Goal: Task Accomplishment & Management: Complete application form

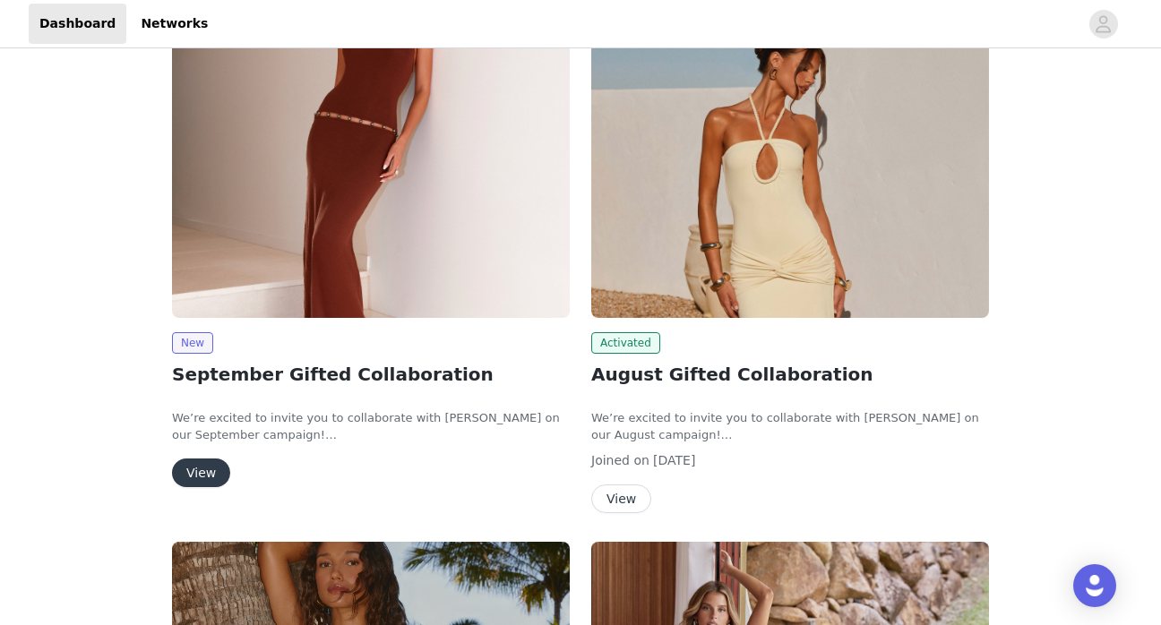
scroll to position [267, 0]
click at [202, 467] on button "View" at bounding box center [201, 472] width 58 height 29
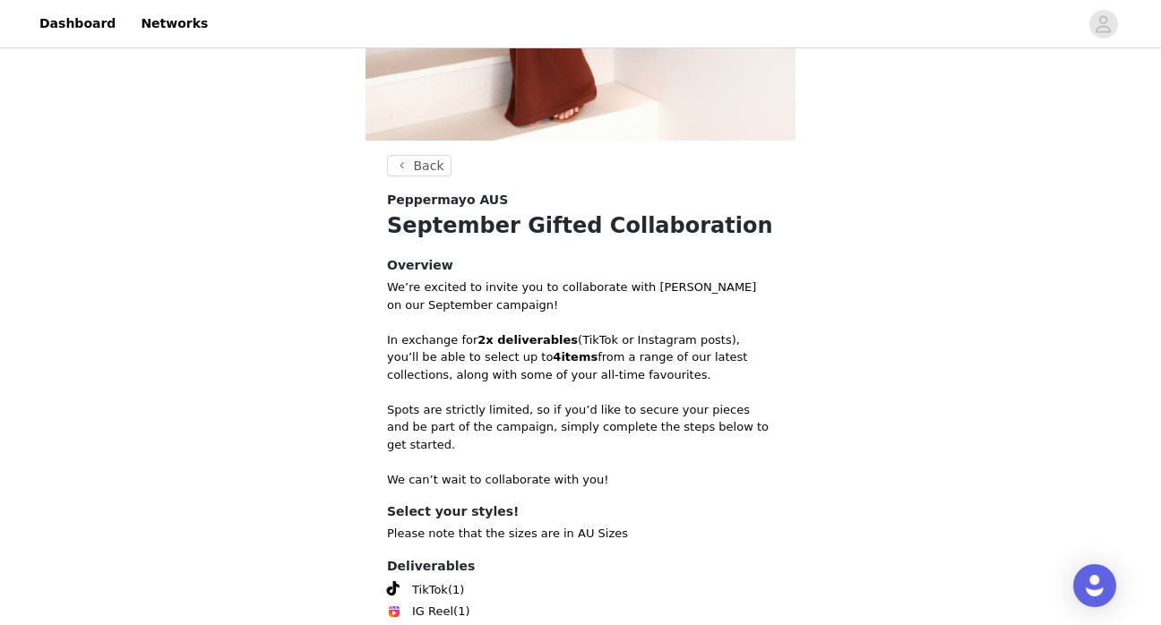
scroll to position [625, 0]
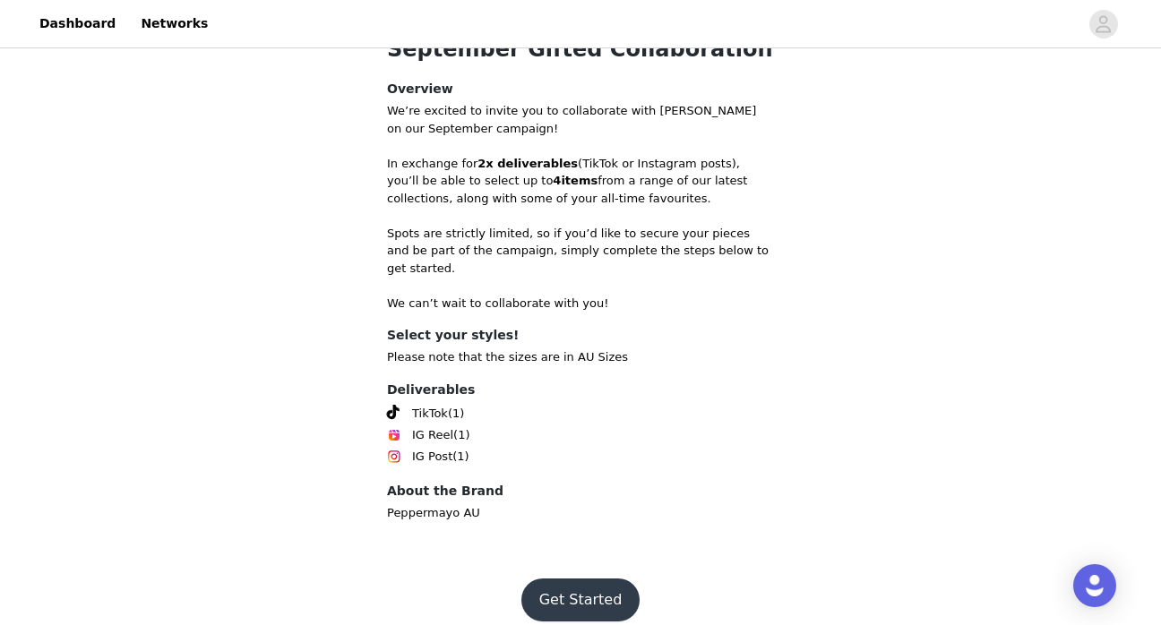
click at [592, 586] on button "Get Started" at bounding box center [580, 600] width 119 height 43
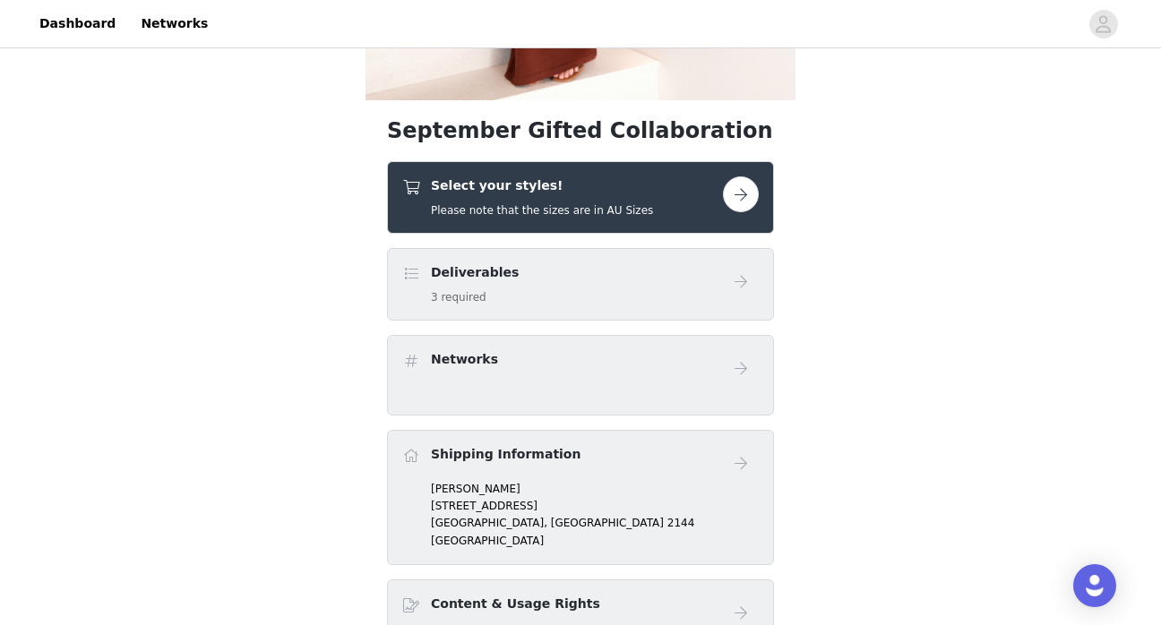
scroll to position [500, 0]
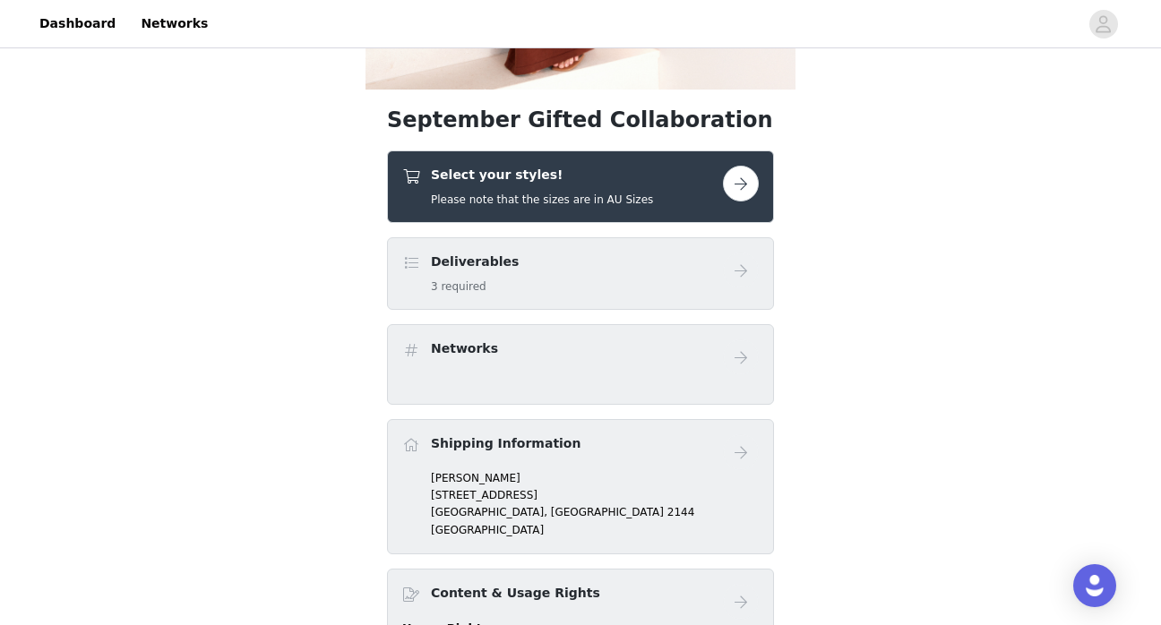
click at [747, 186] on button "button" at bounding box center [741, 184] width 36 height 36
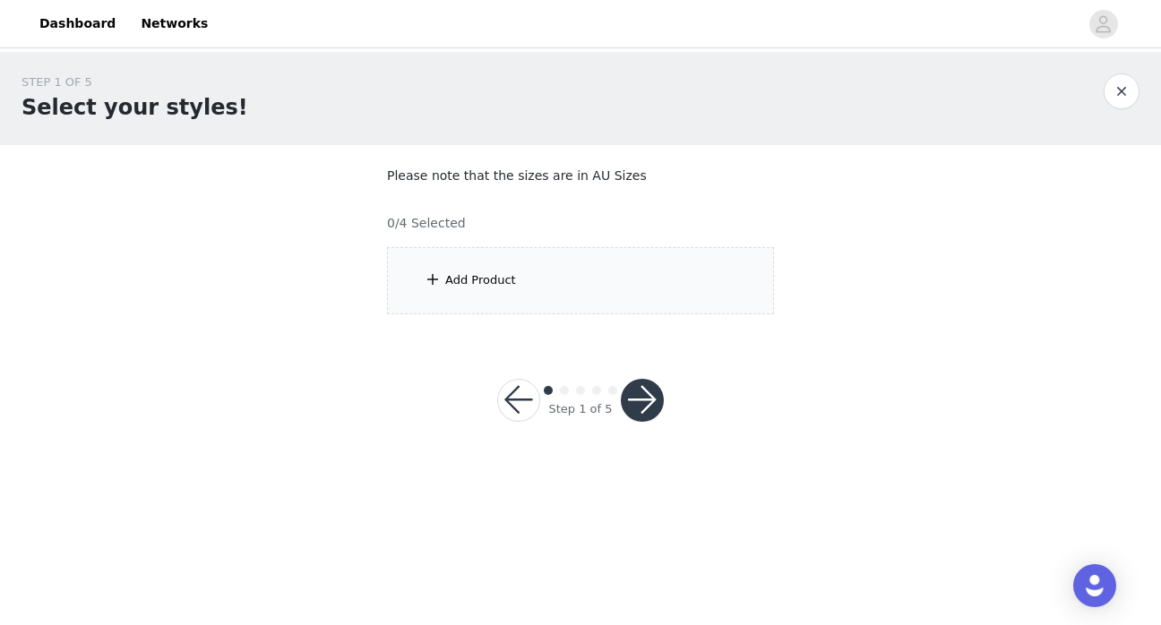
click at [504, 281] on div "Add Product" at bounding box center [480, 280] width 71 height 18
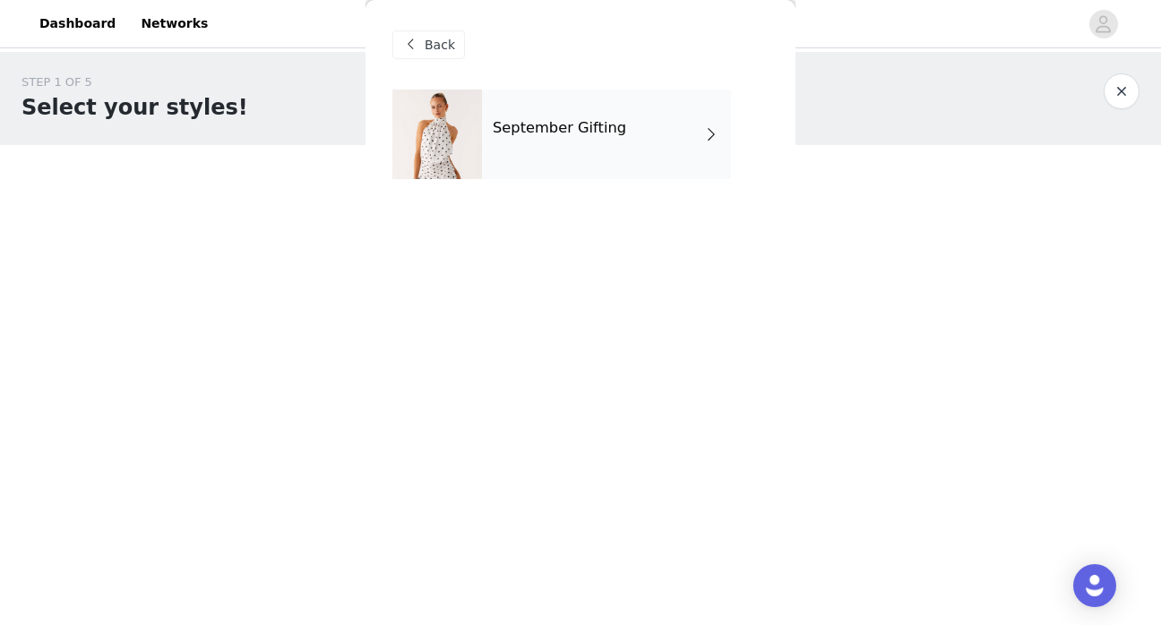
click at [510, 145] on div "September Gifting" at bounding box center [606, 135] width 249 height 90
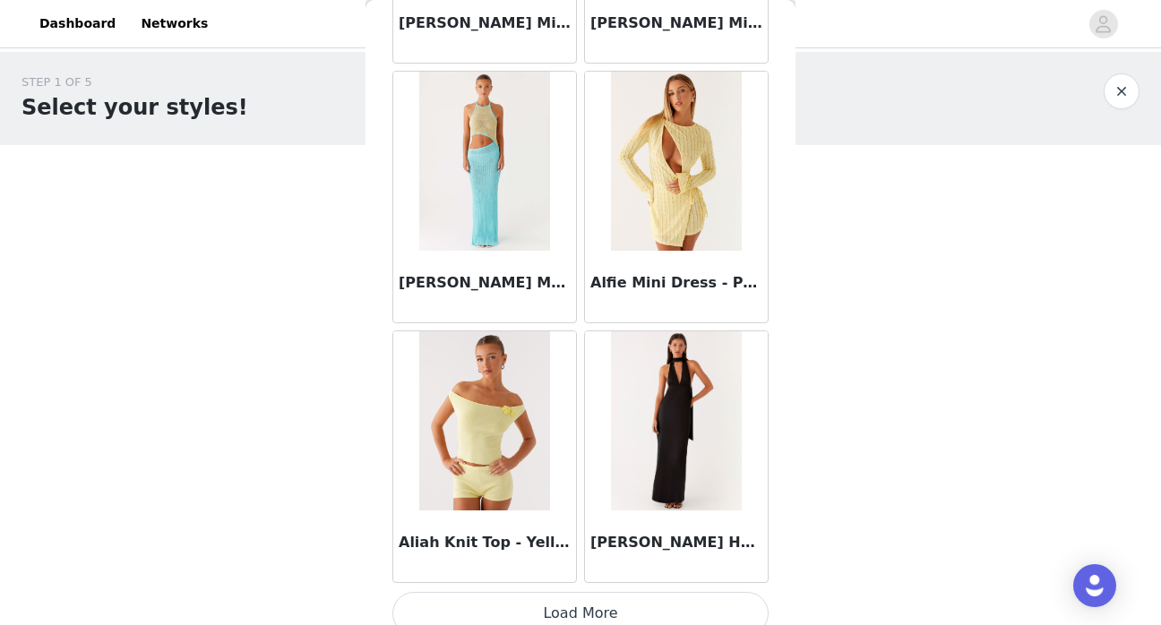
scroll to position [2116, 0]
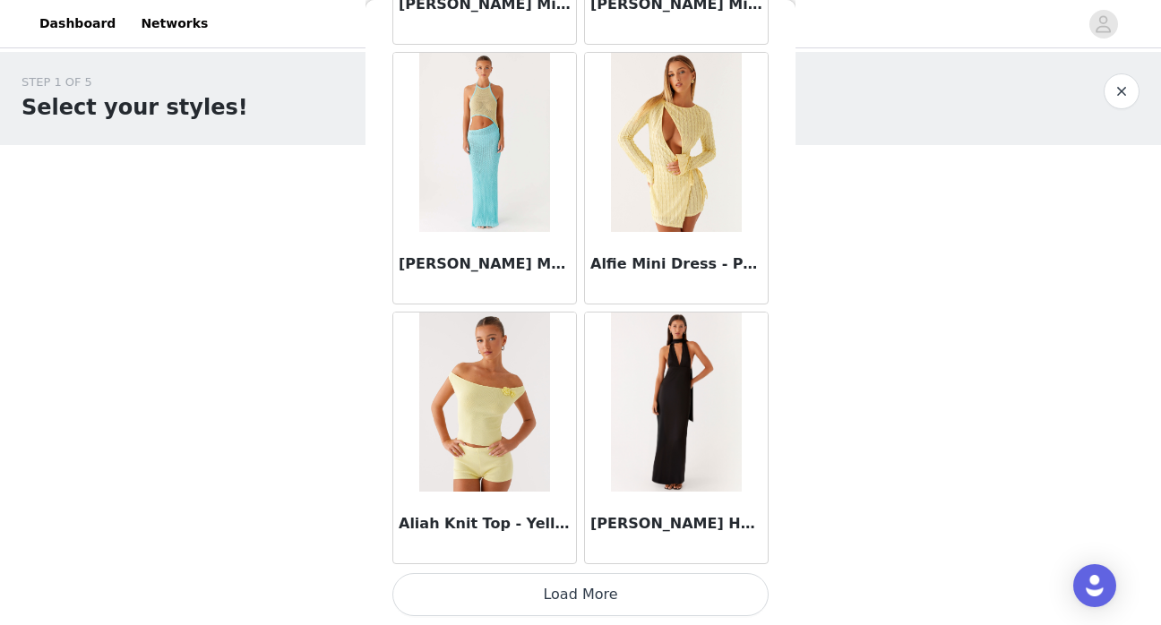
click at [578, 604] on button "Load More" at bounding box center [580, 594] width 376 height 43
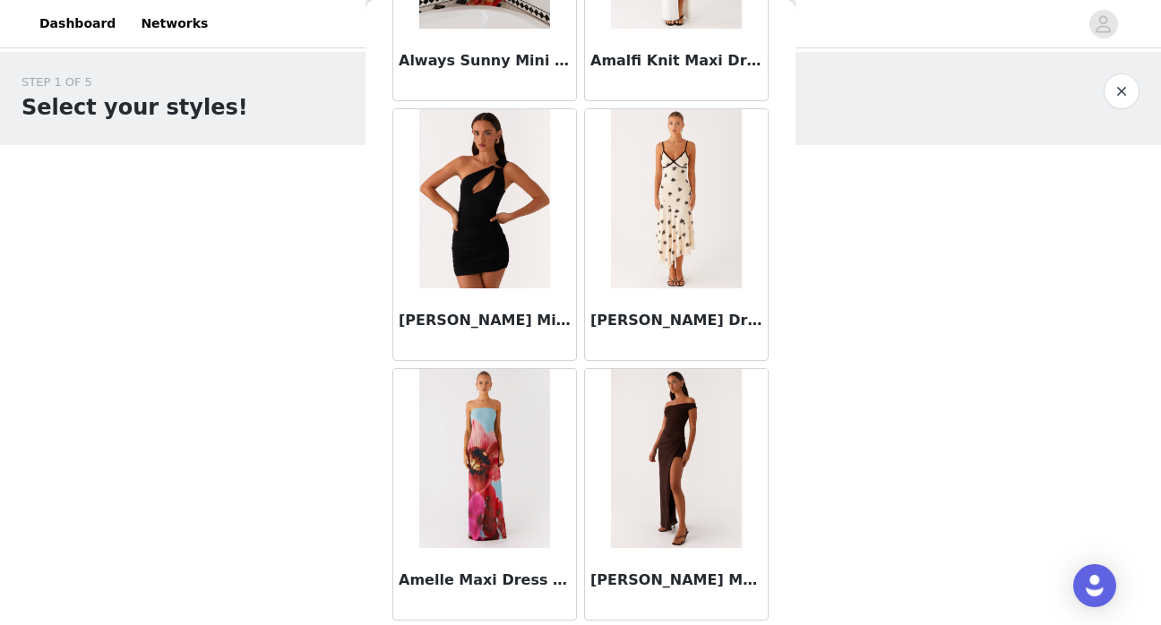
scroll to position [4714, 0]
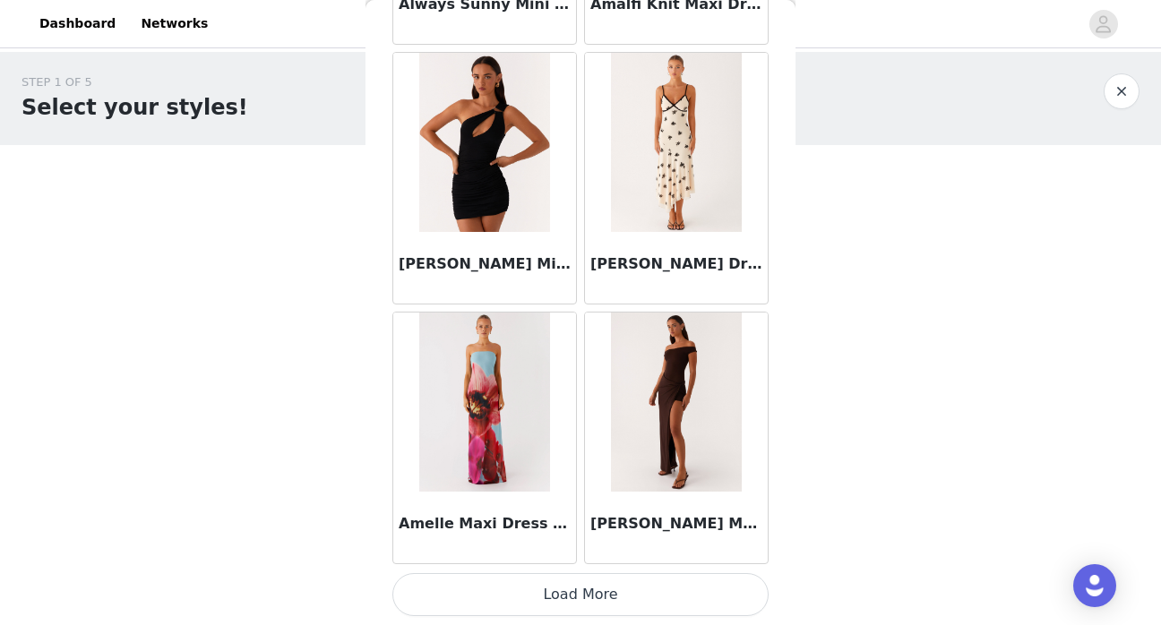
click at [639, 594] on button "Load More" at bounding box center [580, 594] width 376 height 43
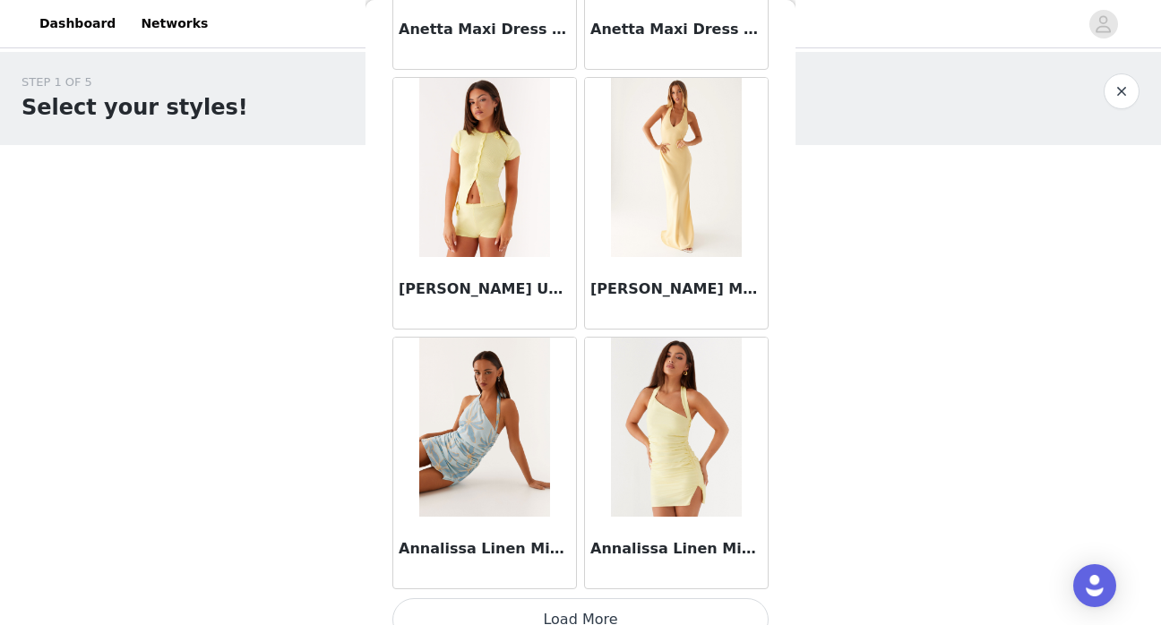
scroll to position [7313, 0]
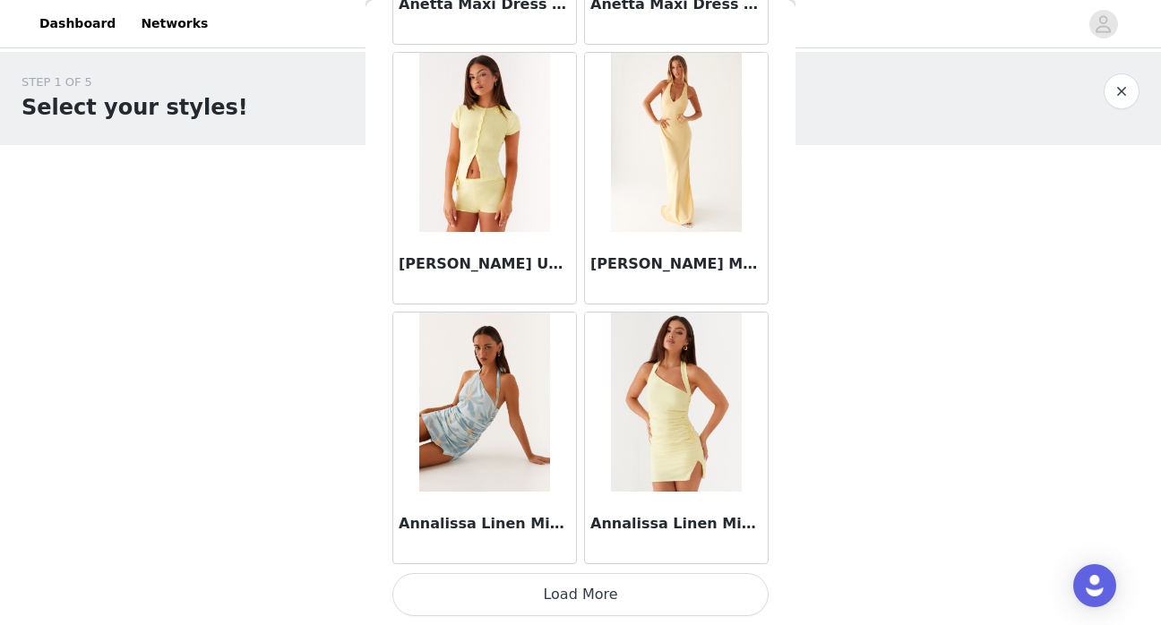
click at [633, 616] on button "Load More" at bounding box center [580, 594] width 376 height 43
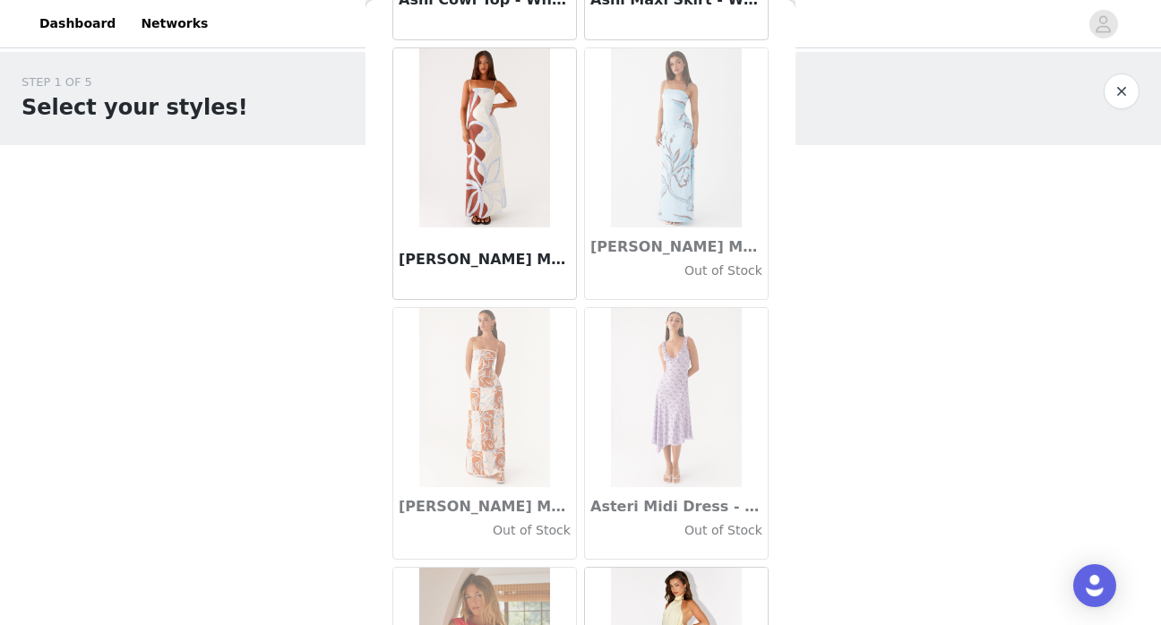
scroll to position [9911, 0]
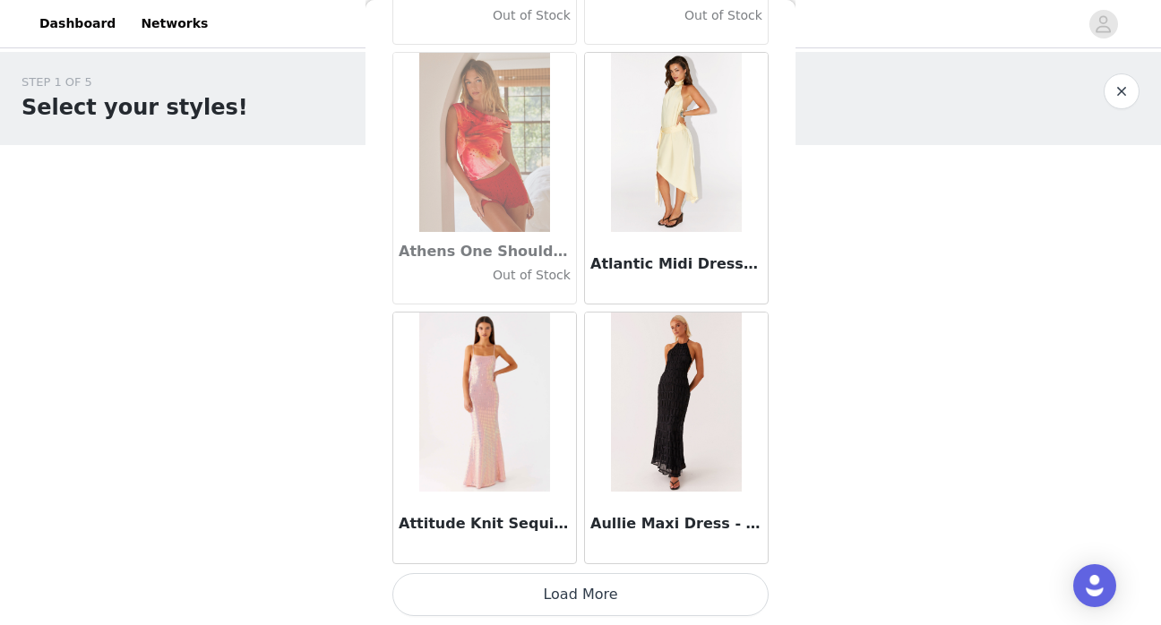
click at [622, 592] on button "Load More" at bounding box center [580, 594] width 376 height 43
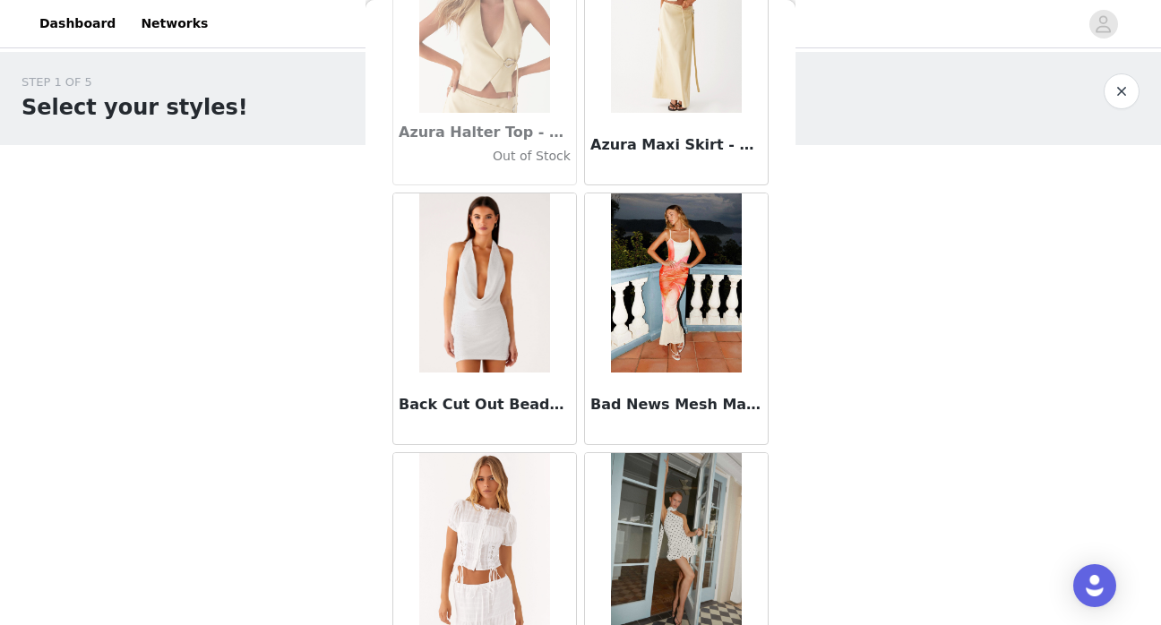
scroll to position [12509, 0]
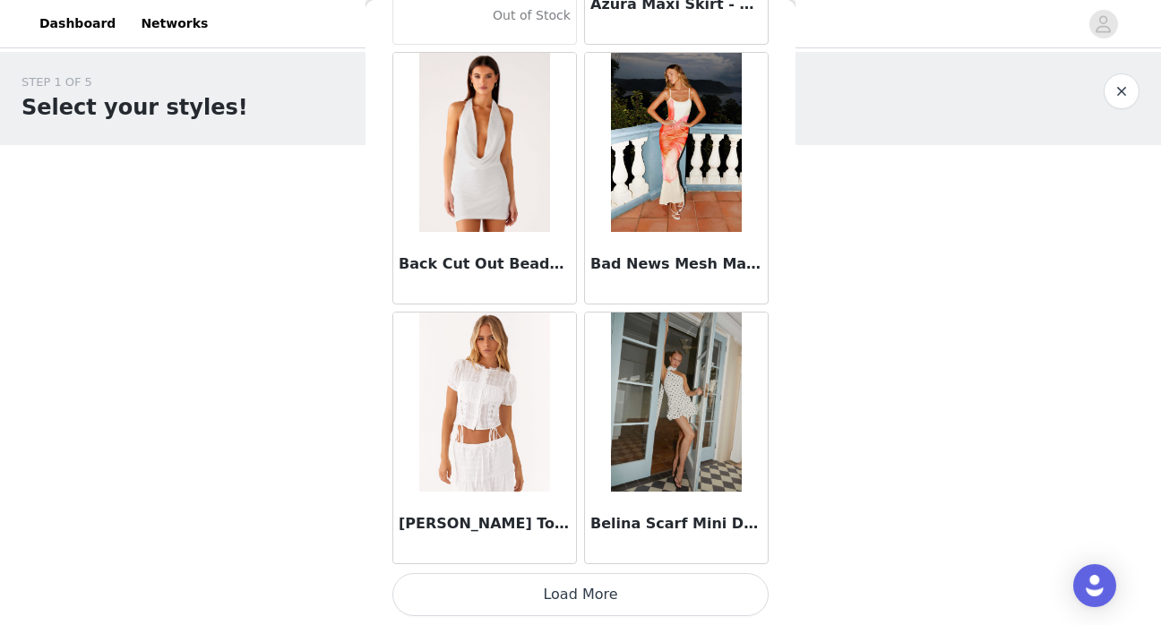
click at [632, 607] on button "Load More" at bounding box center [580, 594] width 376 height 43
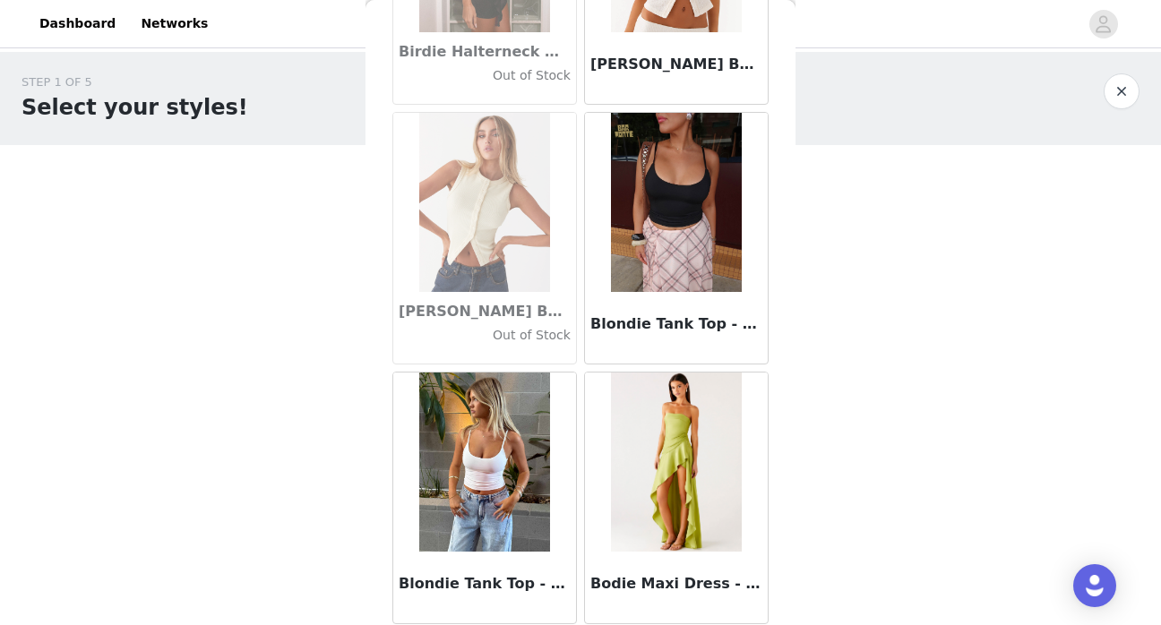
scroll to position [15064, 0]
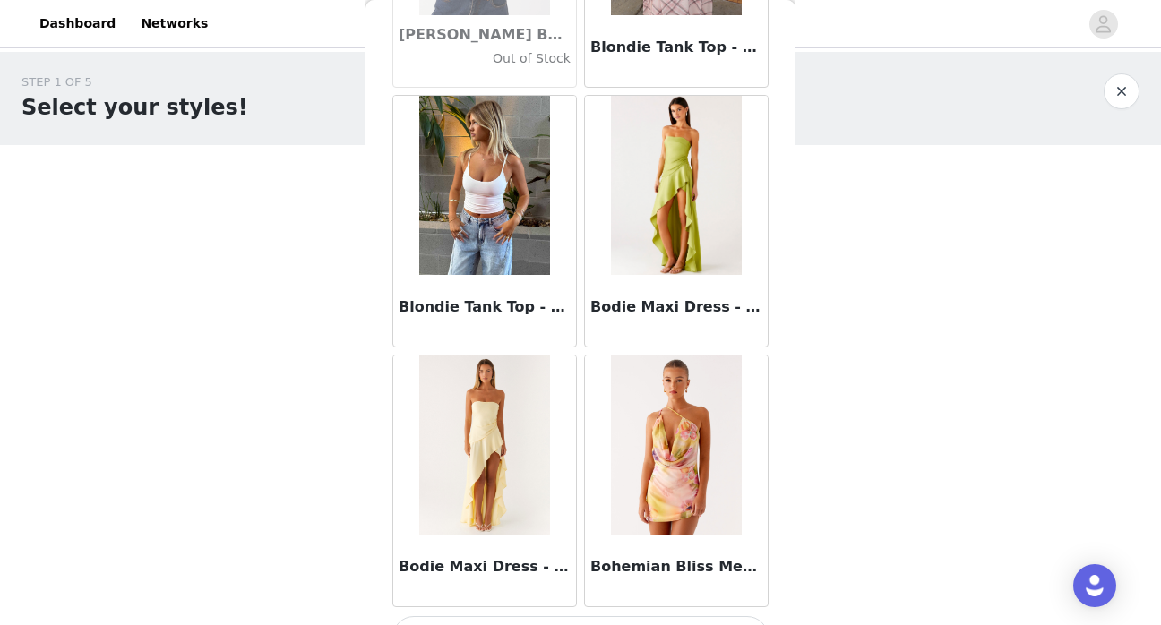
click at [823, 255] on div "STEP 1 OF 5 Select your styles! Please note that the sizes are in AU Sizes 0/4 …" at bounding box center [580, 194] width 1161 height 284
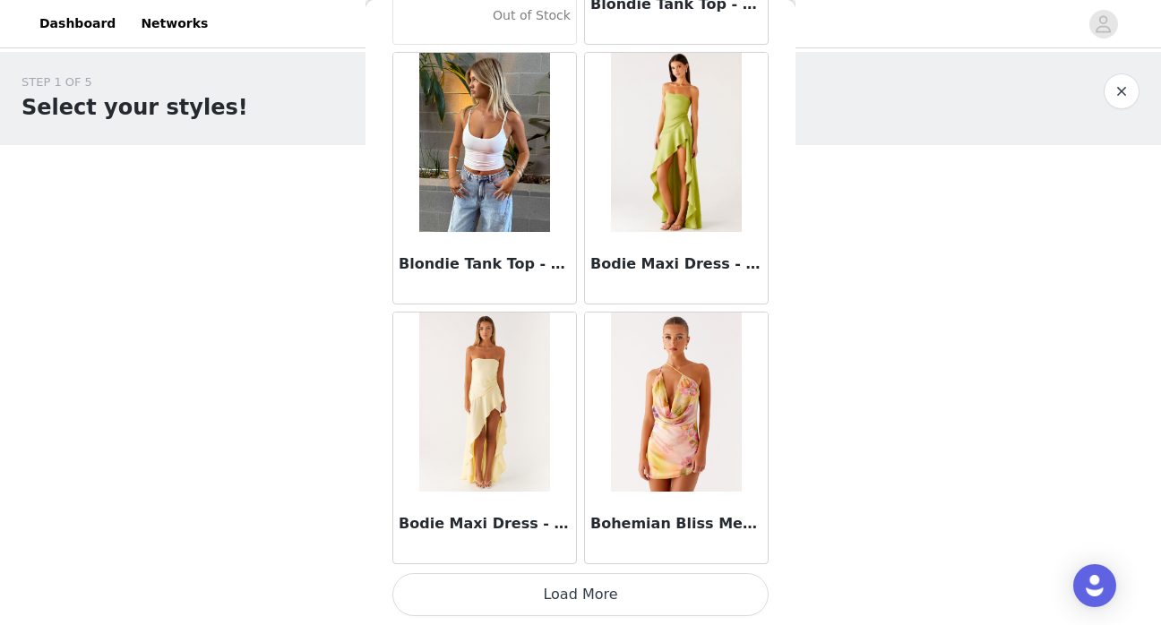
click at [580, 599] on button "Load More" at bounding box center [580, 594] width 376 height 43
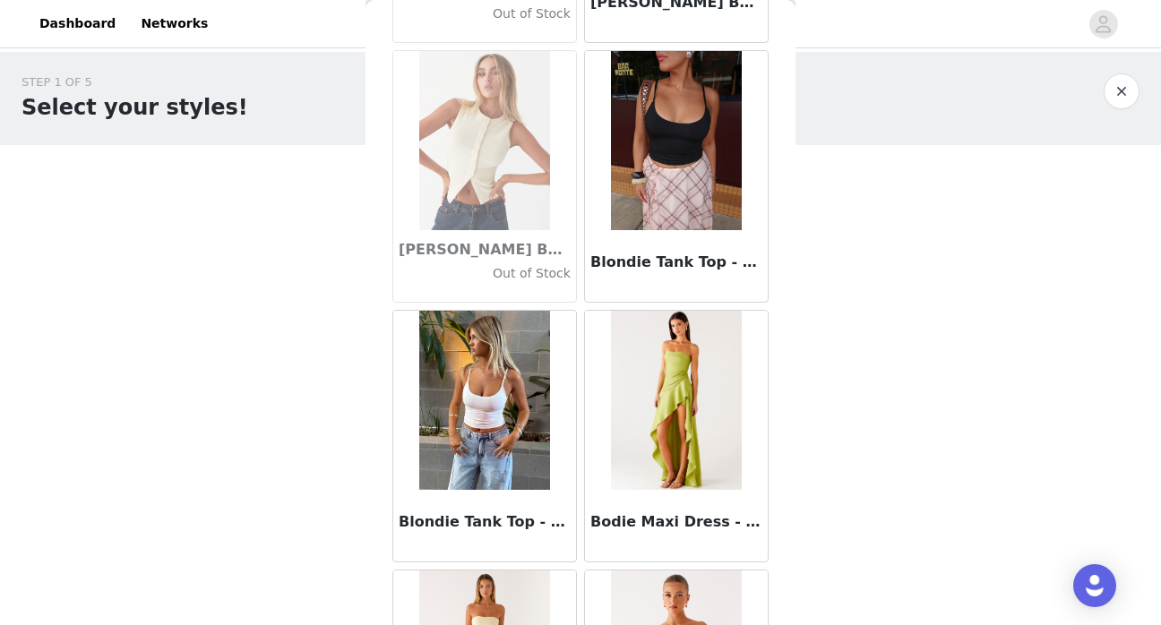
scroll to position [15075, 0]
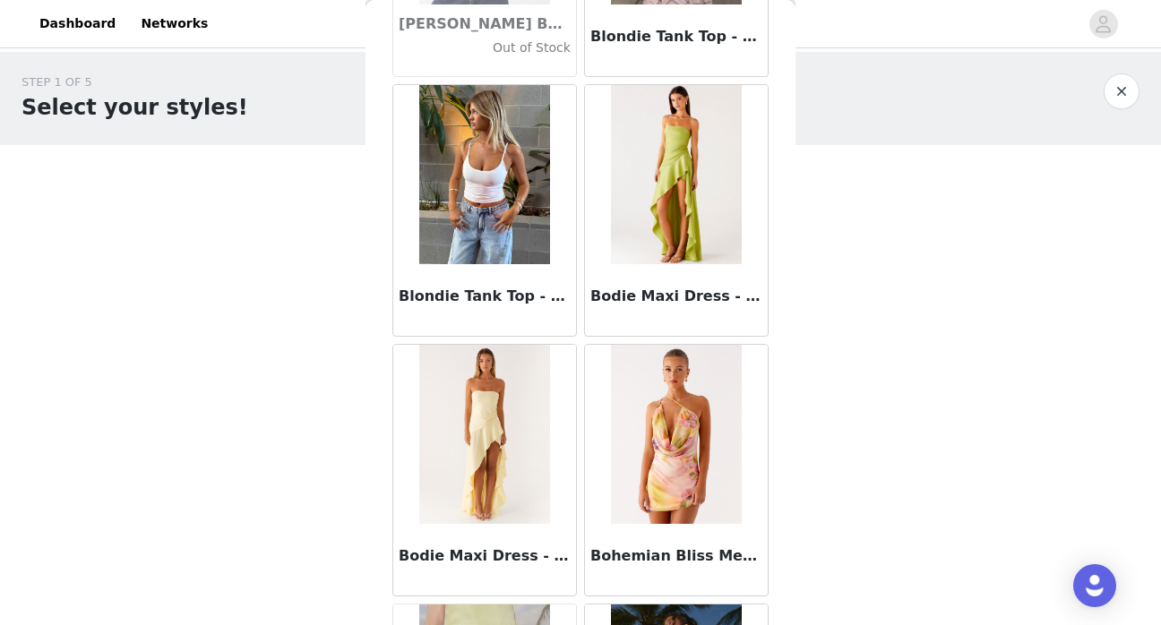
click at [506, 448] on img at bounding box center [484, 434] width 130 height 179
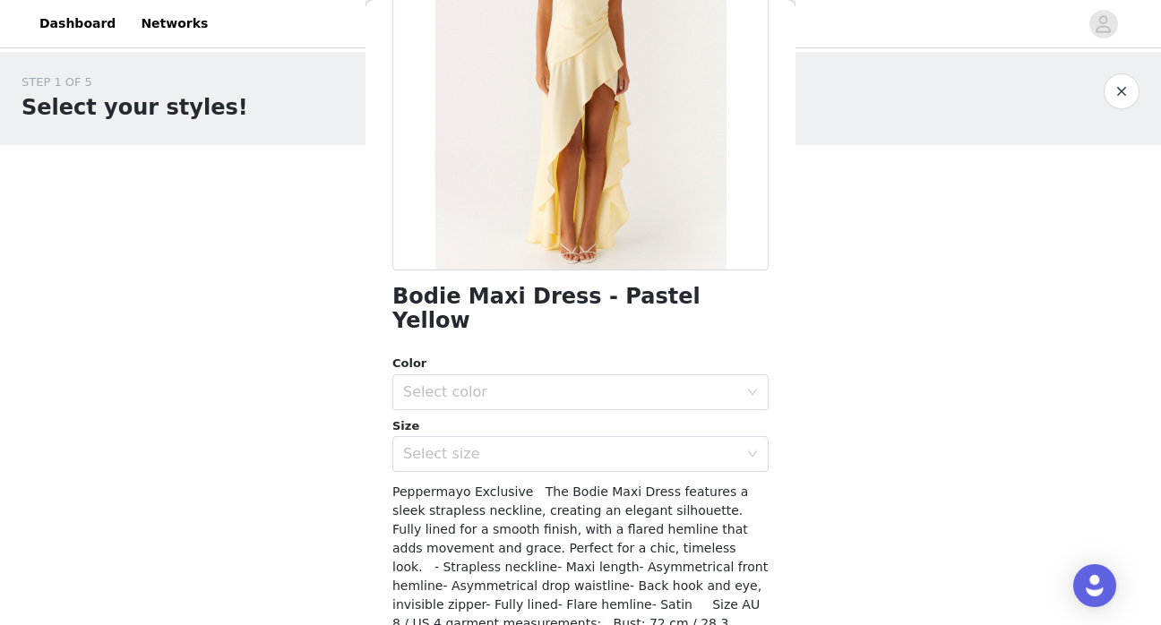
scroll to position [225, 0]
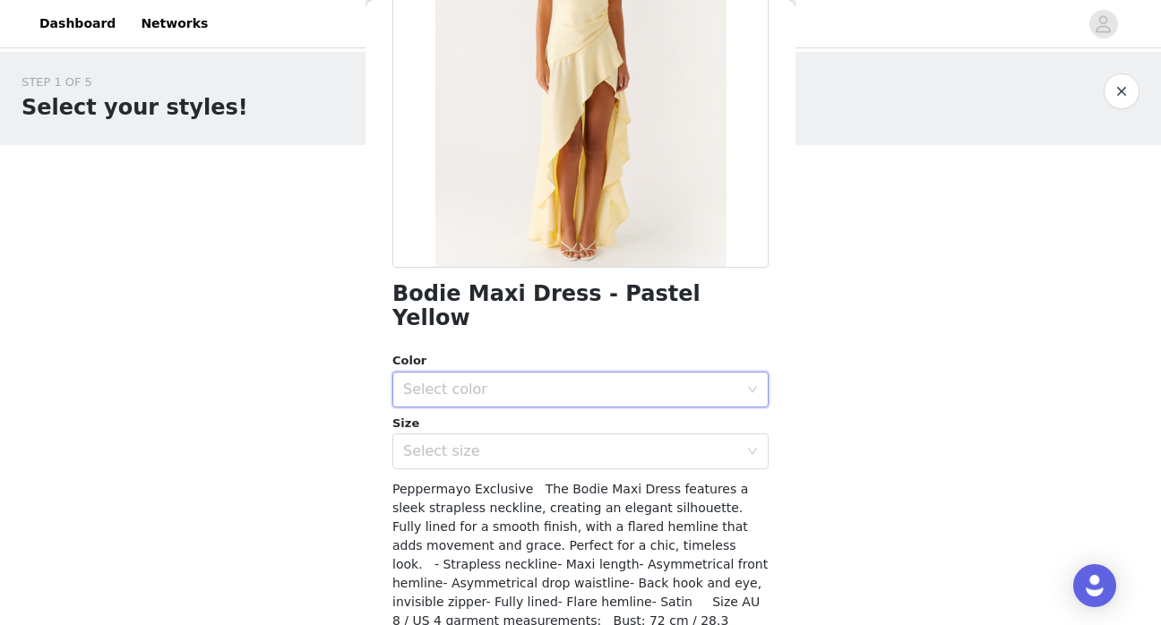
click at [538, 374] on div "Select color" at bounding box center [574, 390] width 343 height 34
click at [499, 400] on li "Pastel Yellow" at bounding box center [580, 405] width 376 height 29
click at [491, 438] on div "Select size" at bounding box center [574, 452] width 343 height 34
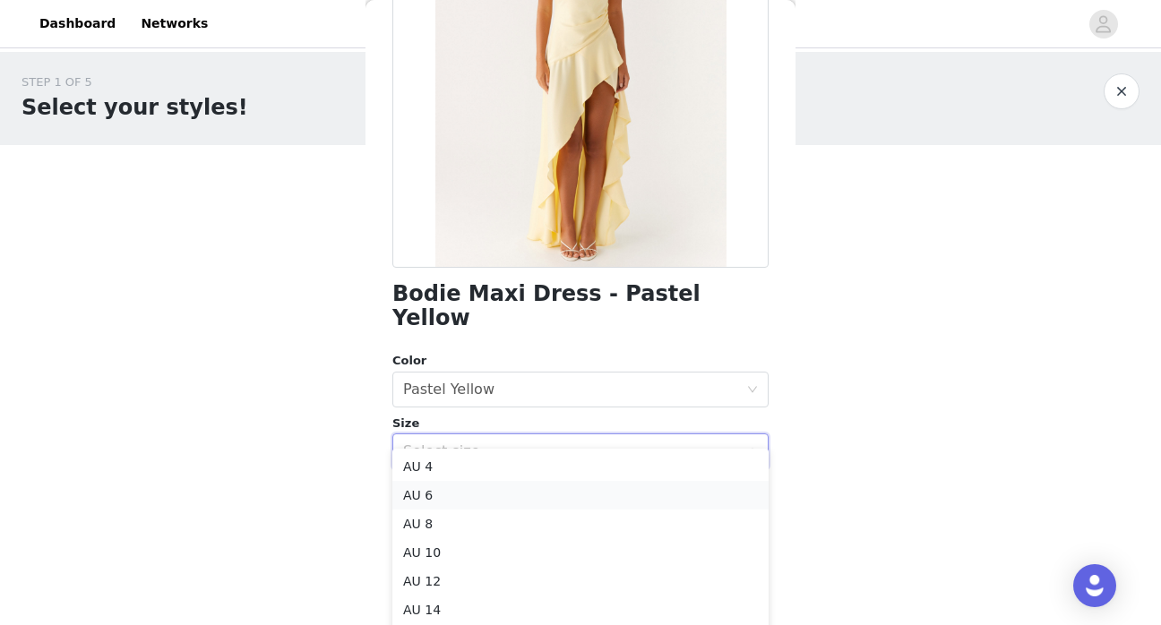
click at [466, 499] on li "AU 6" at bounding box center [580, 495] width 376 height 29
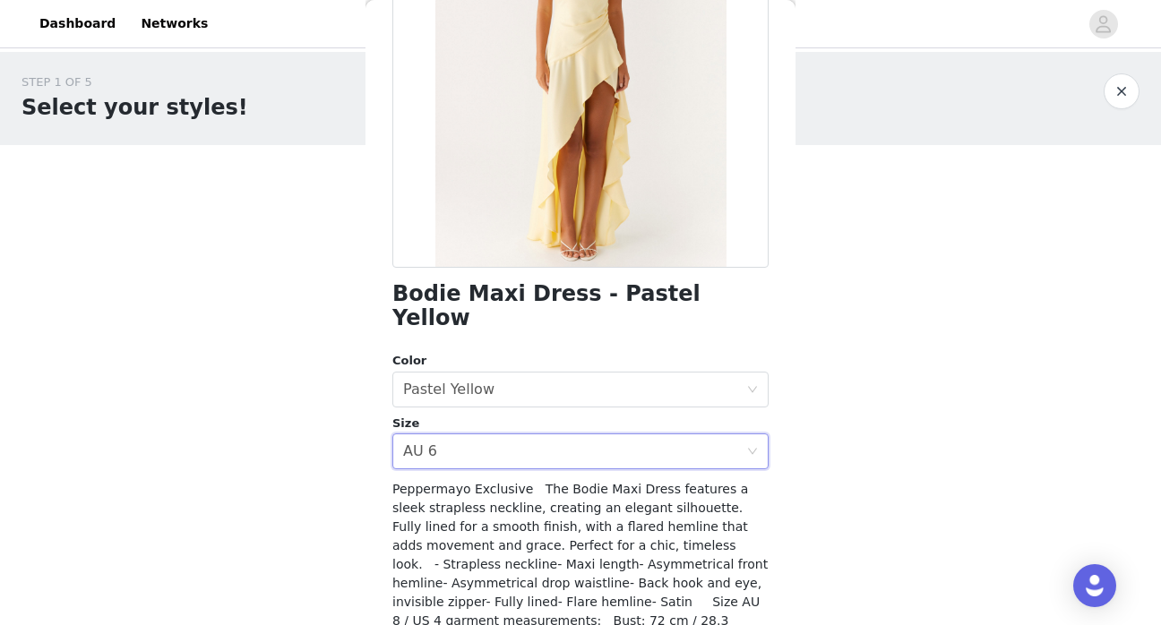
scroll to position [319, 0]
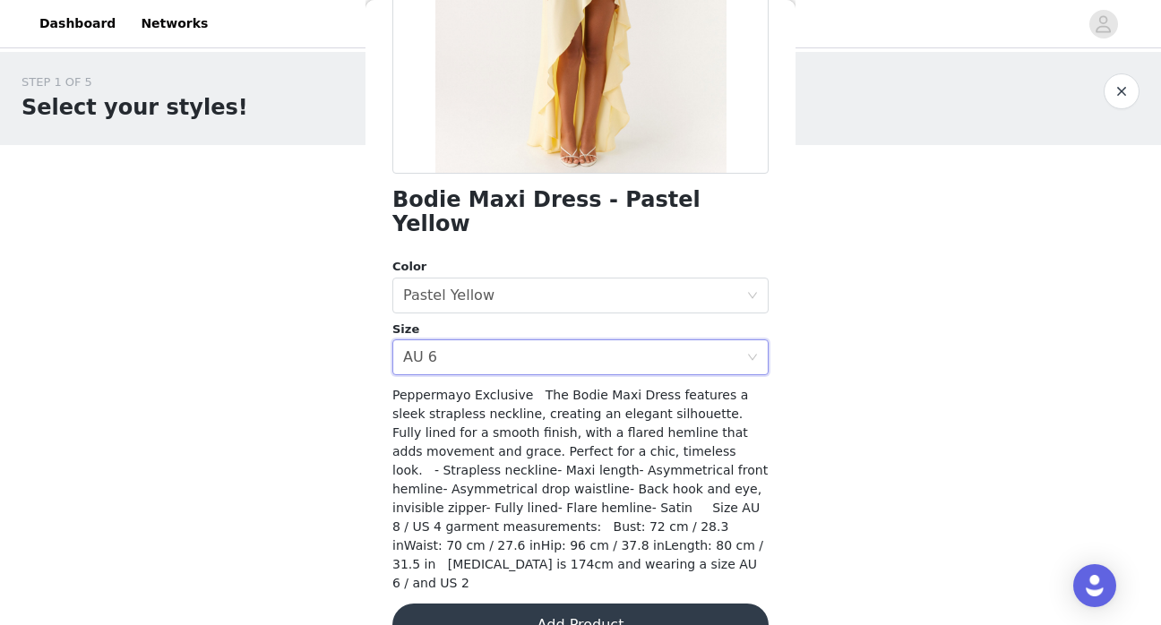
click at [486, 604] on button "Add Product" at bounding box center [580, 625] width 376 height 43
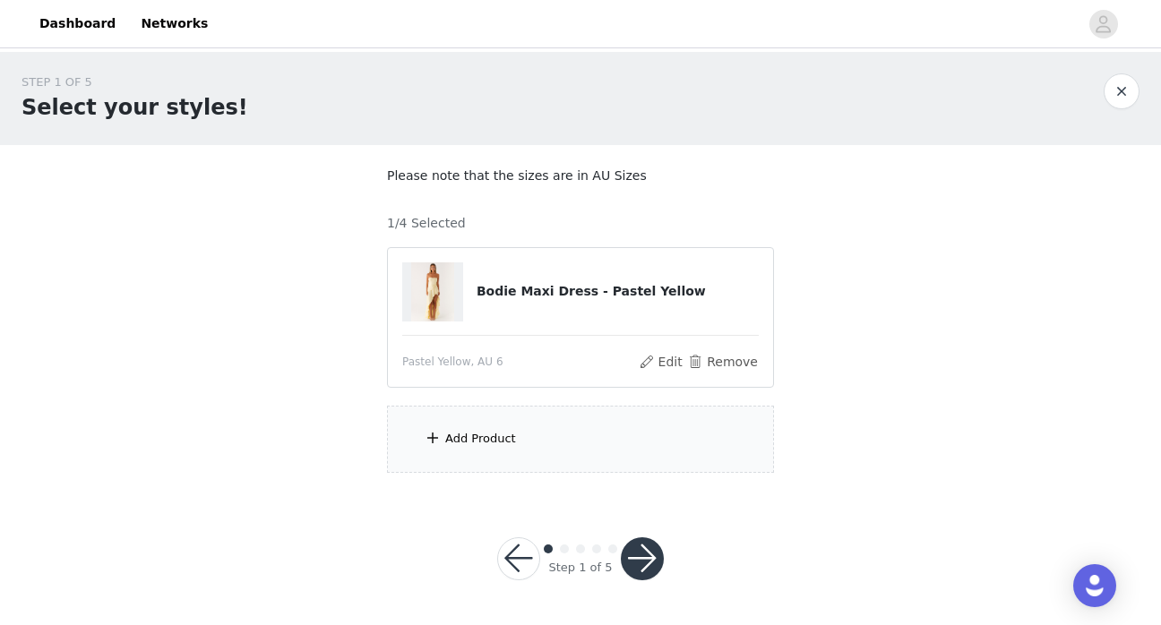
click at [546, 422] on div "Add Product" at bounding box center [580, 439] width 387 height 67
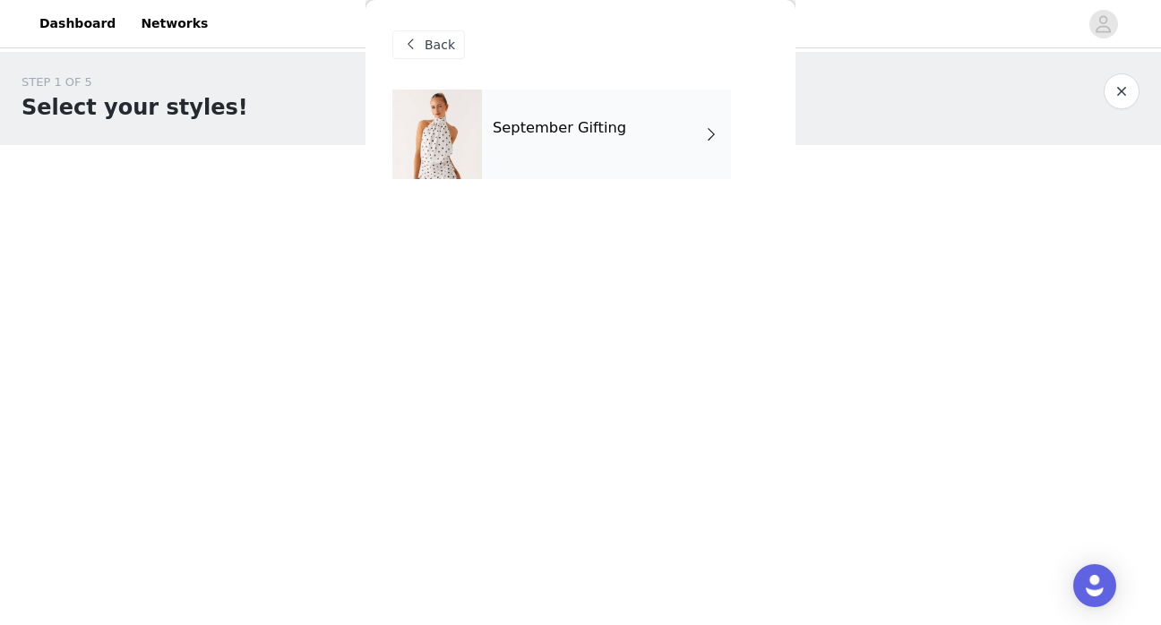
click at [576, 133] on h4 "September Gifting" at bounding box center [559, 128] width 133 height 16
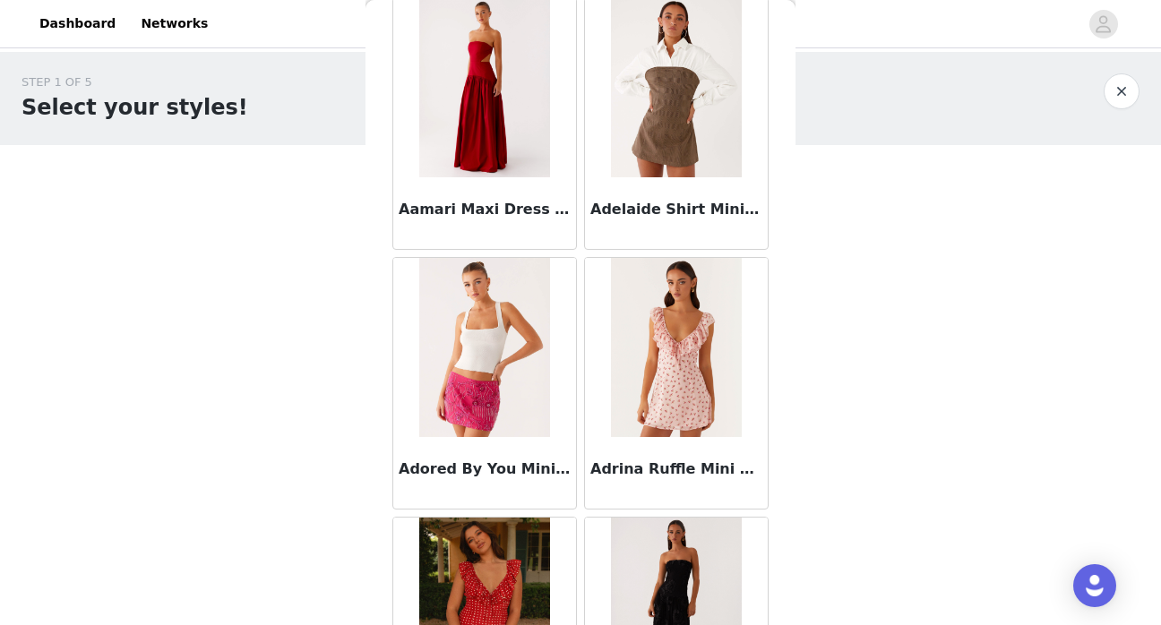
scroll to position [104, 0]
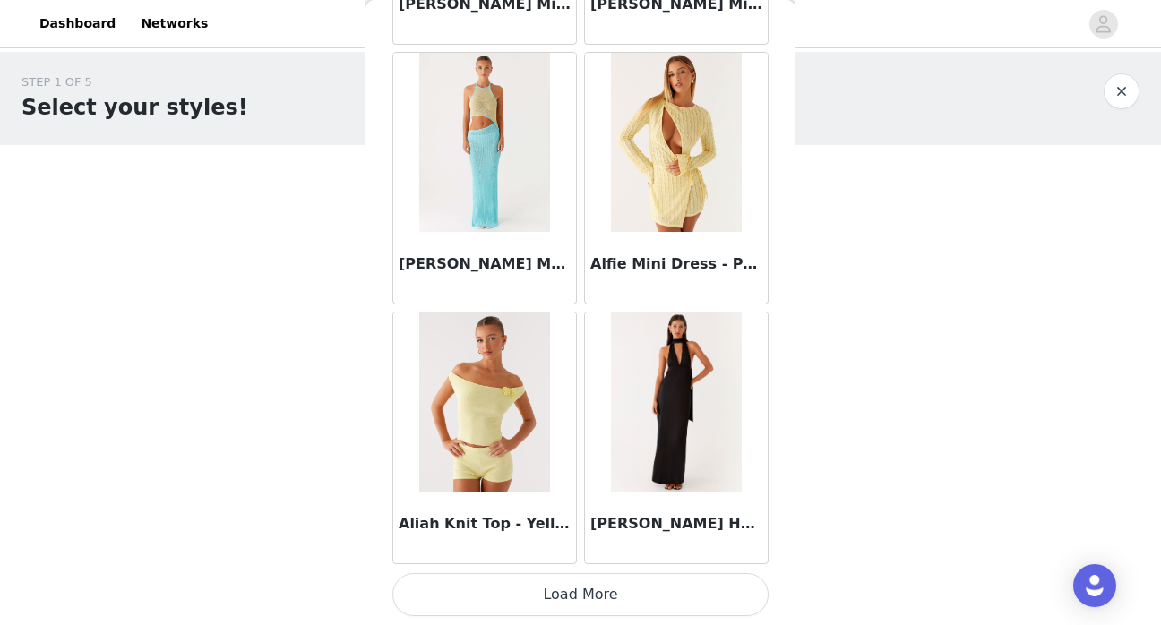
click at [583, 603] on button "Load More" at bounding box center [580, 594] width 376 height 43
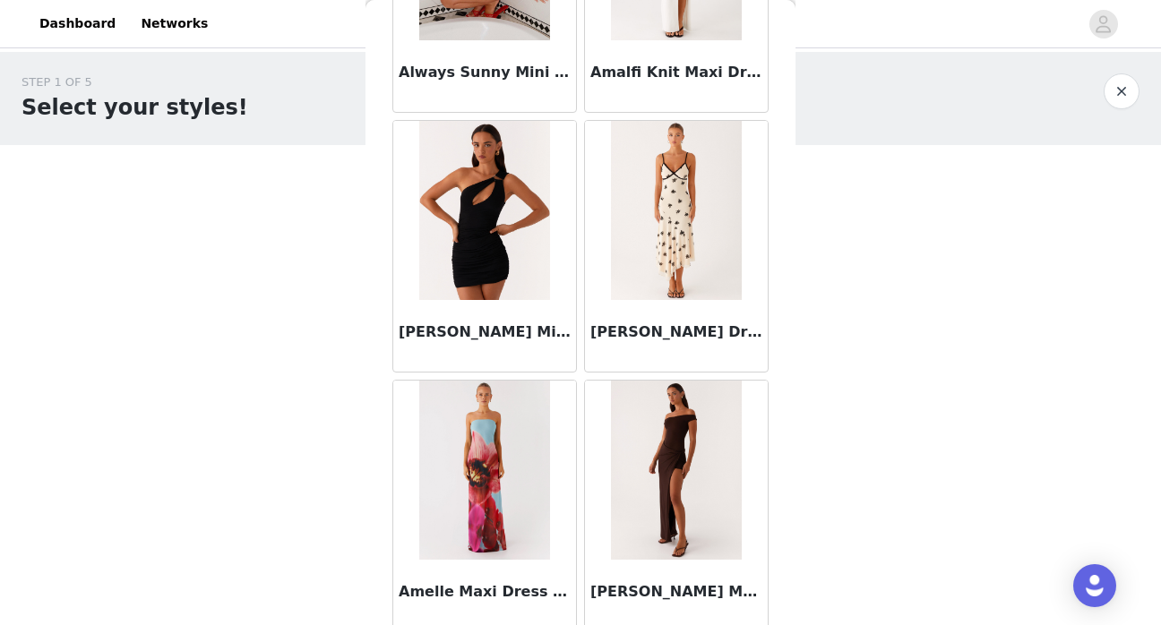
scroll to position [4714, 0]
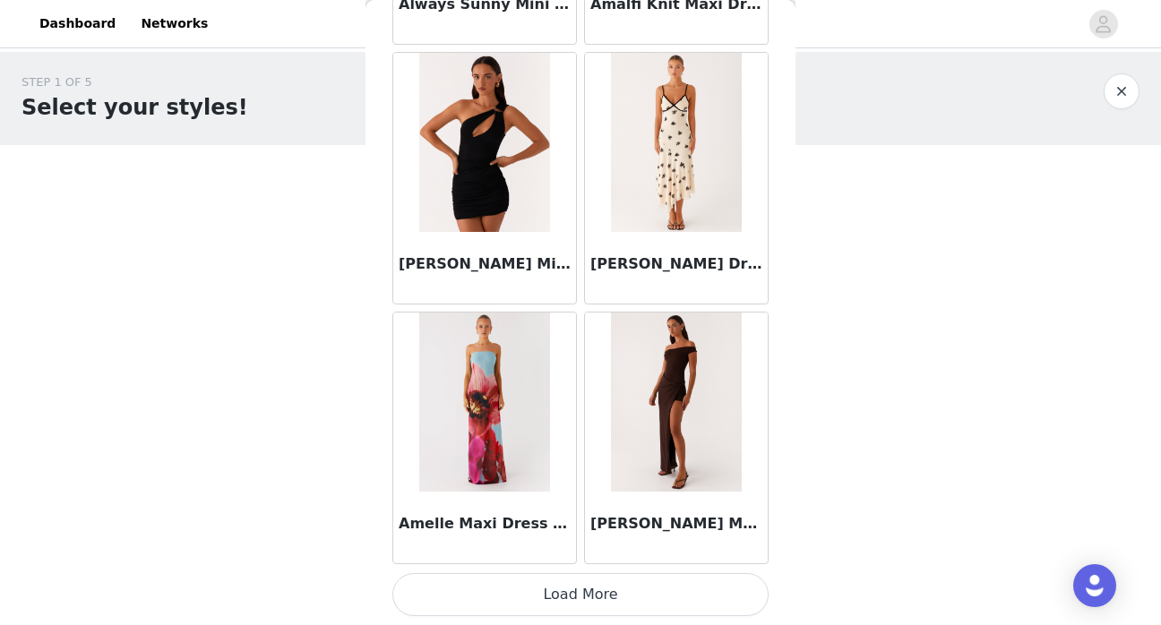
click at [564, 595] on button "Load More" at bounding box center [580, 594] width 376 height 43
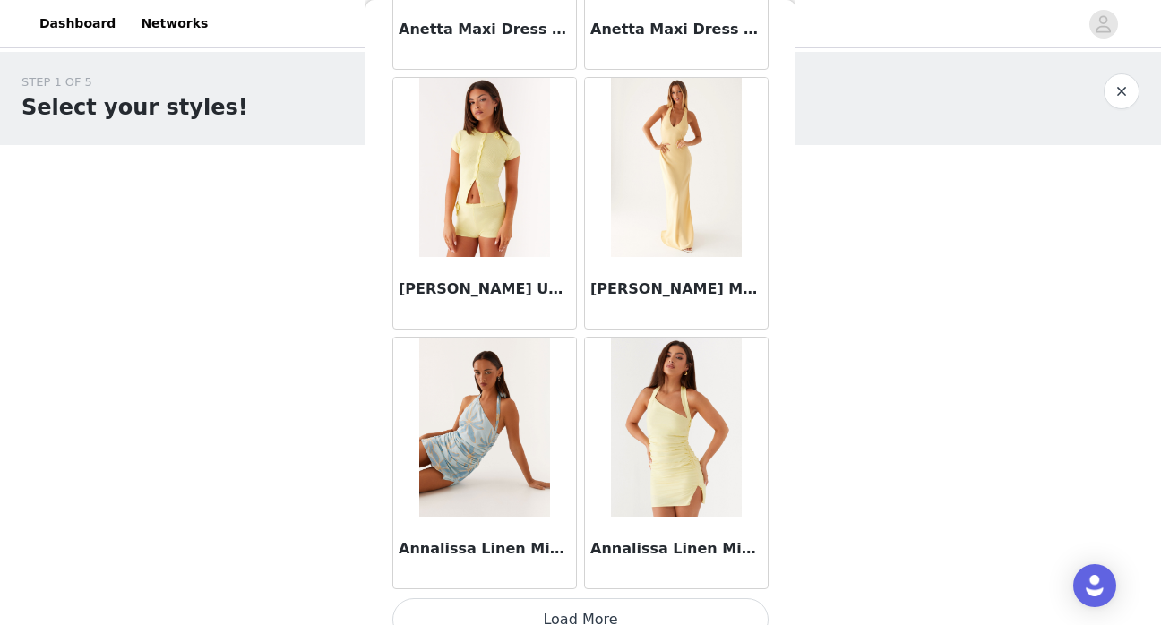
scroll to position [7313, 0]
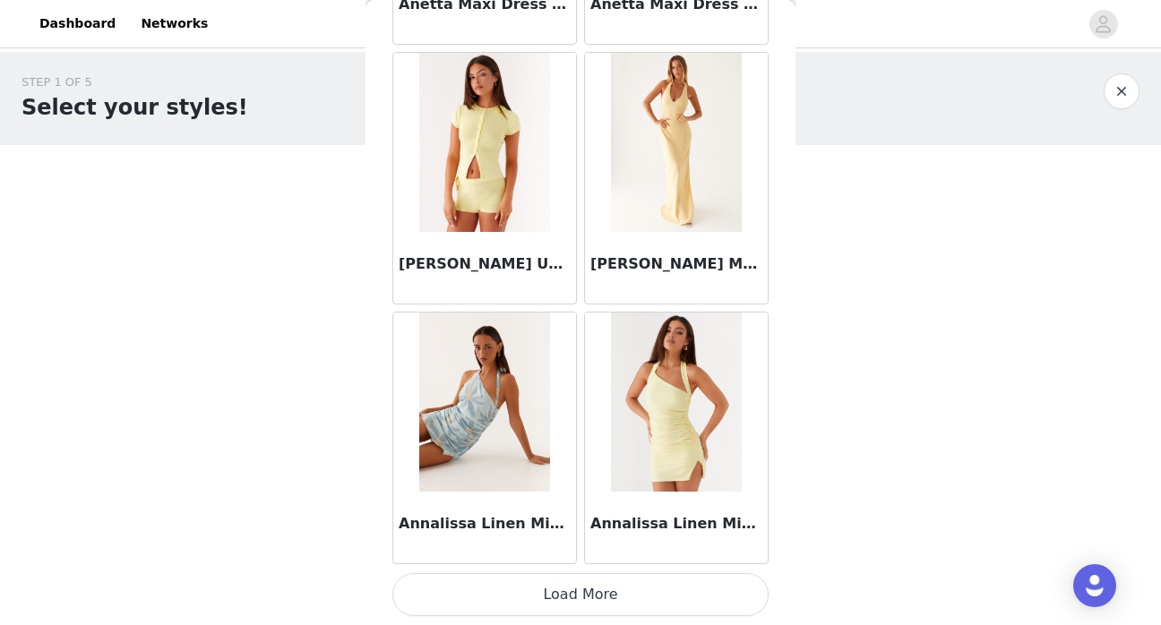
click at [650, 598] on button "Load More" at bounding box center [580, 594] width 376 height 43
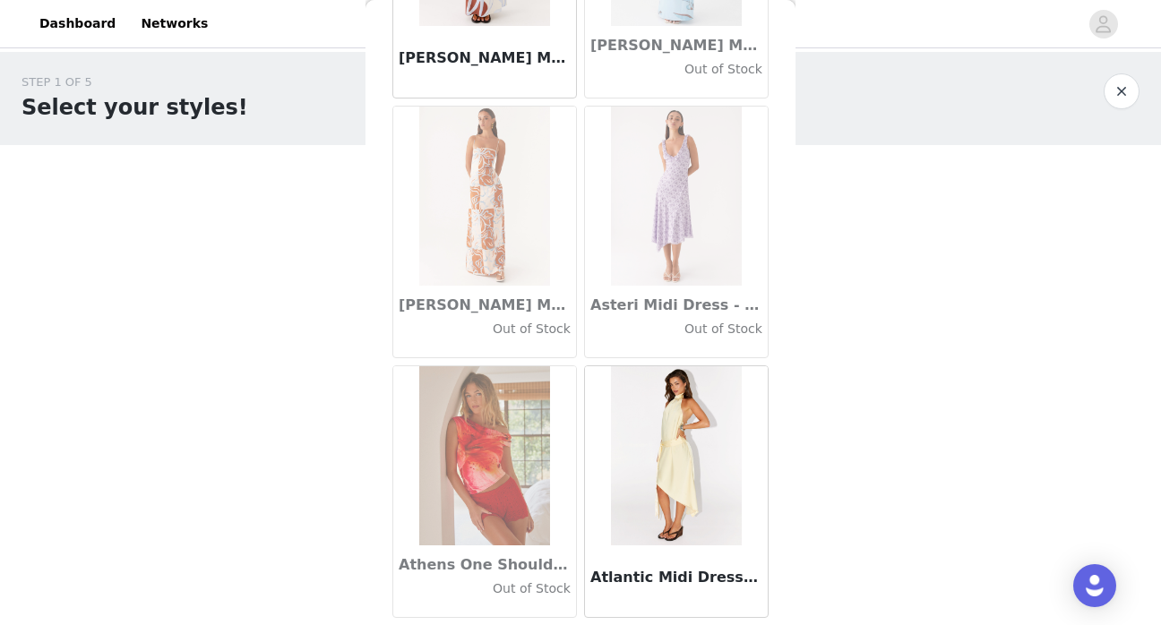
scroll to position [9911, 0]
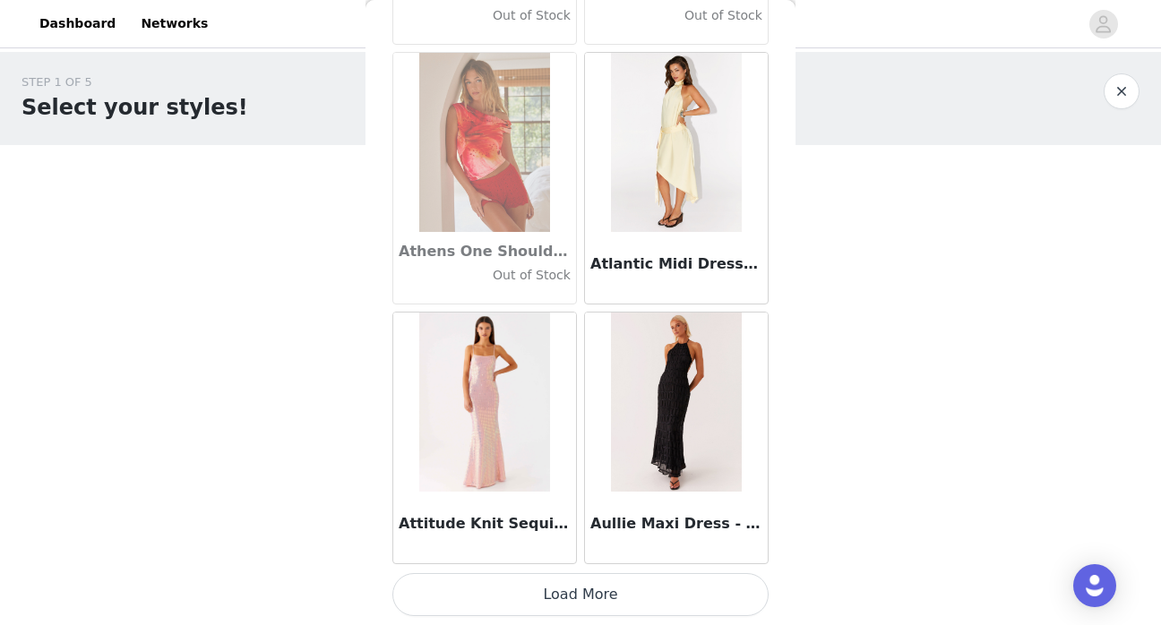
click at [638, 591] on button "Load More" at bounding box center [580, 594] width 376 height 43
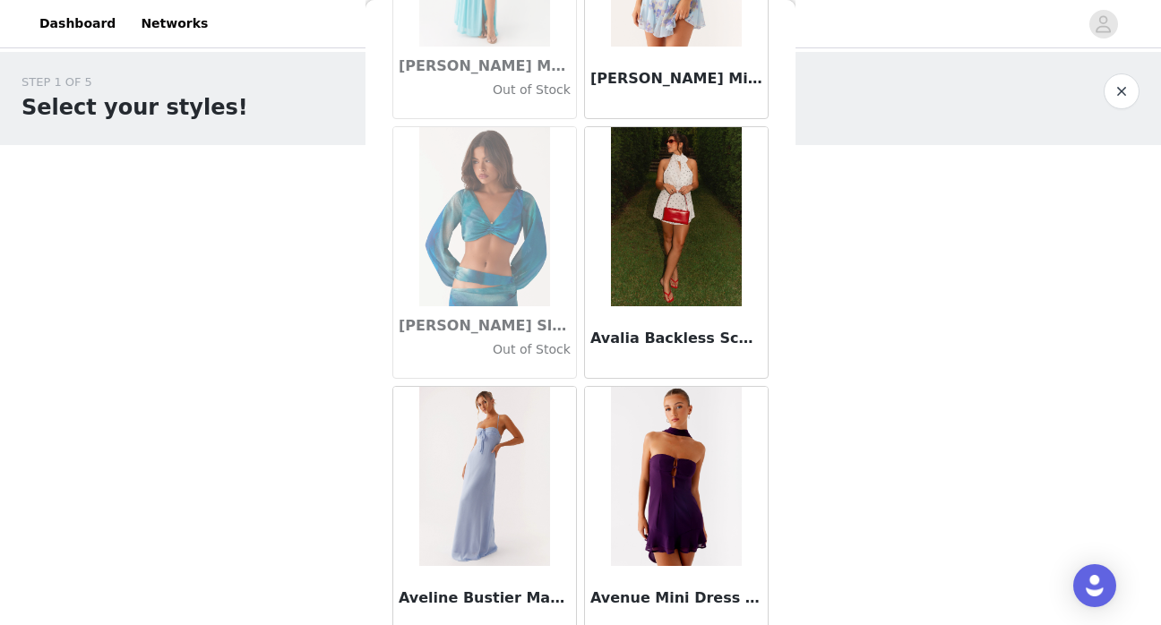
scroll to position [11424, 0]
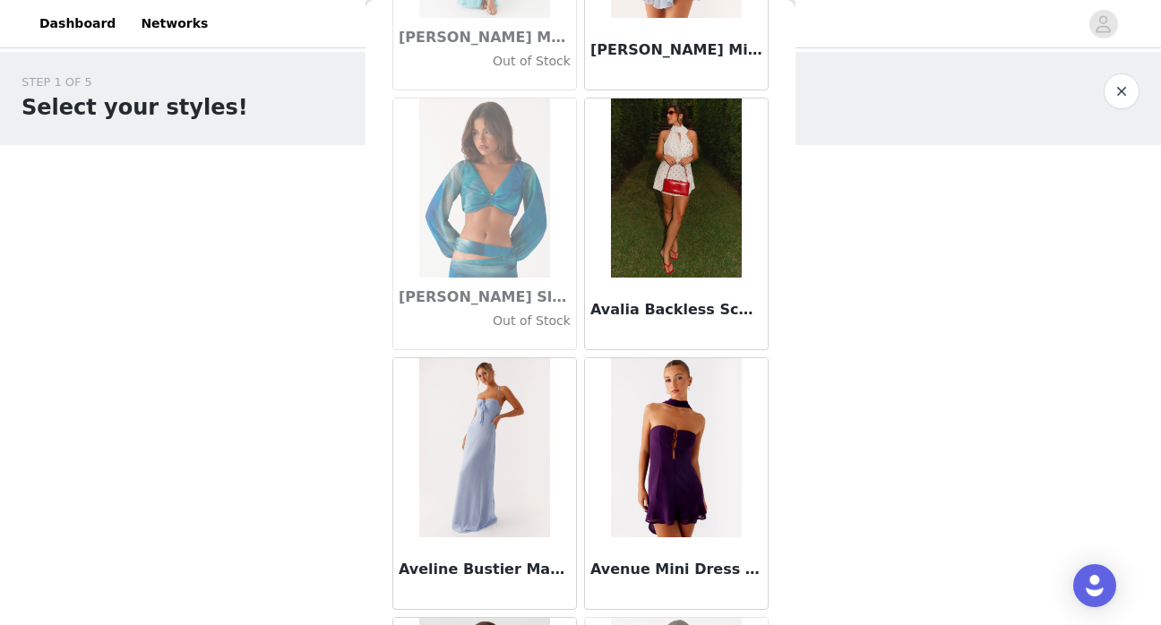
click at [833, 259] on div "STEP 1 OF 5 Select your styles! Please note that the sizes are in AU Sizes 1/4 …" at bounding box center [580, 273] width 1161 height 443
click at [973, 242] on div "STEP 1 OF 5 Select your styles! Please note that the sizes are in AU Sizes 1/4 …" at bounding box center [580, 273] width 1161 height 443
click at [968, 209] on div "STEP 1 OF 5 Select your styles! Please note that the sizes are in AU Sizes 1/4 …" at bounding box center [580, 273] width 1161 height 443
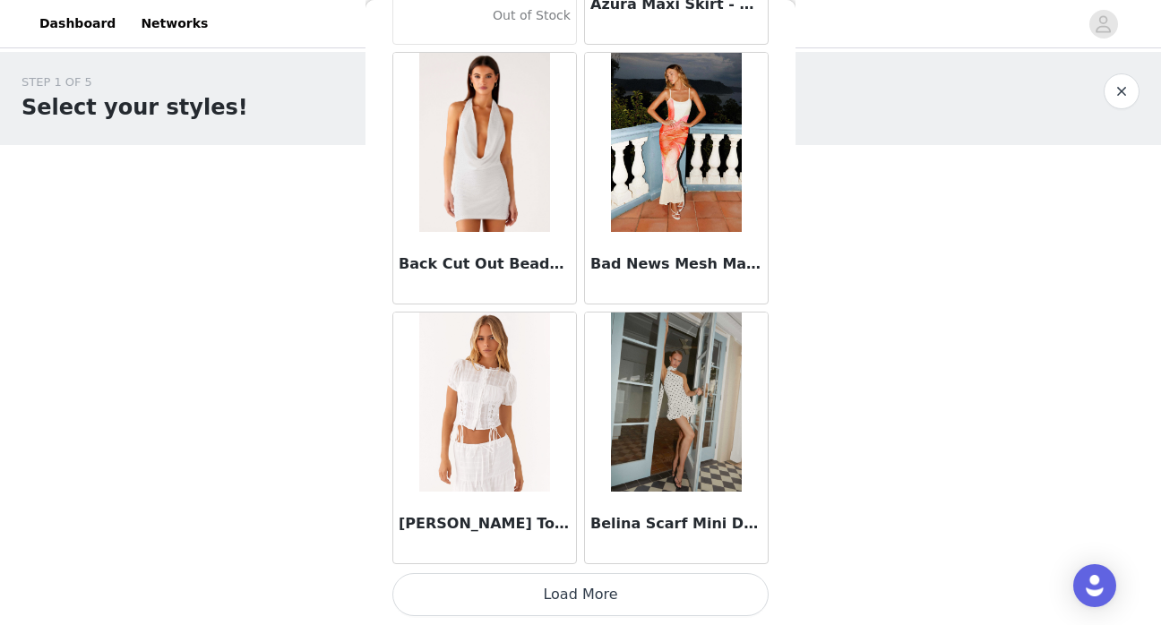
click at [651, 583] on button "Load More" at bounding box center [580, 594] width 376 height 43
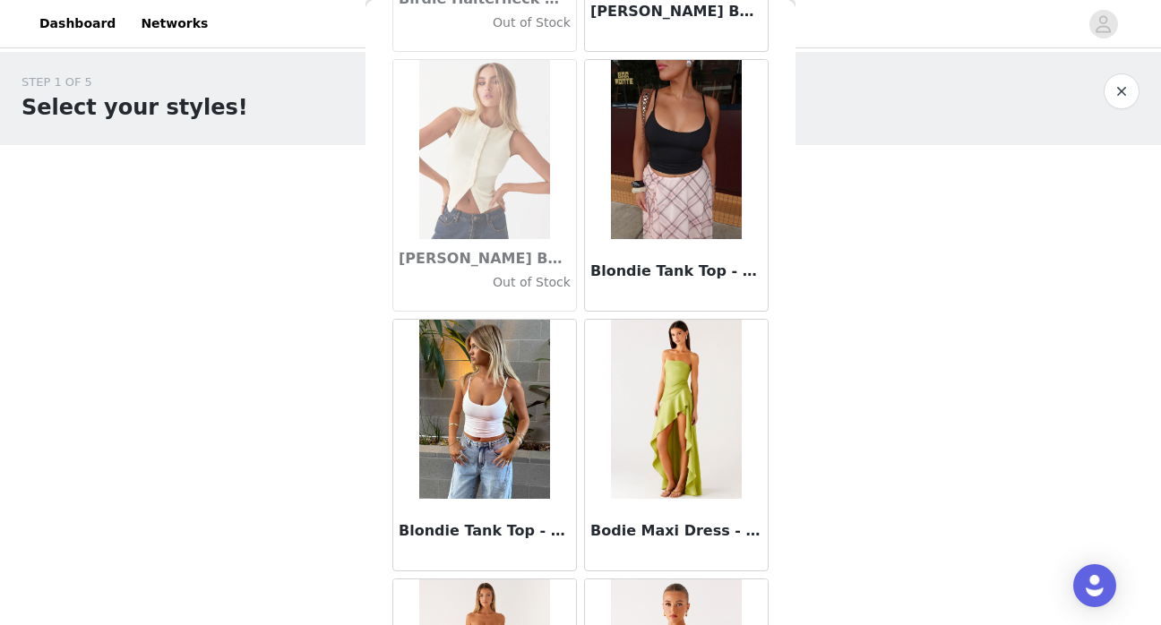
scroll to position [15107, 0]
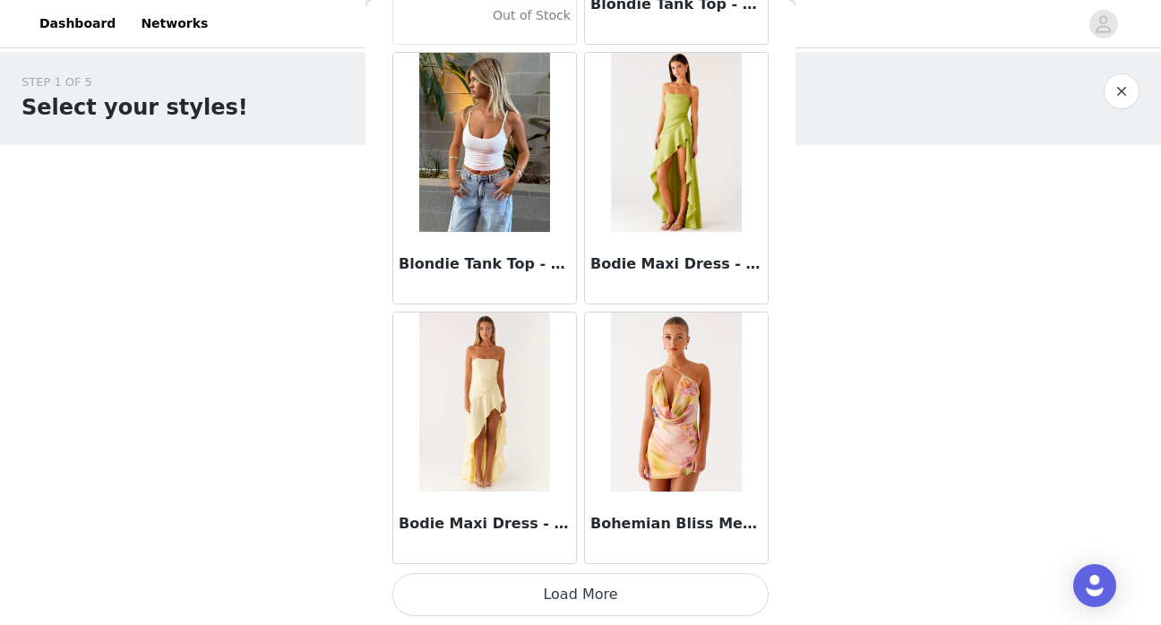
click at [660, 601] on button "Load More" at bounding box center [580, 594] width 376 height 43
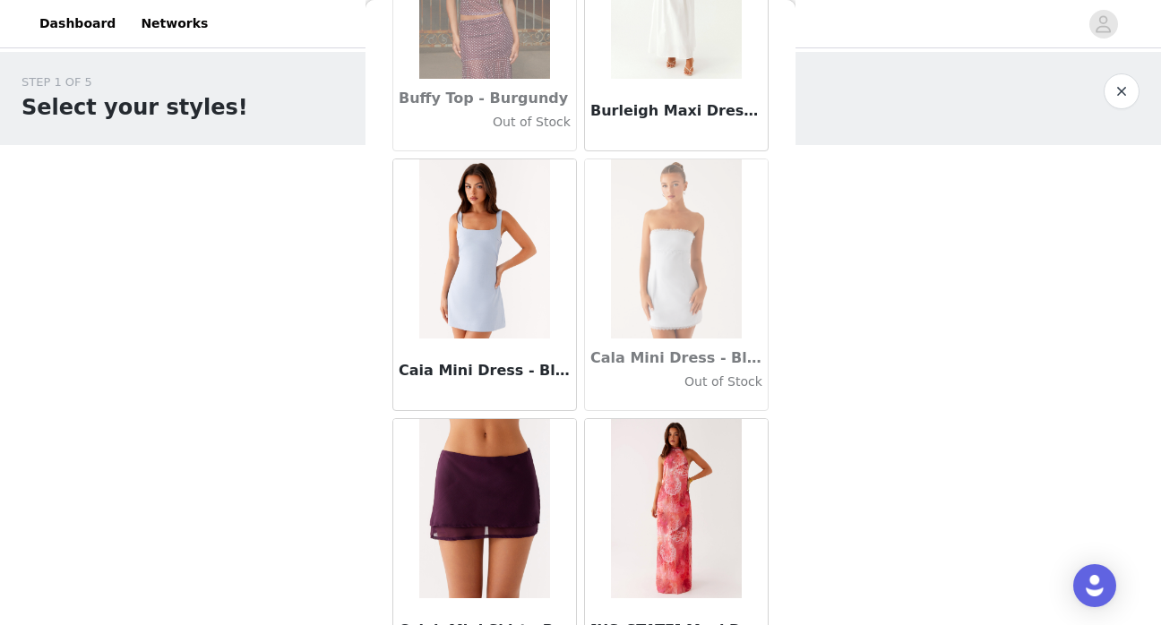
scroll to position [17705, 0]
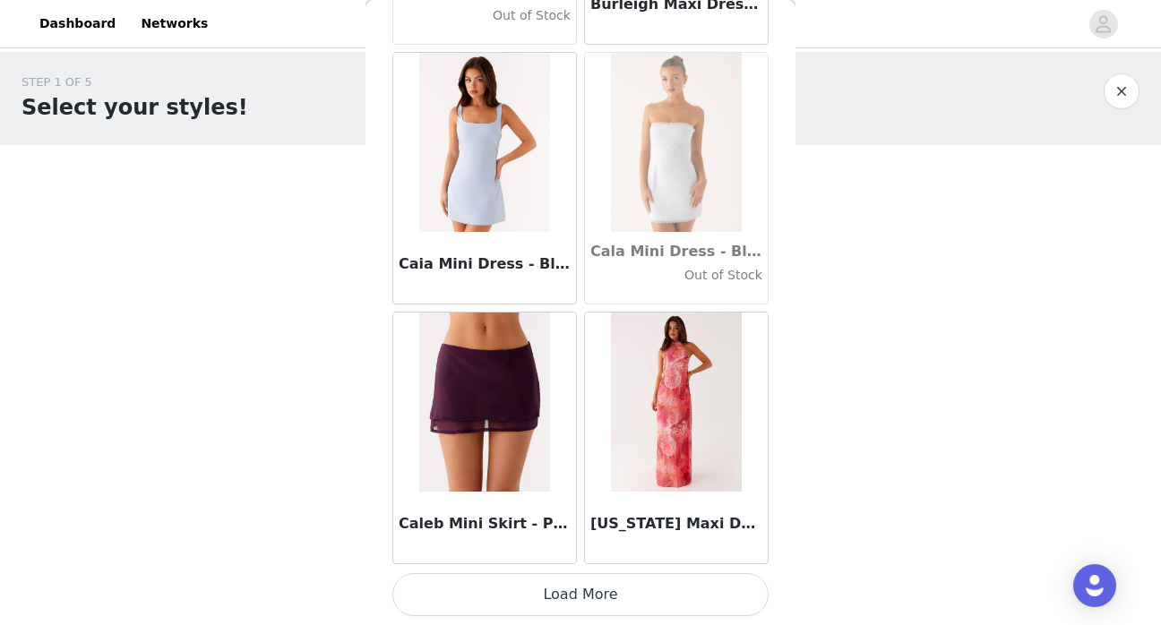
click at [650, 590] on button "Load More" at bounding box center [580, 594] width 376 height 43
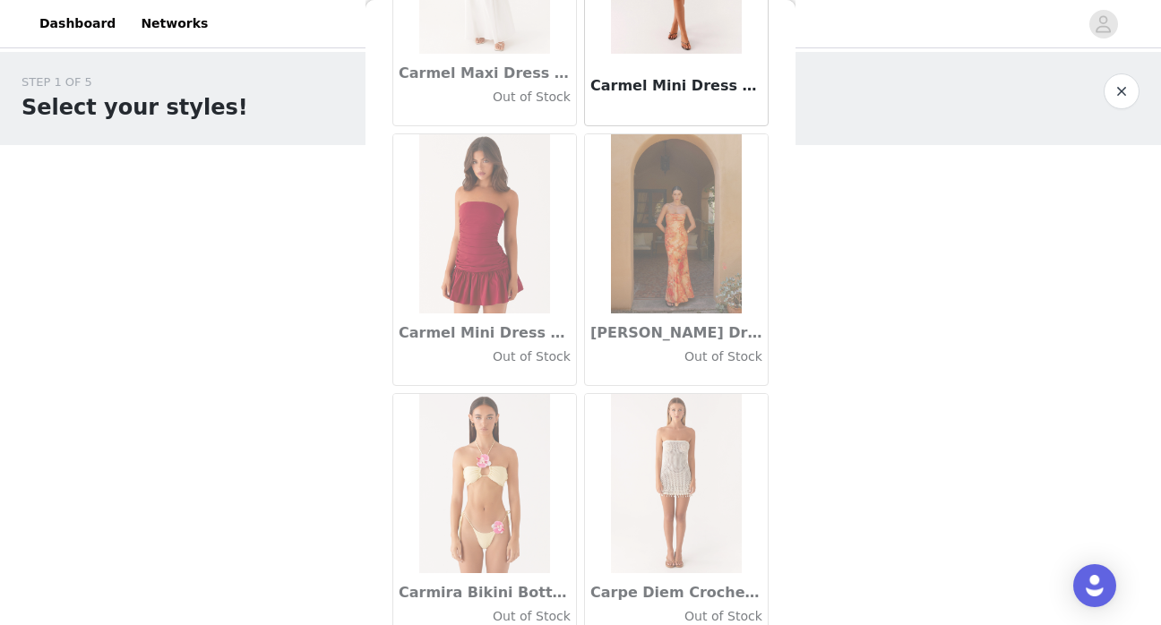
scroll to position [20304, 0]
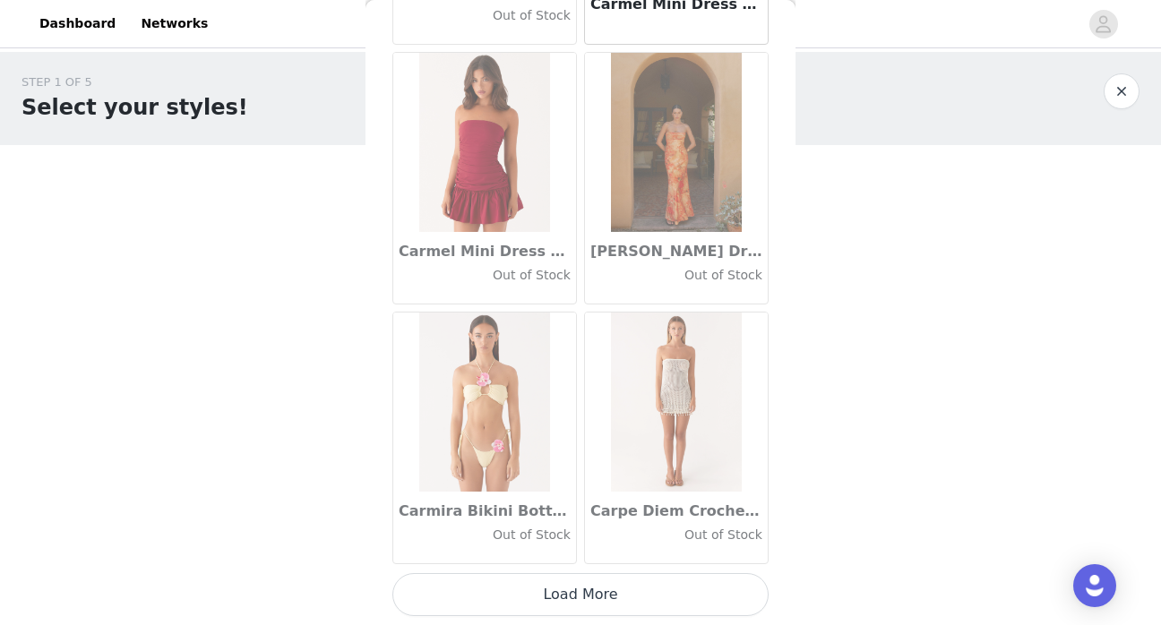
click at [676, 598] on button "Load More" at bounding box center [580, 594] width 376 height 43
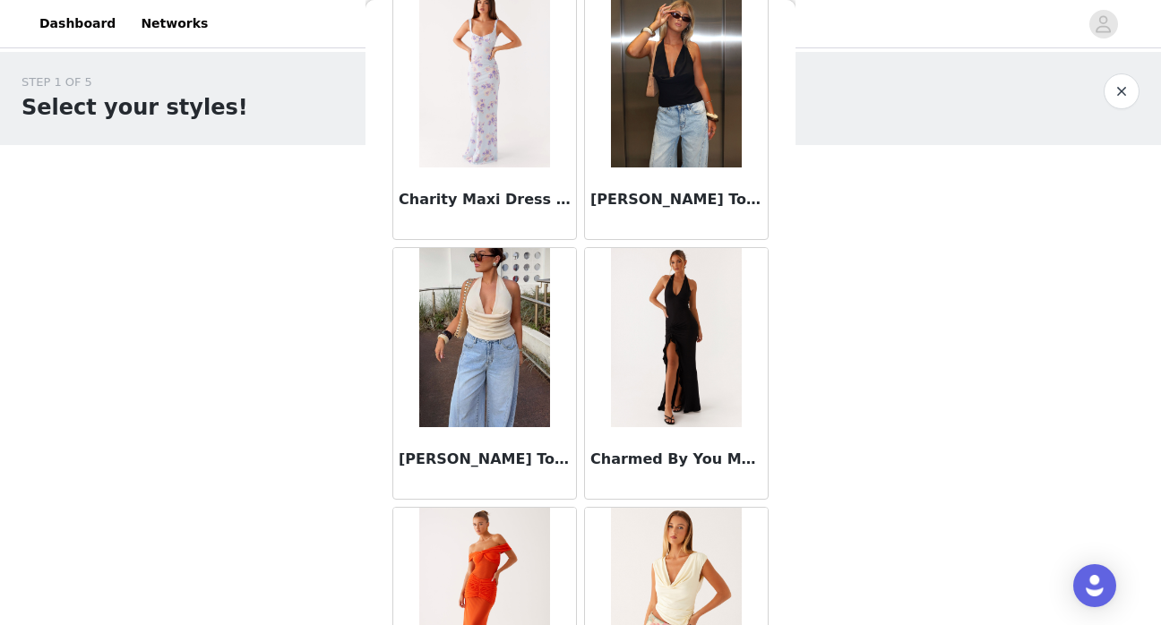
scroll to position [22902, 0]
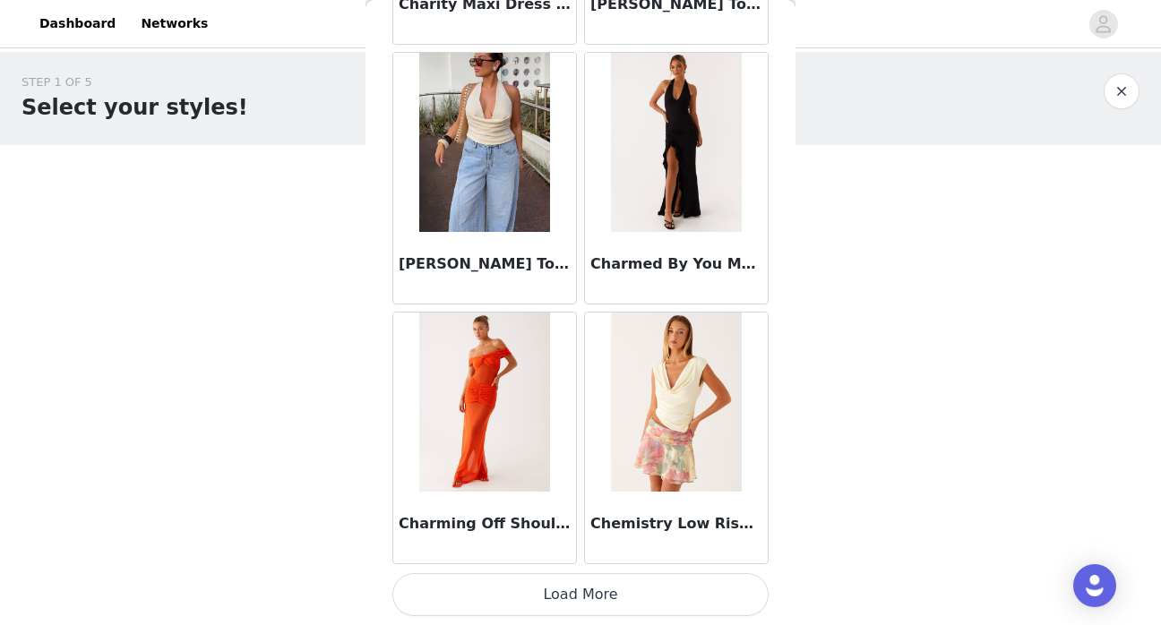
click at [663, 587] on button "Load More" at bounding box center [580, 594] width 376 height 43
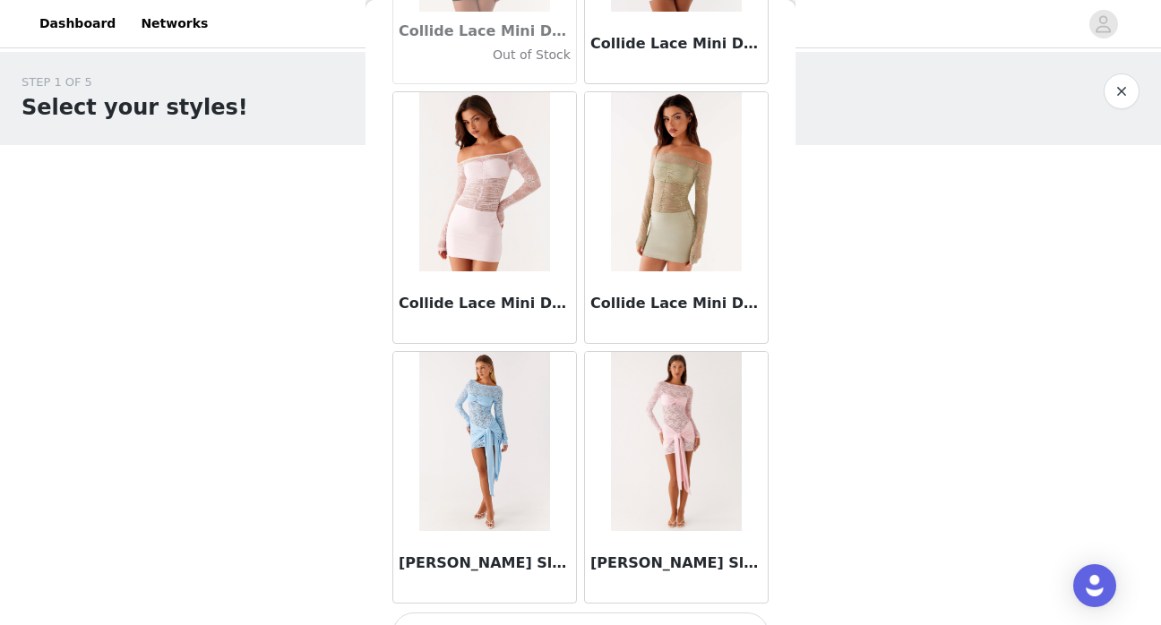
scroll to position [25500, 0]
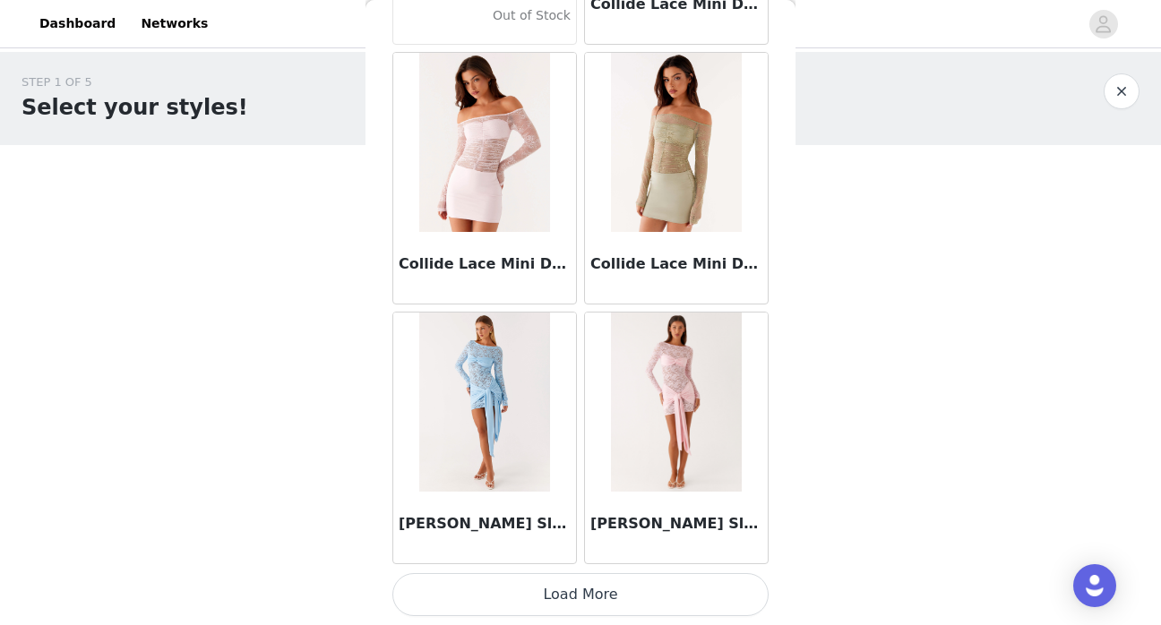
click at [659, 603] on button "Load More" at bounding box center [580, 594] width 376 height 43
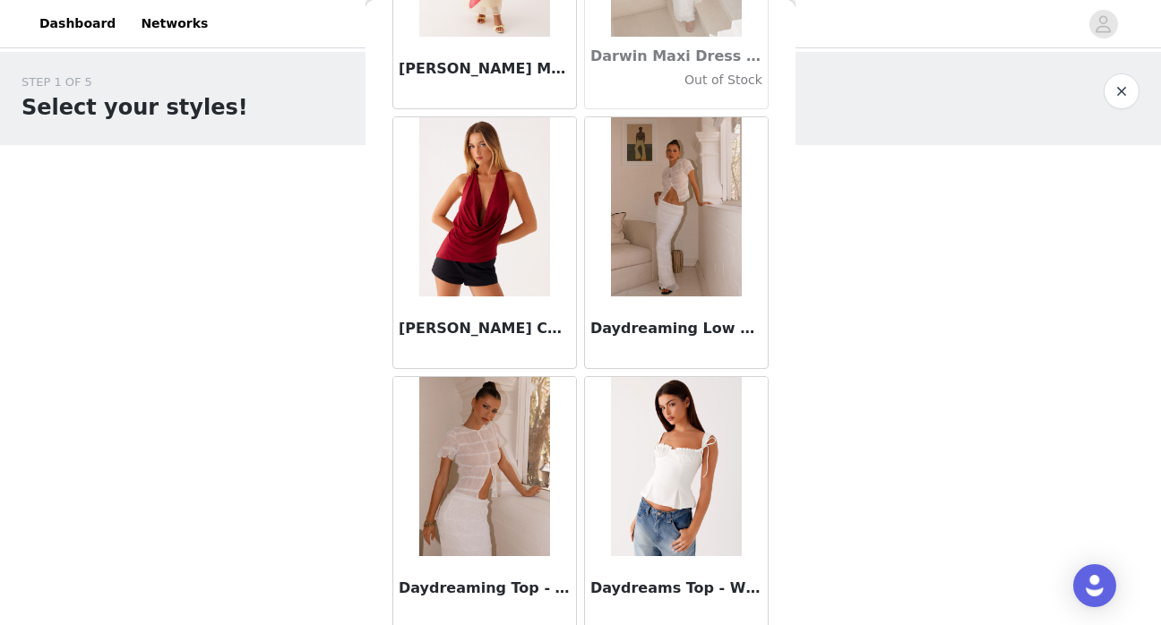
scroll to position [28098, 0]
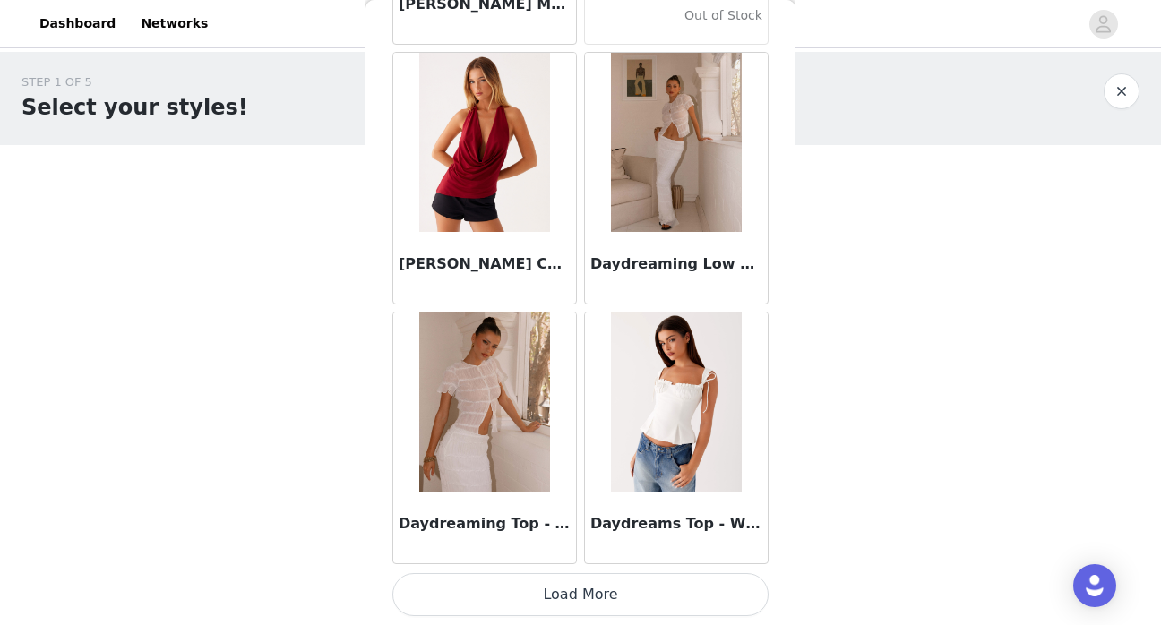
click at [683, 607] on button "Load More" at bounding box center [580, 594] width 376 height 43
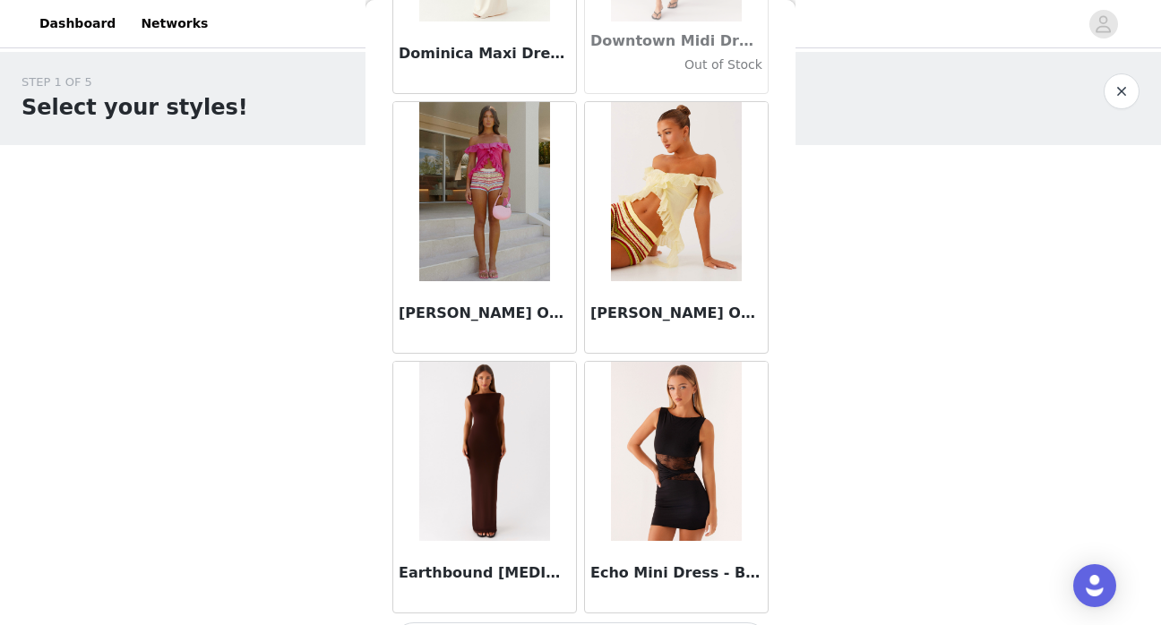
scroll to position [30696, 0]
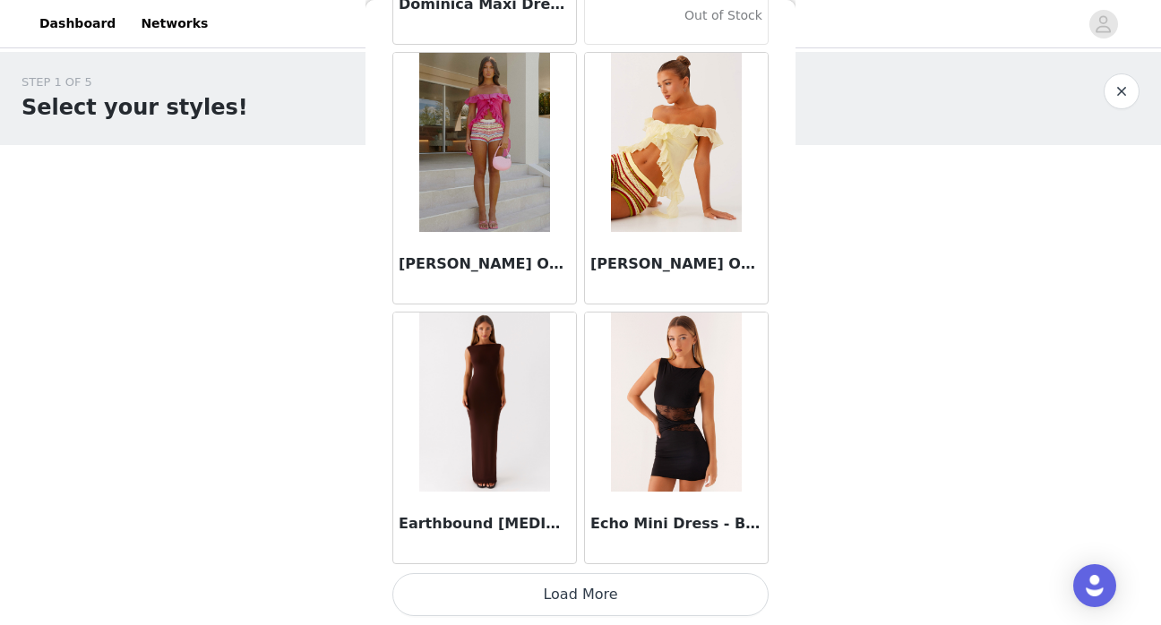
click at [669, 596] on button "Load More" at bounding box center [580, 594] width 376 height 43
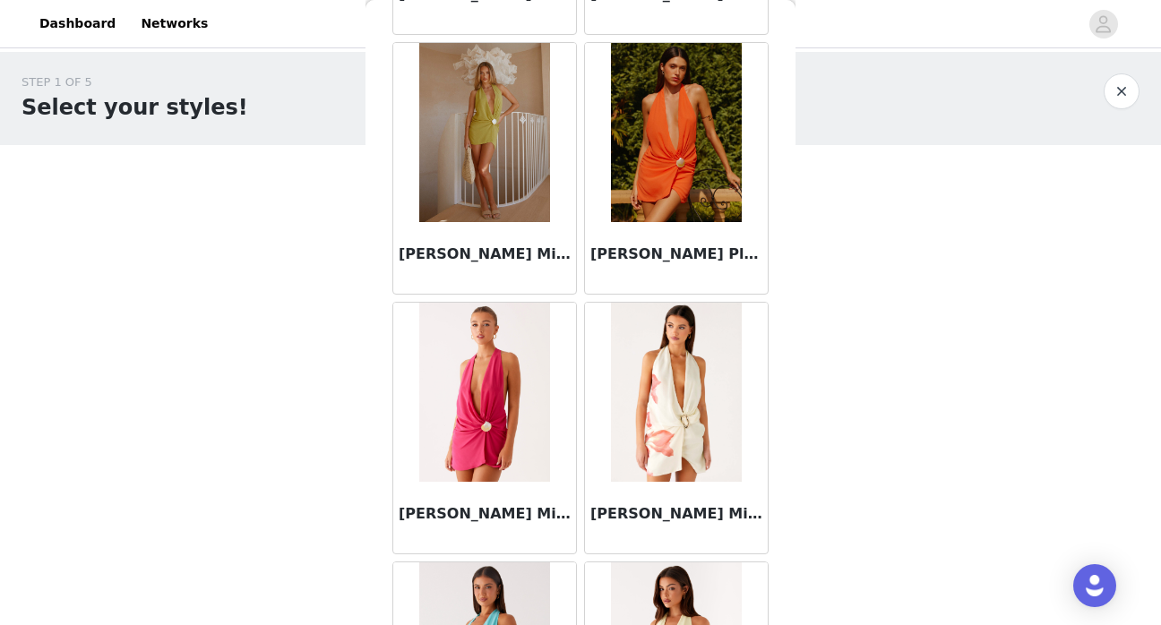
scroll to position [33295, 0]
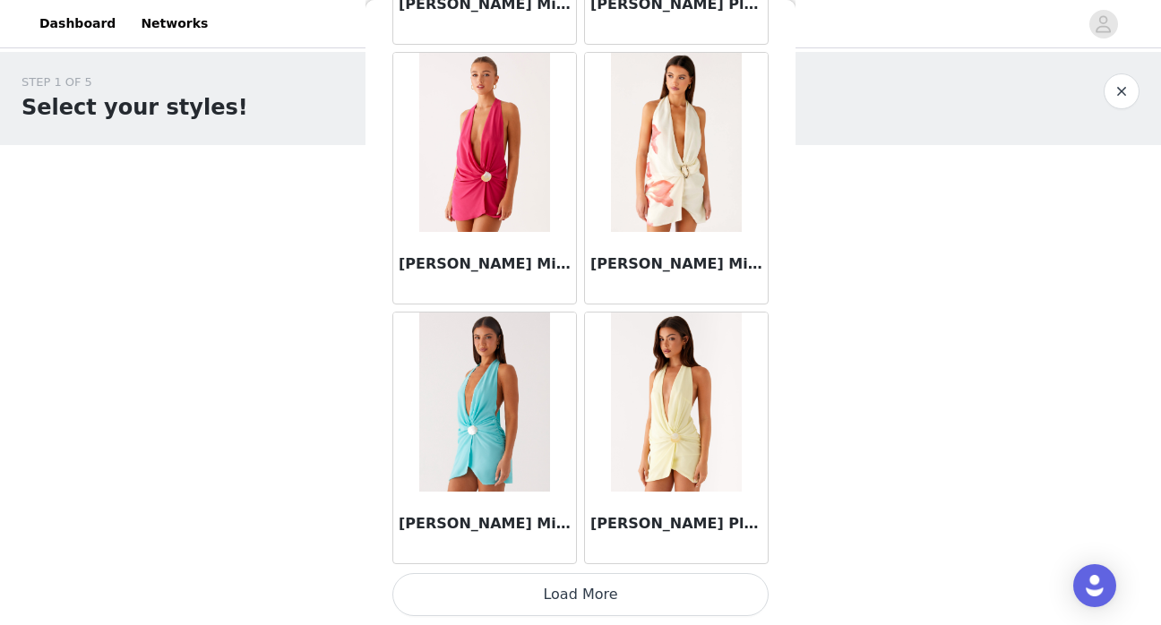
click at [687, 599] on button "Load More" at bounding box center [580, 594] width 376 height 43
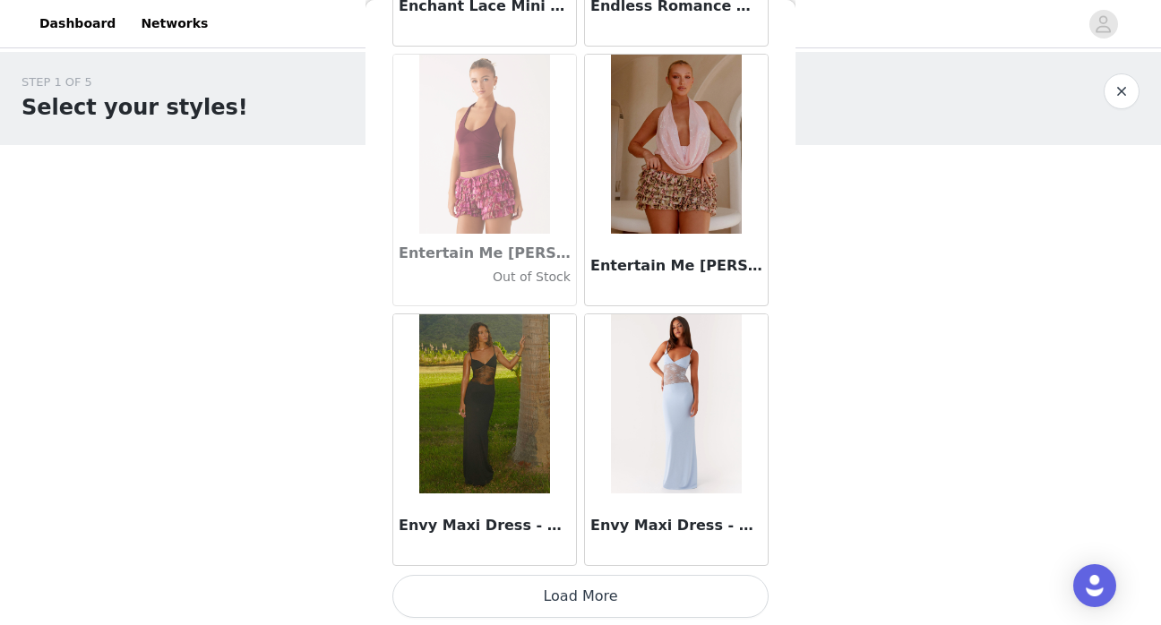
scroll to position [35893, 0]
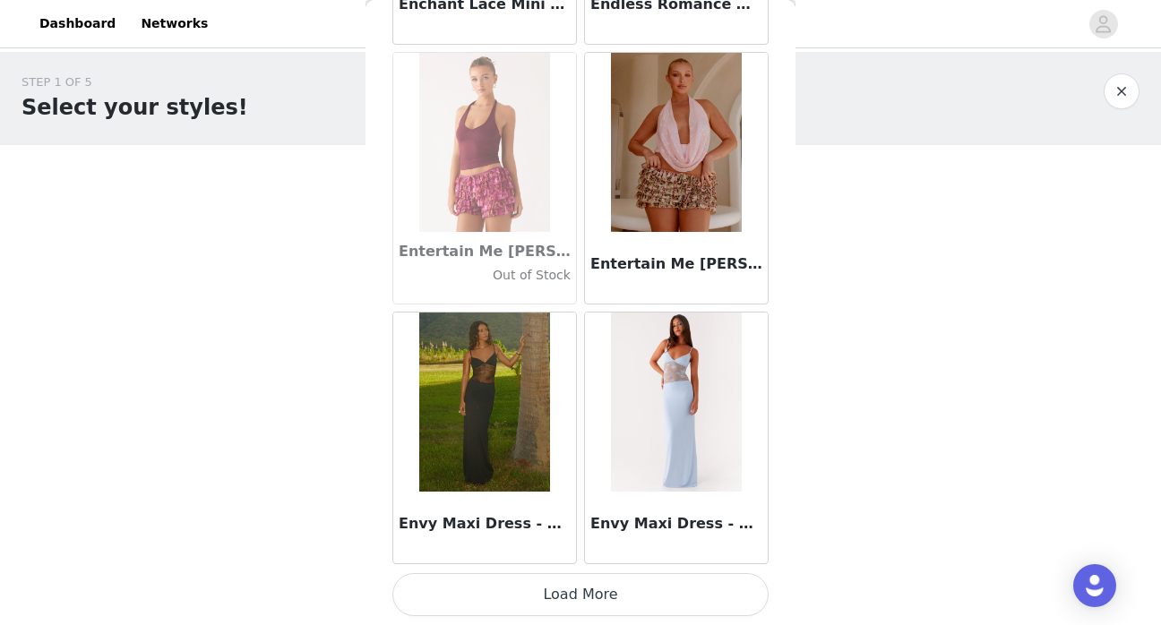
click at [683, 601] on button "Load More" at bounding box center [580, 594] width 376 height 43
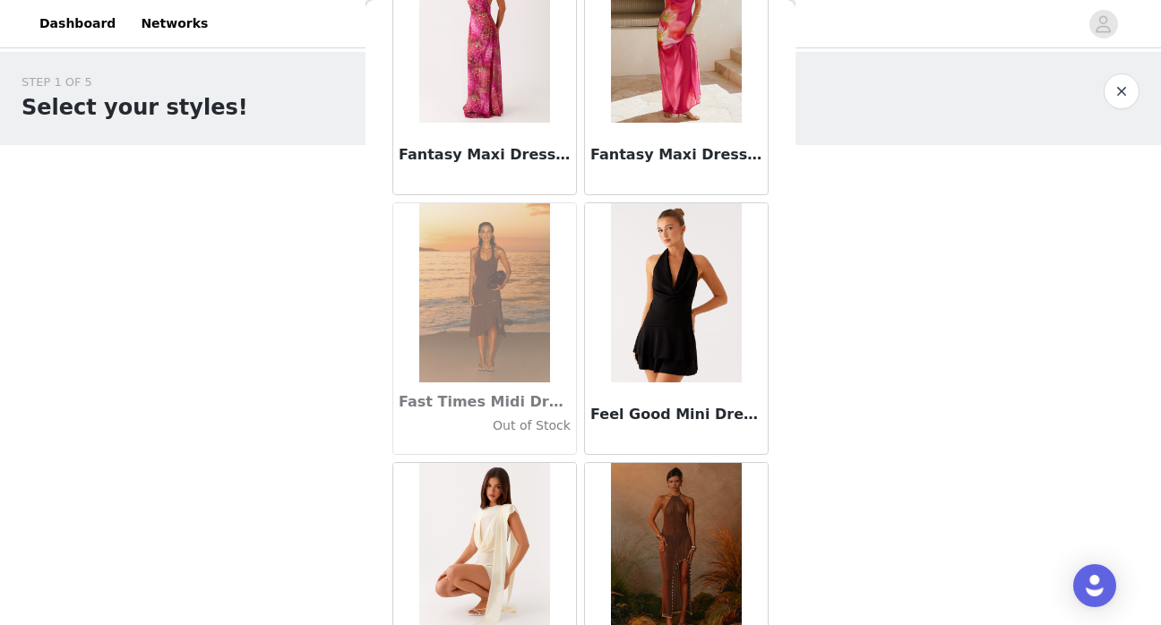
scroll to position [38491, 0]
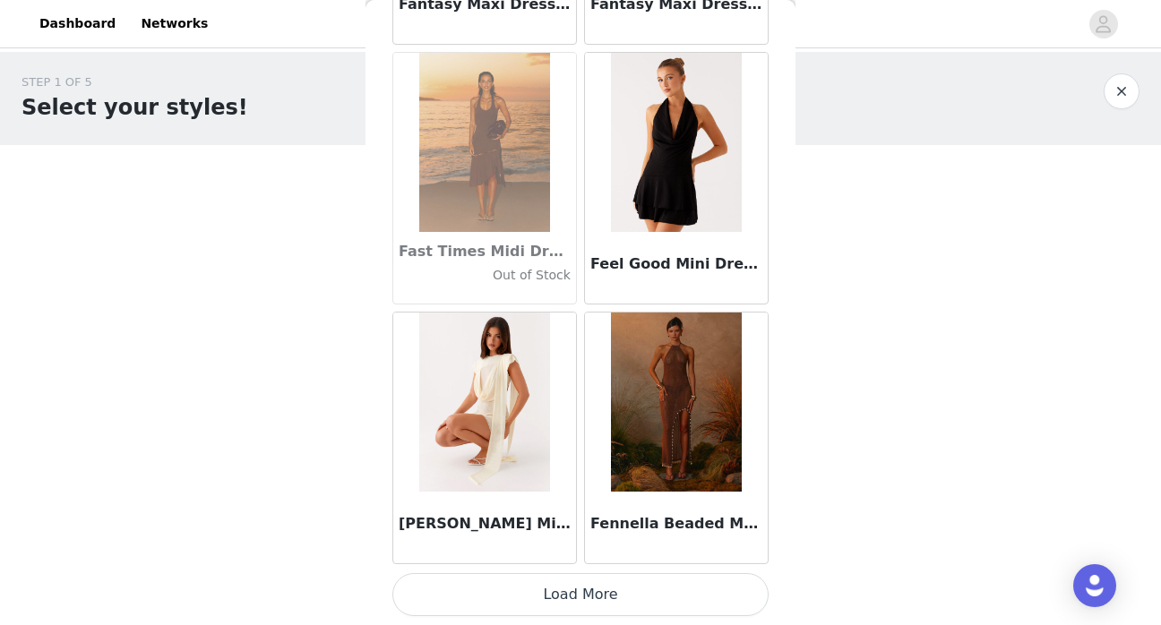
click at [660, 613] on button "Load More" at bounding box center [580, 594] width 376 height 43
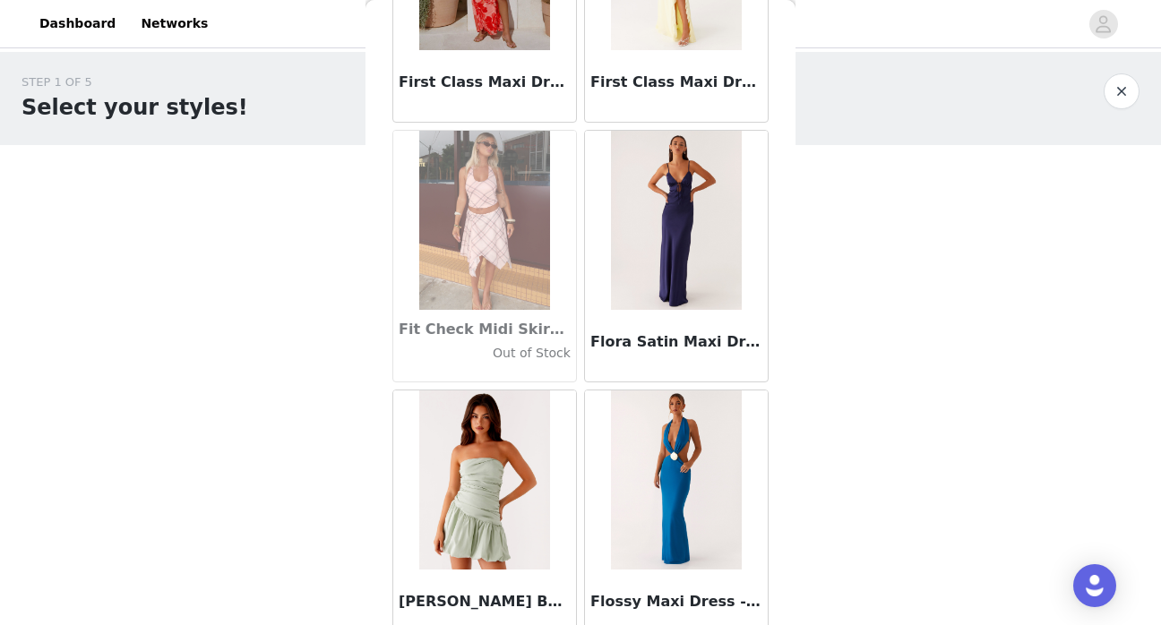
scroll to position [41089, 0]
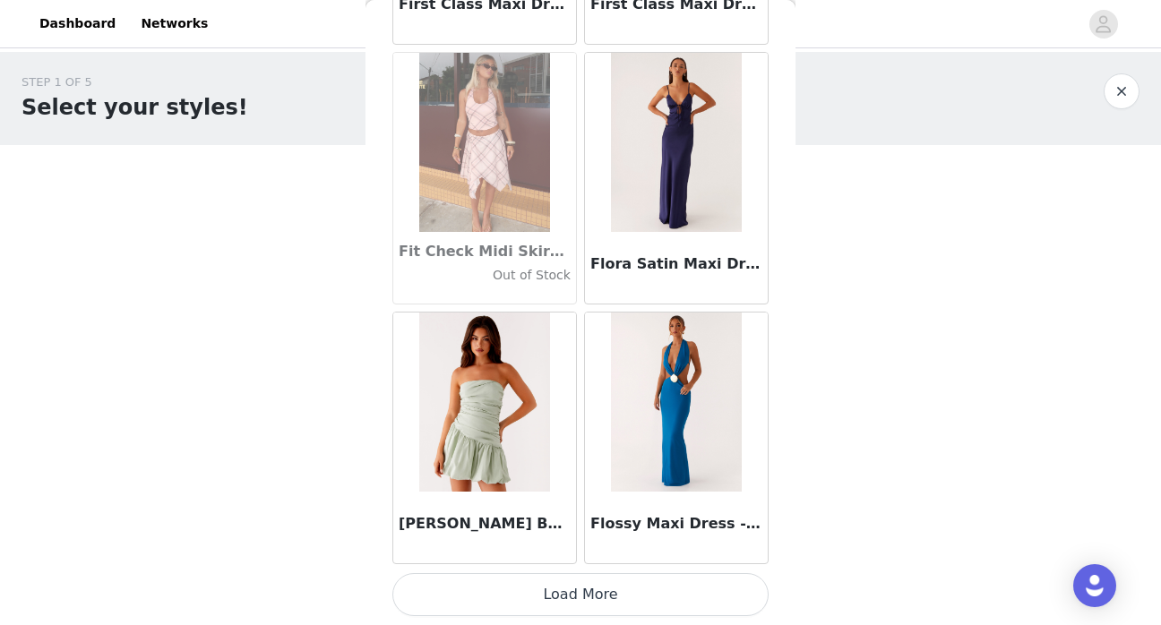
click at [682, 600] on button "Load More" at bounding box center [580, 594] width 376 height 43
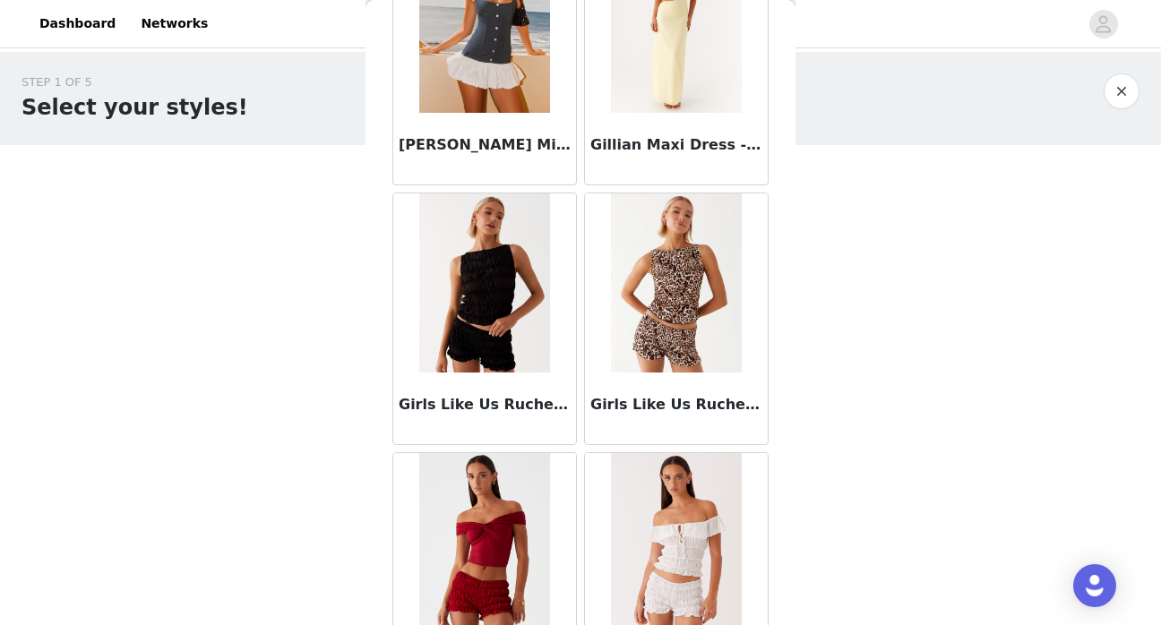
scroll to position [43687, 0]
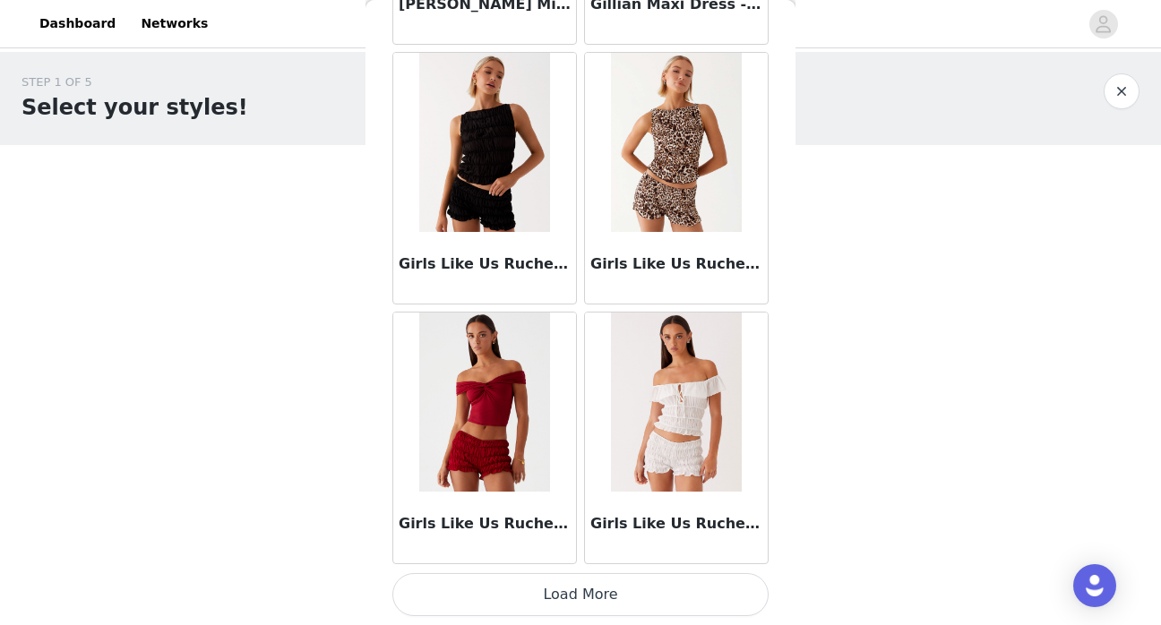
click at [677, 607] on button "Load More" at bounding box center [580, 594] width 376 height 43
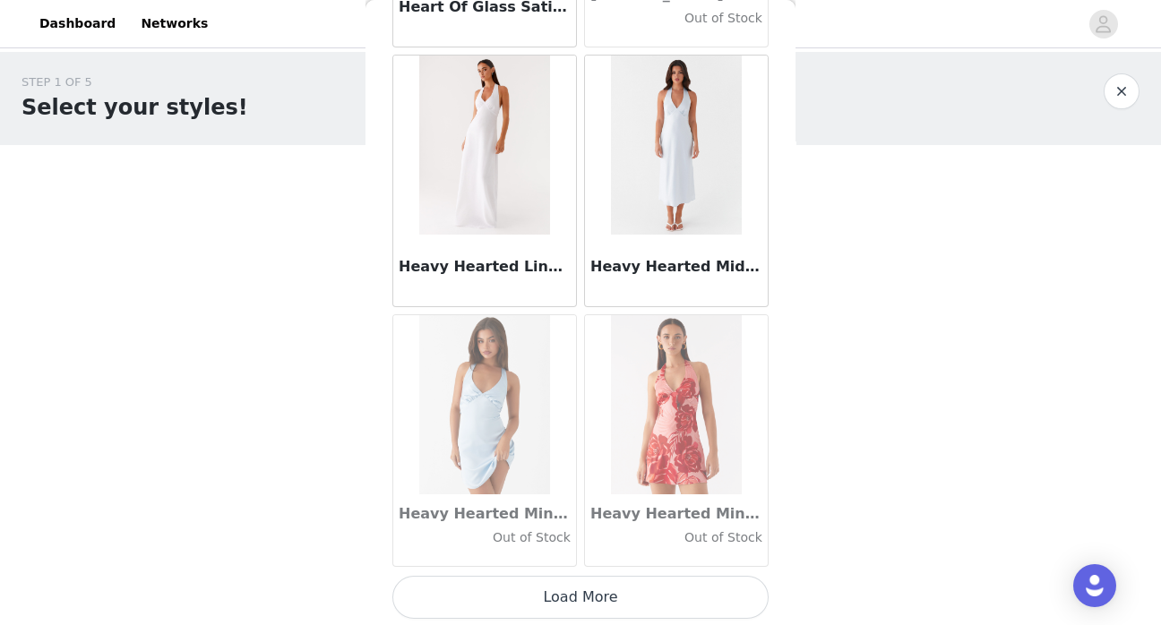
scroll to position [46286, 0]
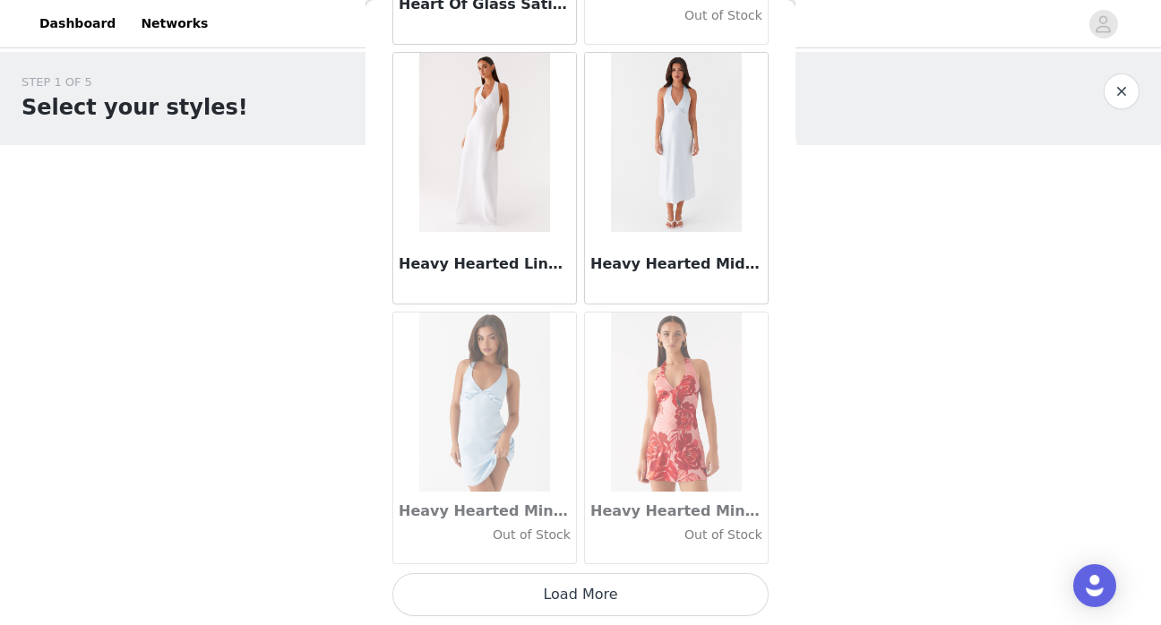
click at [577, 591] on button "Load More" at bounding box center [580, 594] width 376 height 43
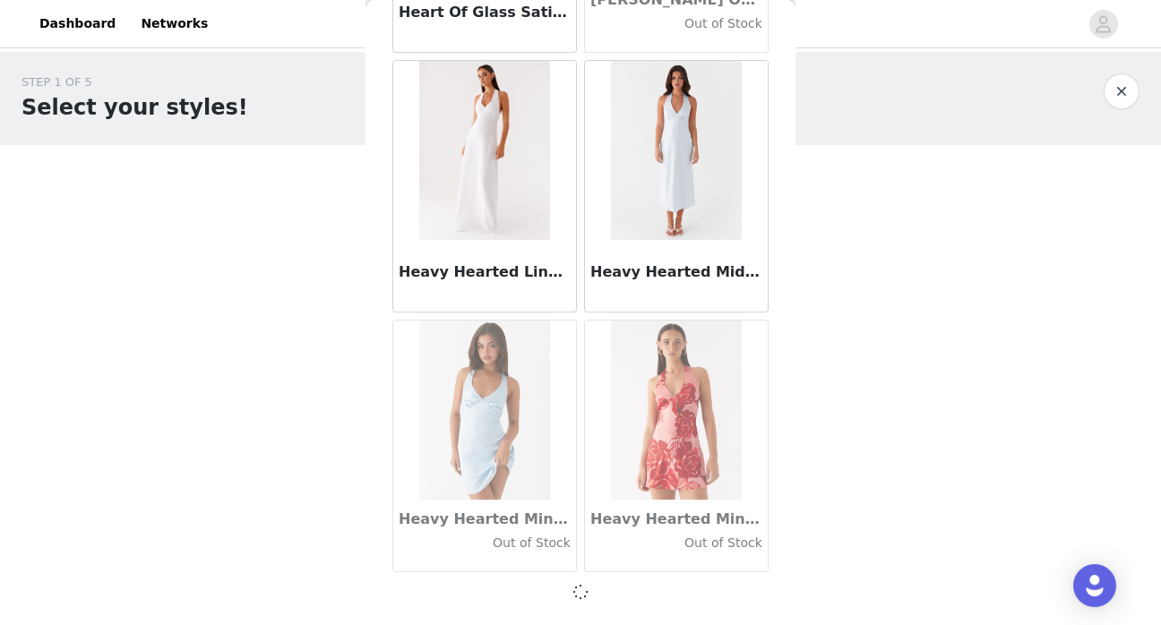
scroll to position [46278, 0]
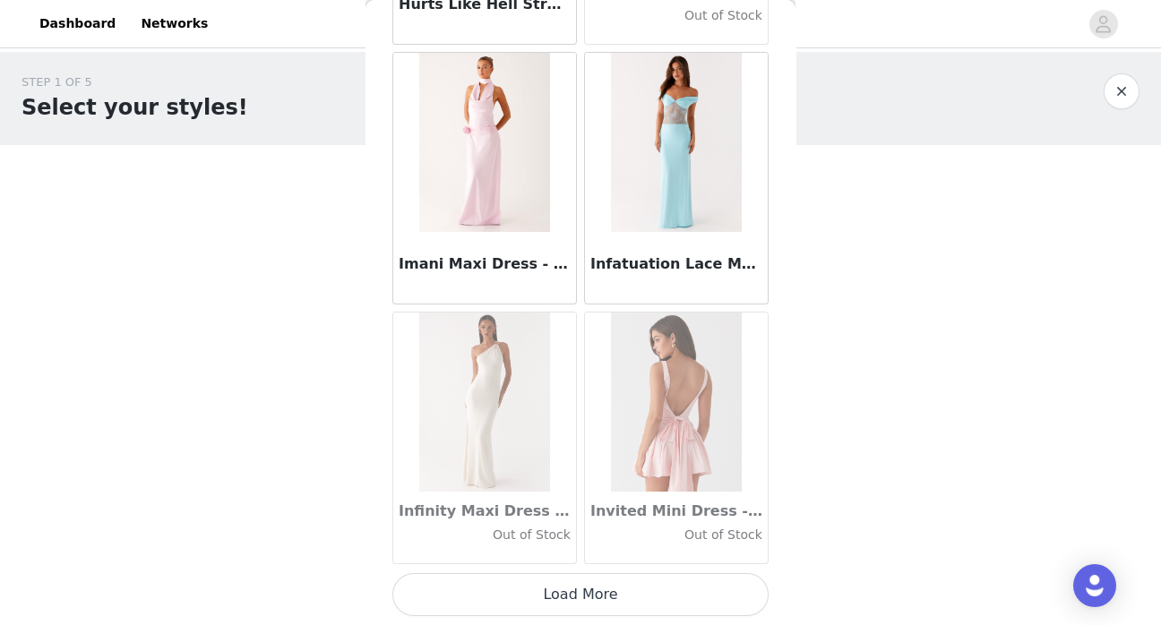
click at [659, 602] on button "Load More" at bounding box center [580, 594] width 376 height 43
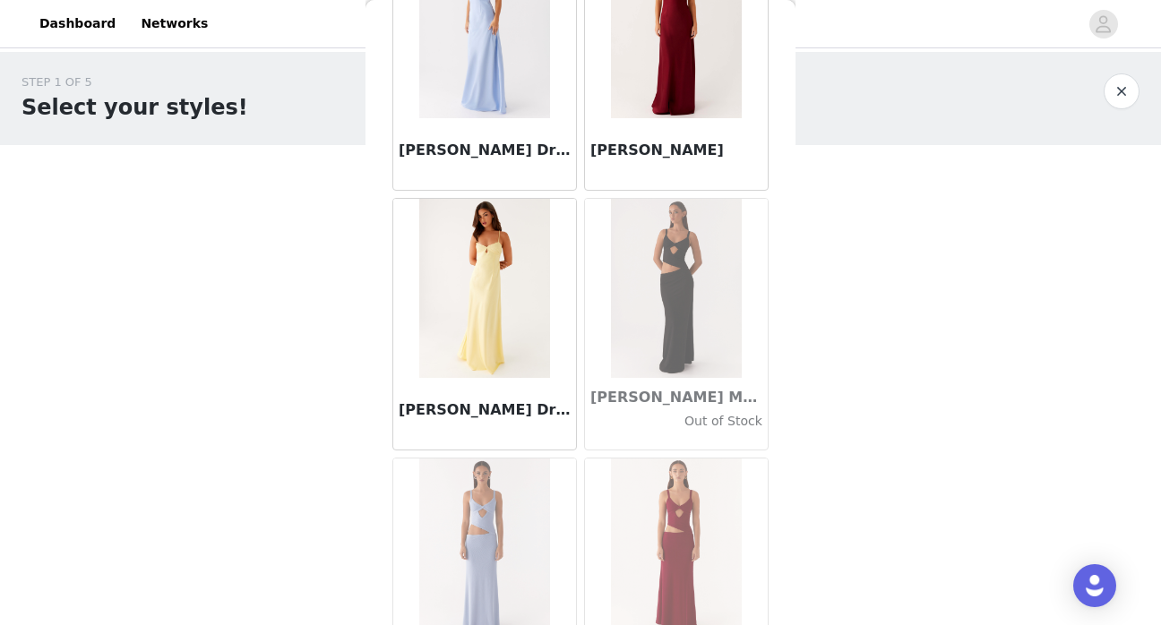
scroll to position [51482, 0]
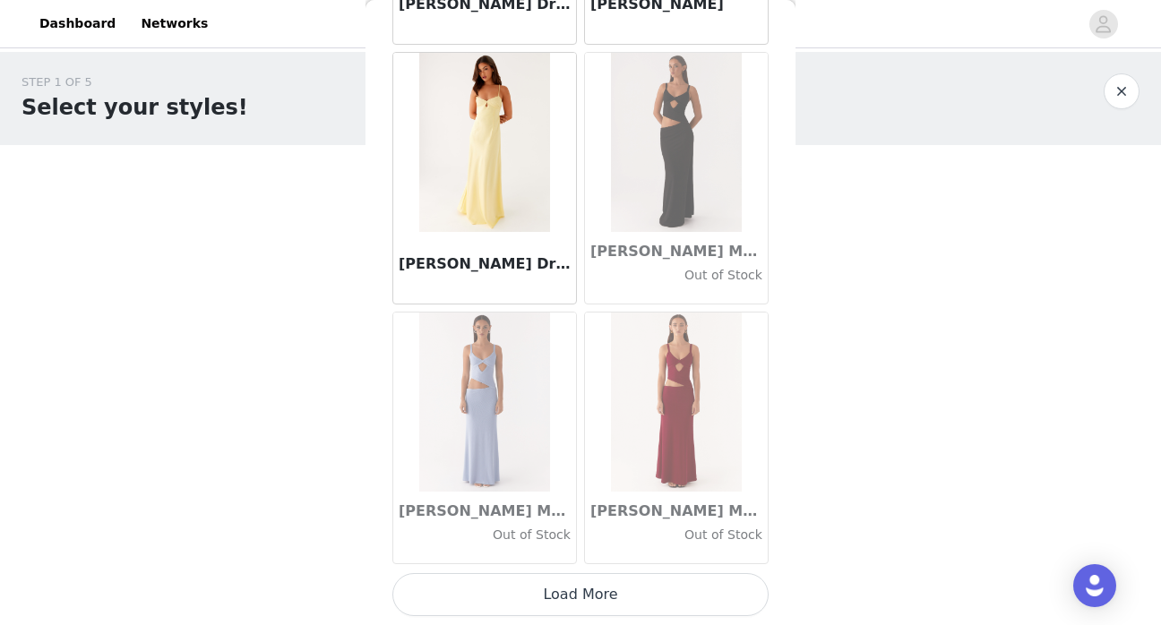
click at [659, 592] on button "Load More" at bounding box center [580, 594] width 376 height 43
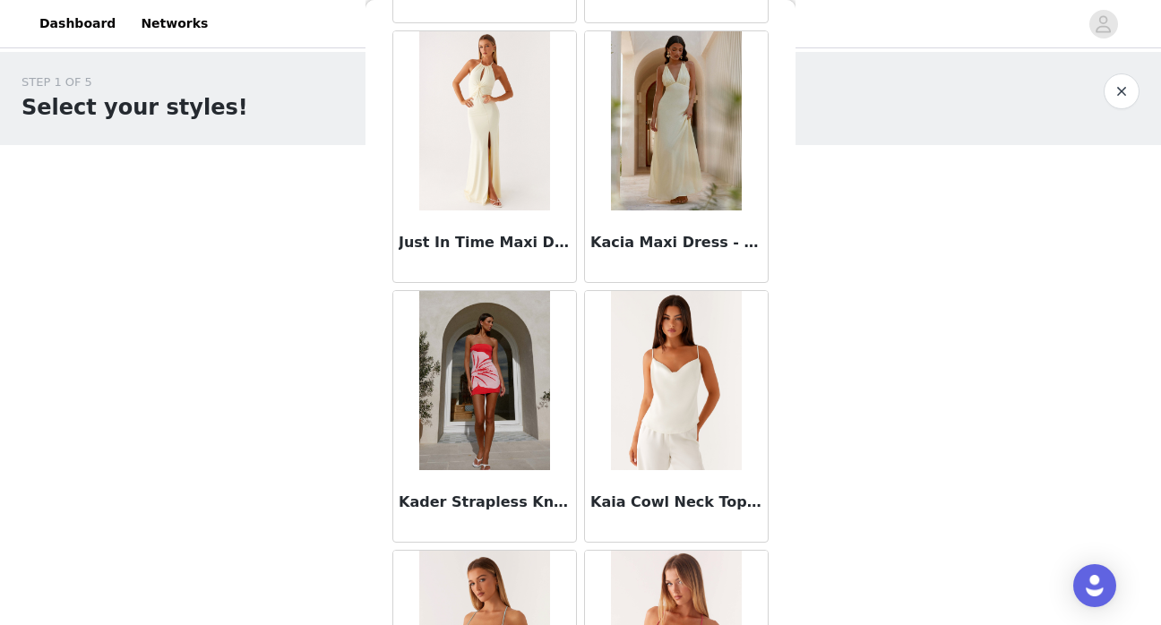
scroll to position [54080, 0]
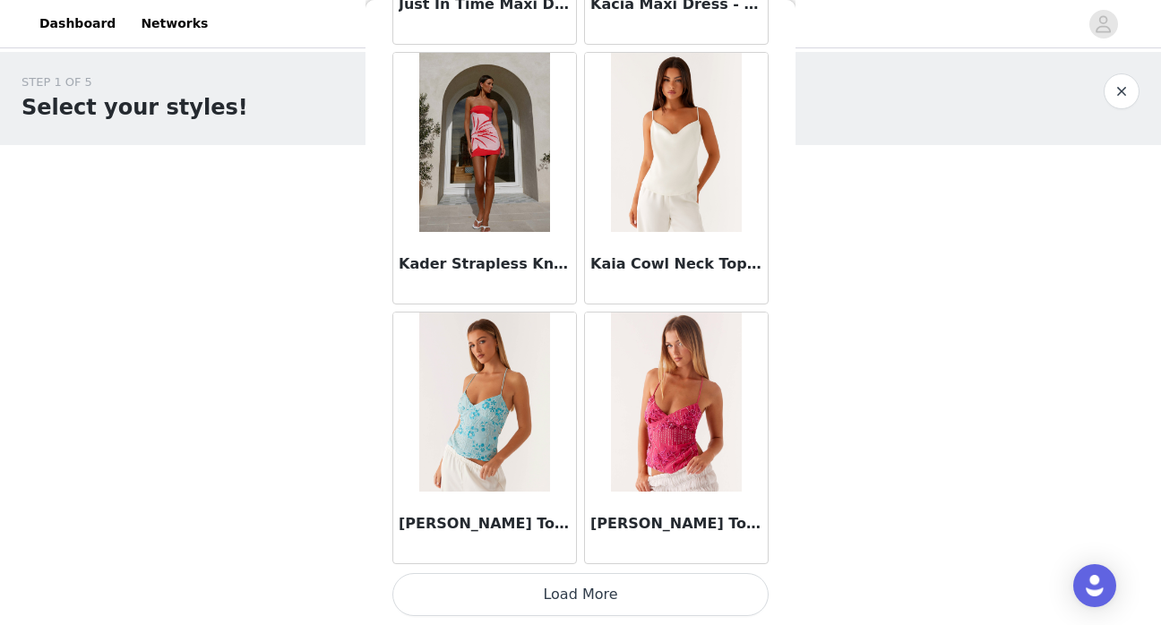
click at [656, 610] on button "Load More" at bounding box center [580, 594] width 376 height 43
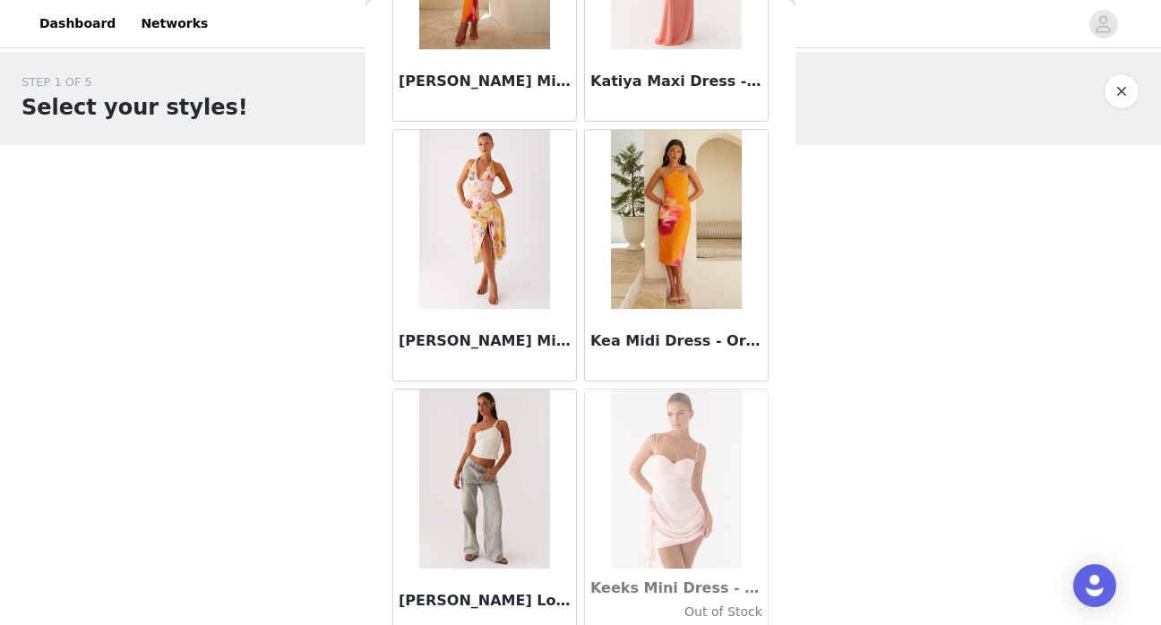
scroll to position [56679, 0]
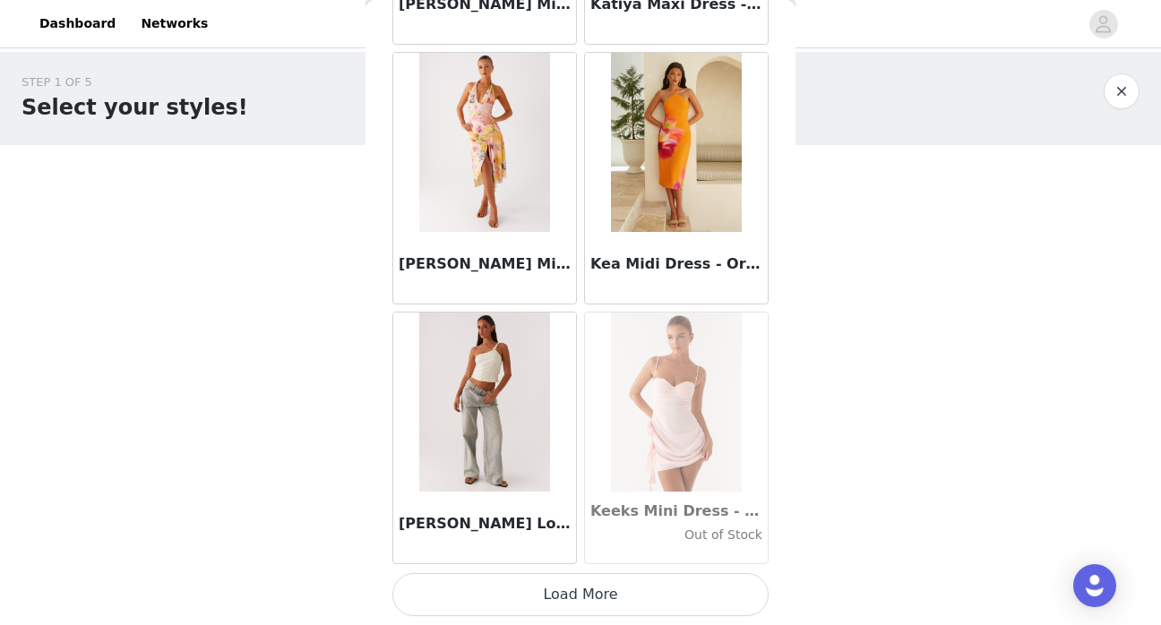
click at [612, 602] on button "Load More" at bounding box center [580, 594] width 376 height 43
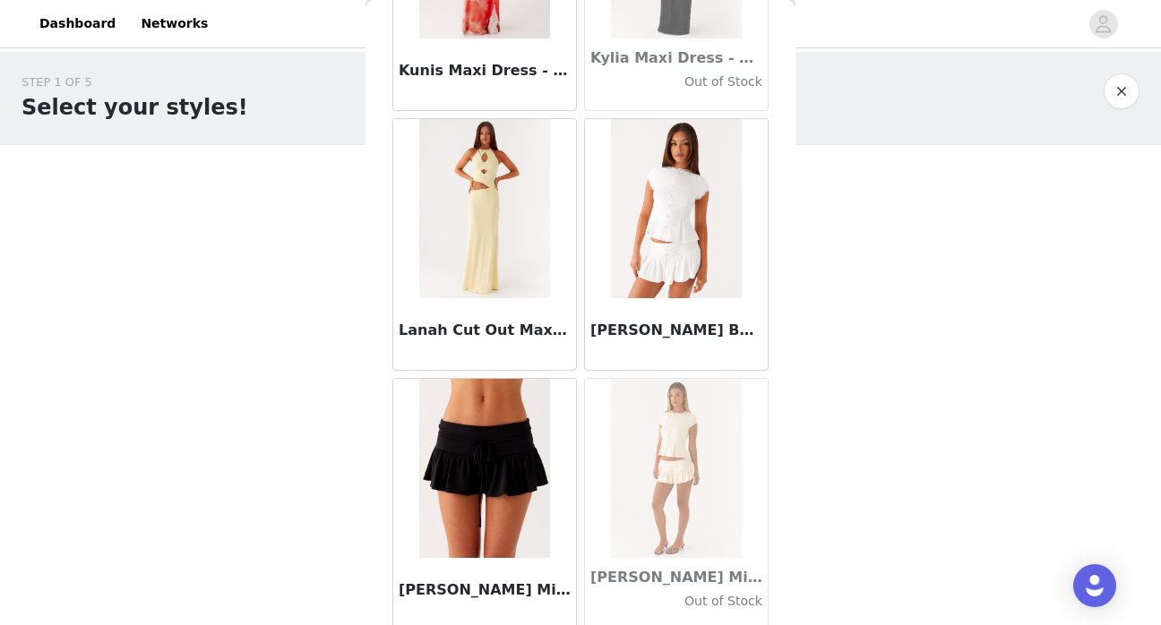
scroll to position [59277, 0]
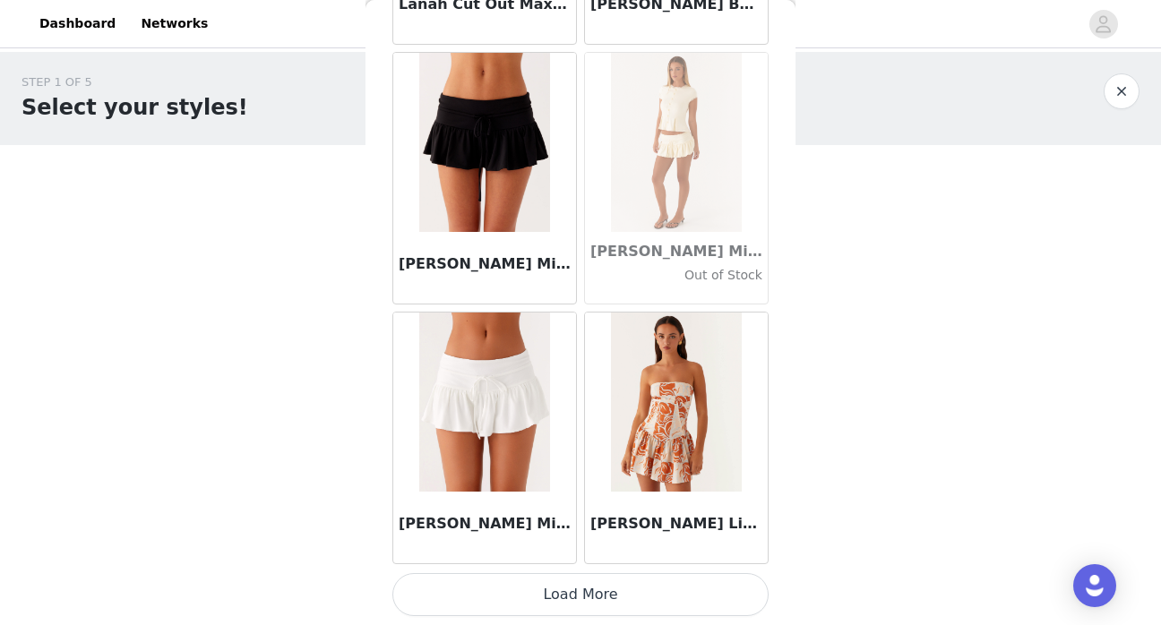
click at [645, 594] on button "Load More" at bounding box center [580, 594] width 376 height 43
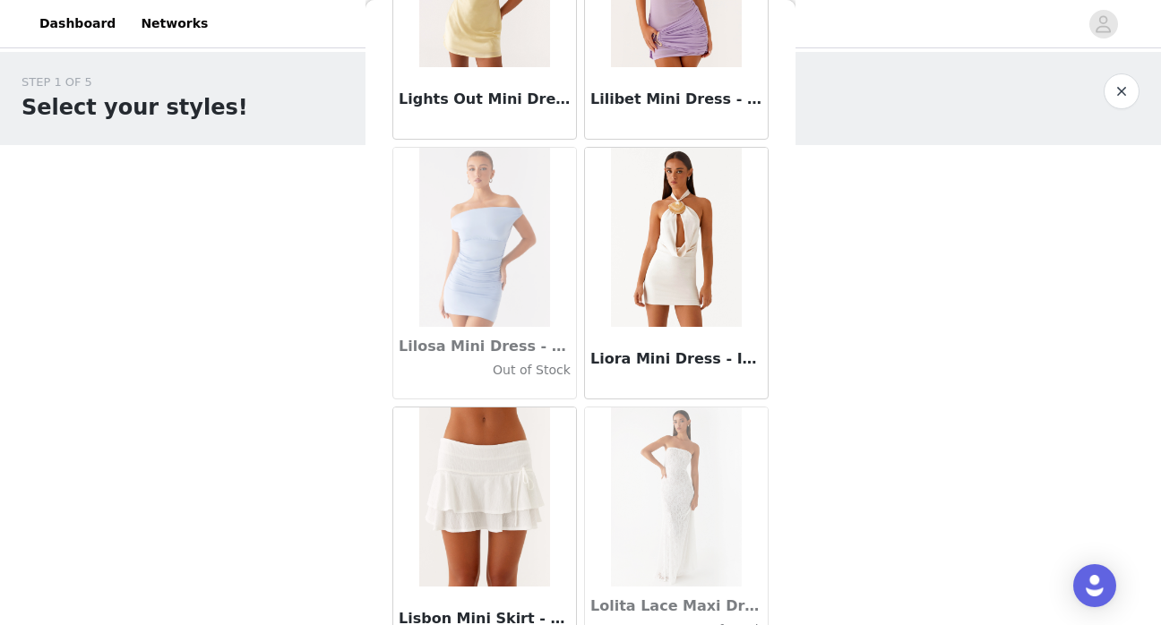
scroll to position [61875, 0]
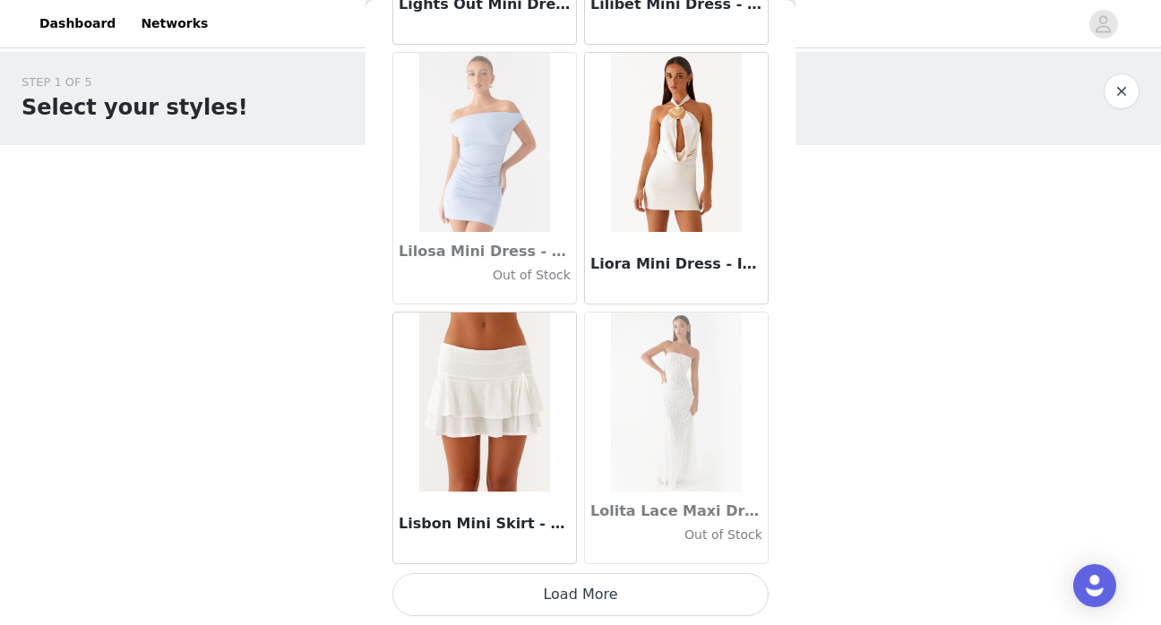
click at [650, 603] on button "Load More" at bounding box center [580, 594] width 376 height 43
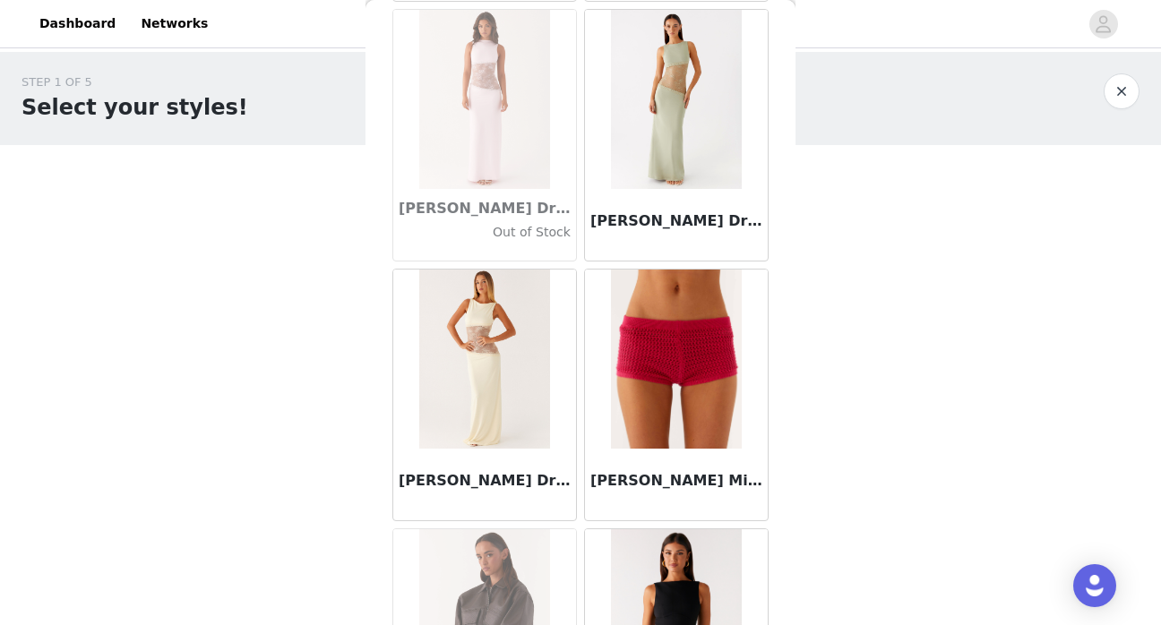
scroll to position [64473, 0]
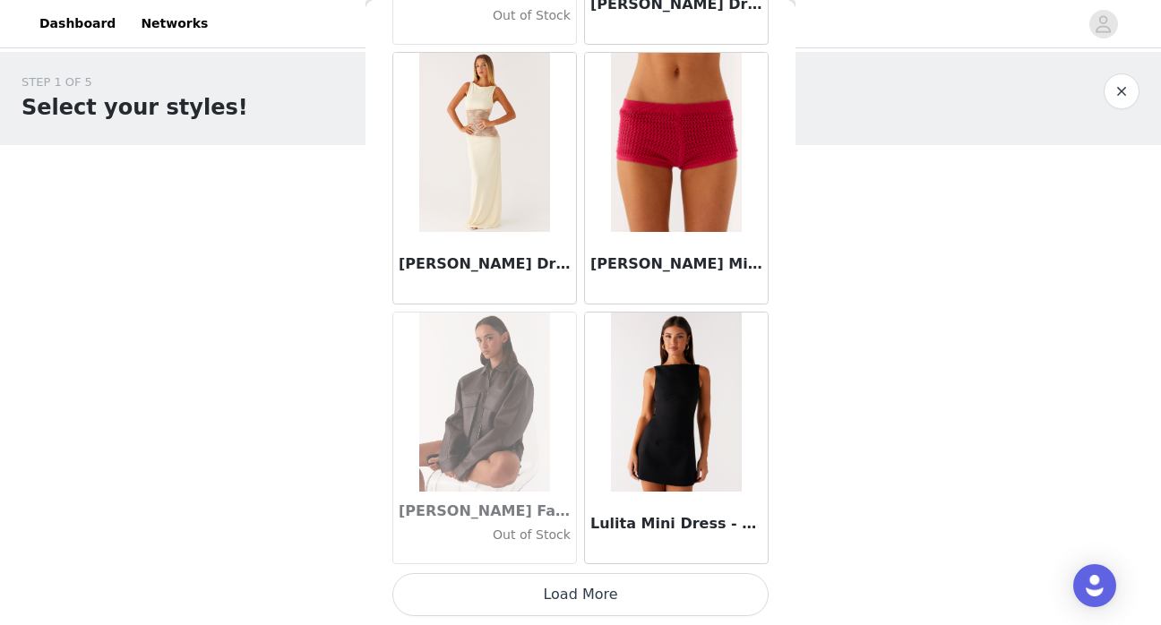
click at [695, 600] on button "Load More" at bounding box center [580, 594] width 376 height 43
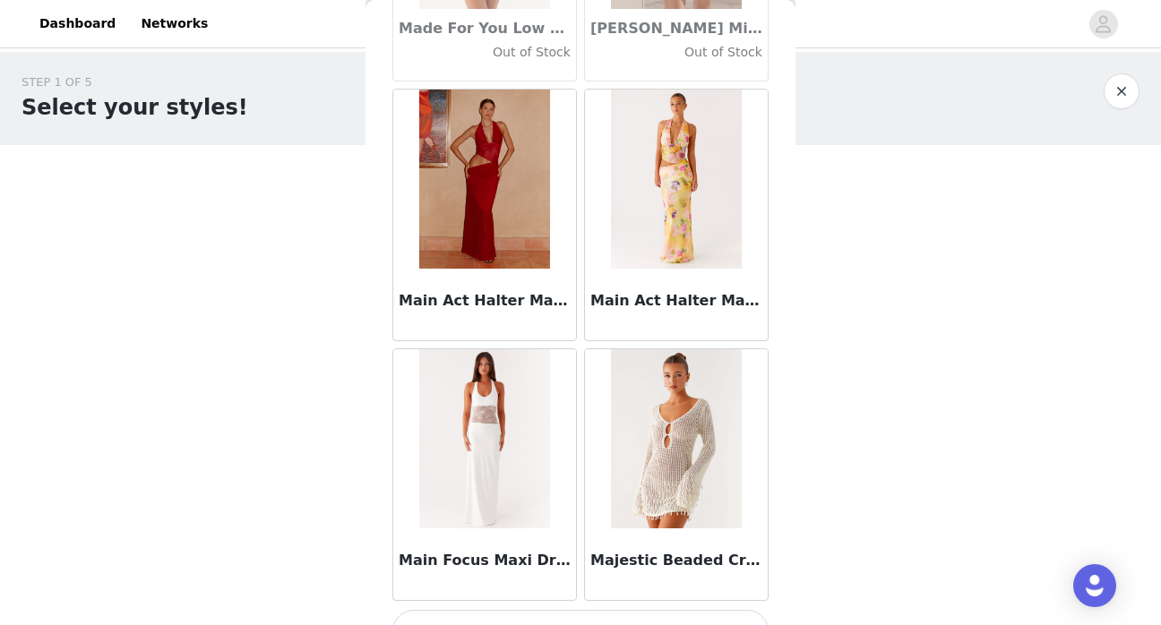
scroll to position [67071, 0]
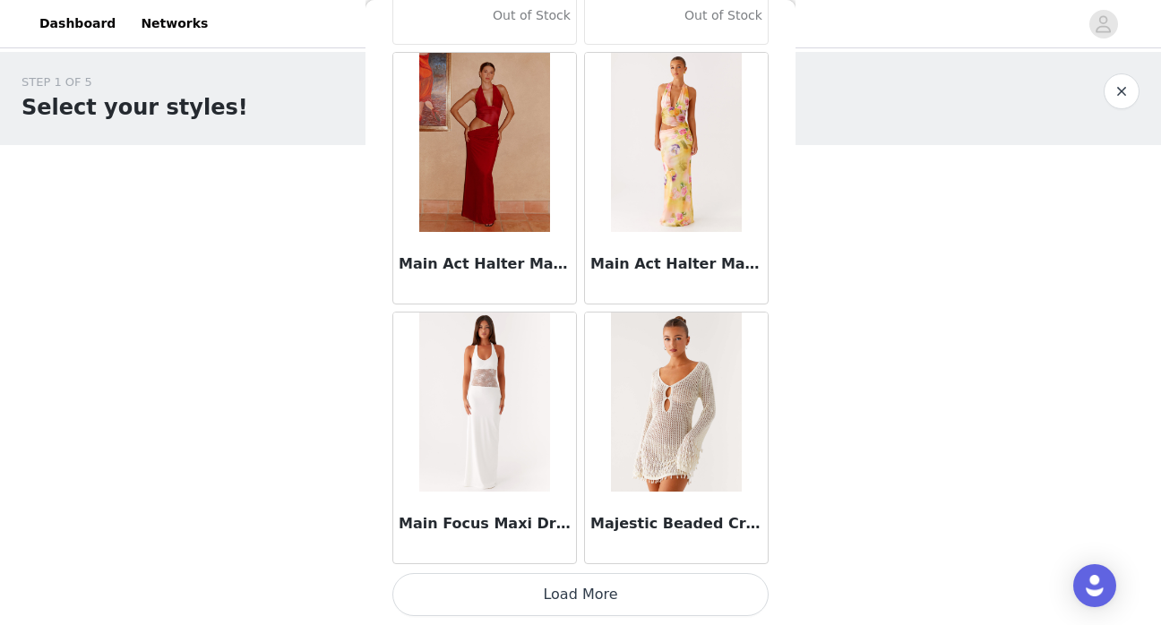
click at [690, 593] on button "Load More" at bounding box center [580, 594] width 376 height 43
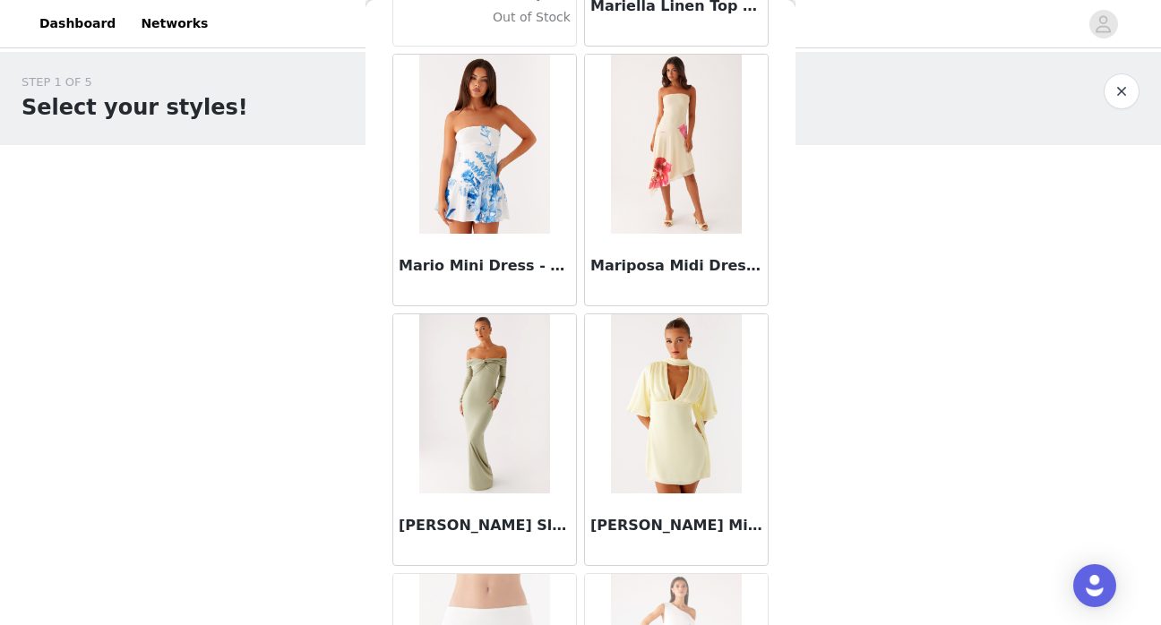
scroll to position [69153, 0]
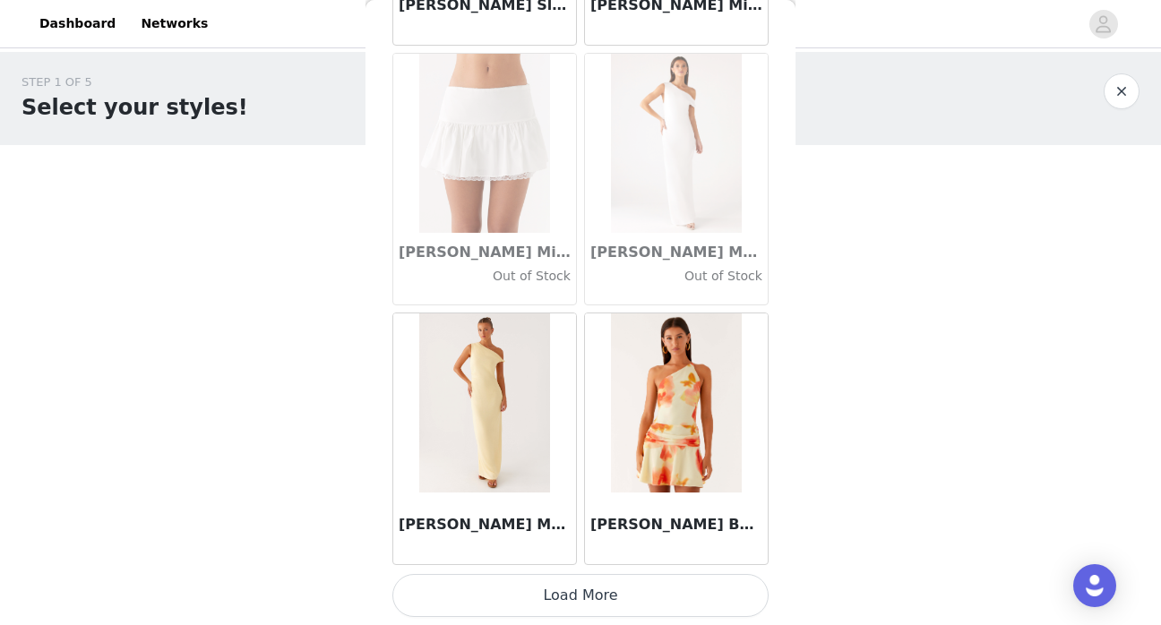
click at [678, 590] on button "Load More" at bounding box center [580, 595] width 376 height 43
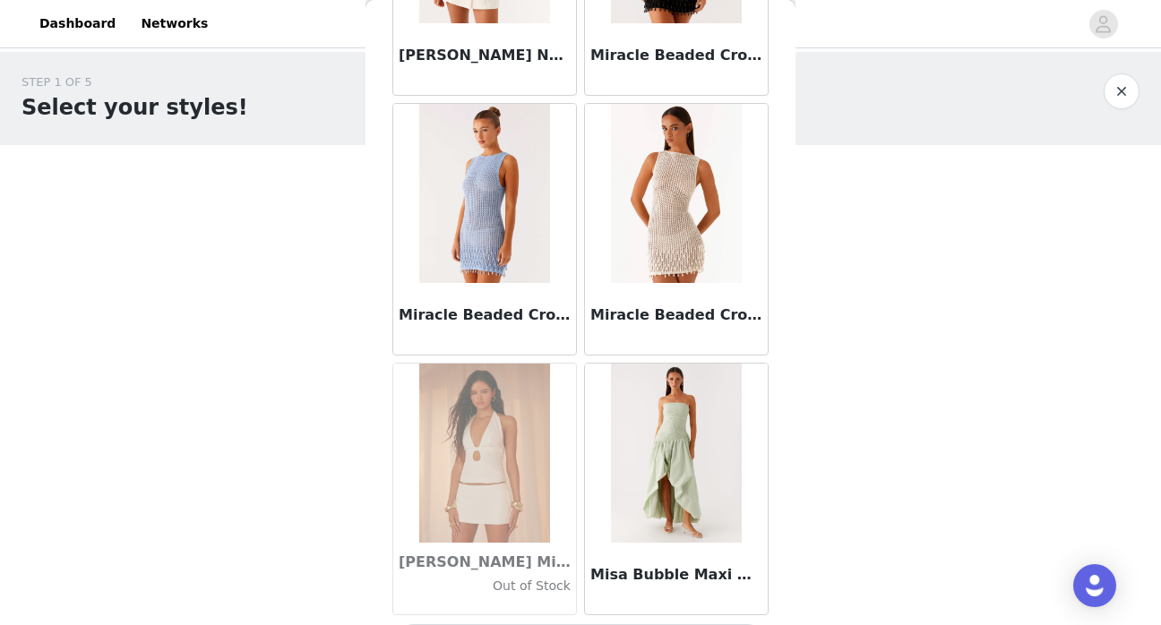
scroll to position [72268, 0]
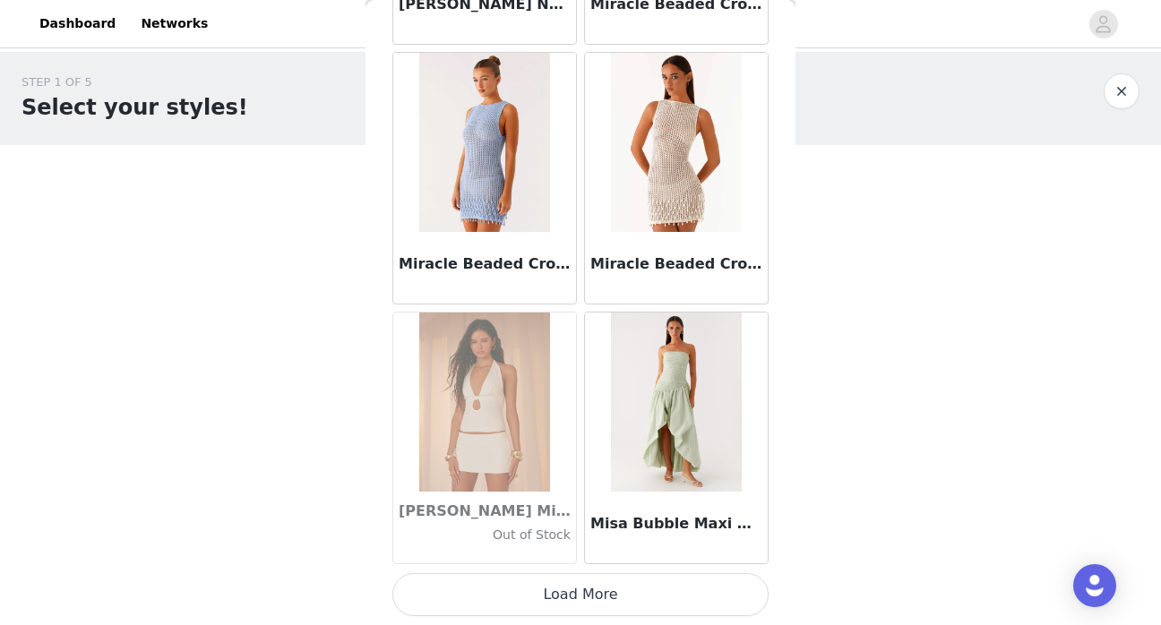
click at [687, 588] on button "Load More" at bounding box center [580, 594] width 376 height 43
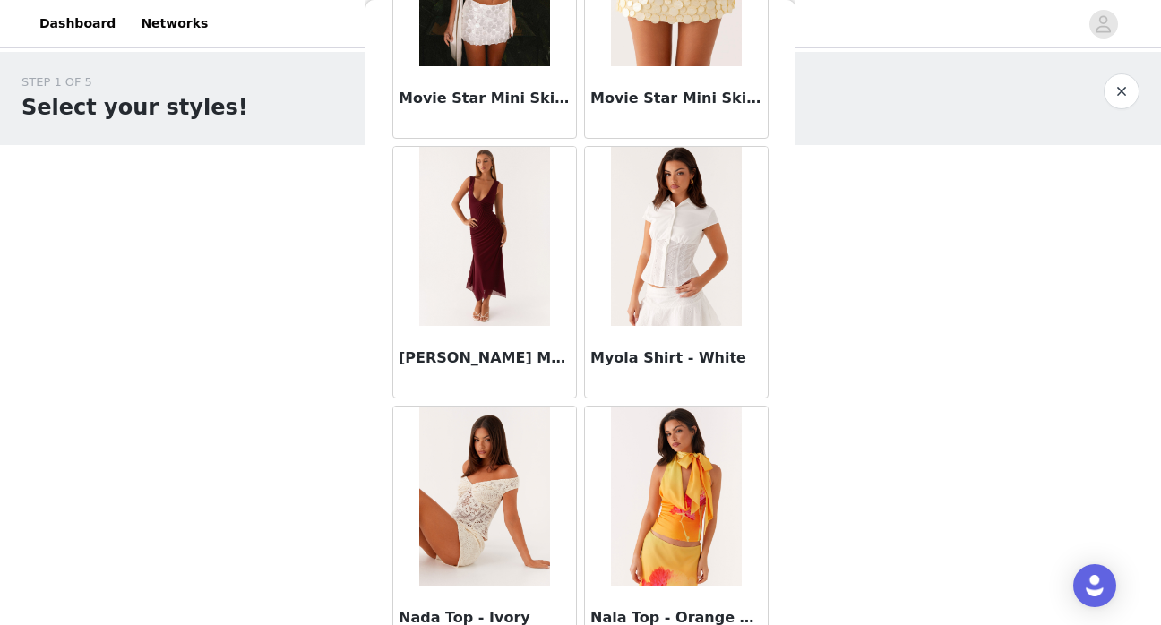
scroll to position [74866, 0]
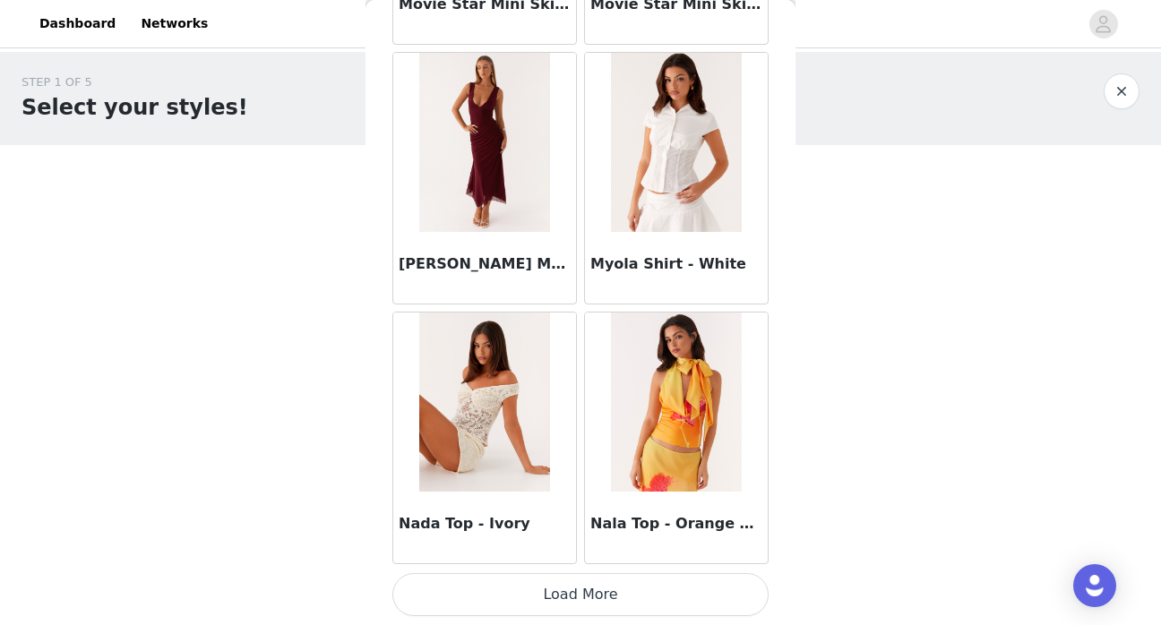
click at [651, 614] on button "Load More" at bounding box center [580, 594] width 376 height 43
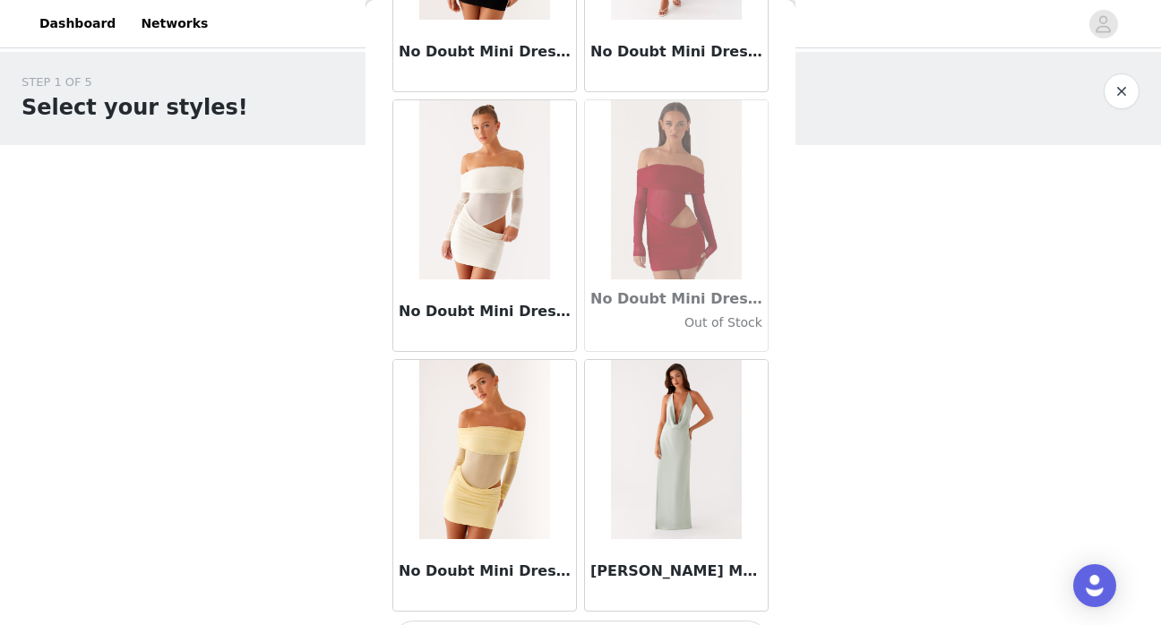
scroll to position [77464, 0]
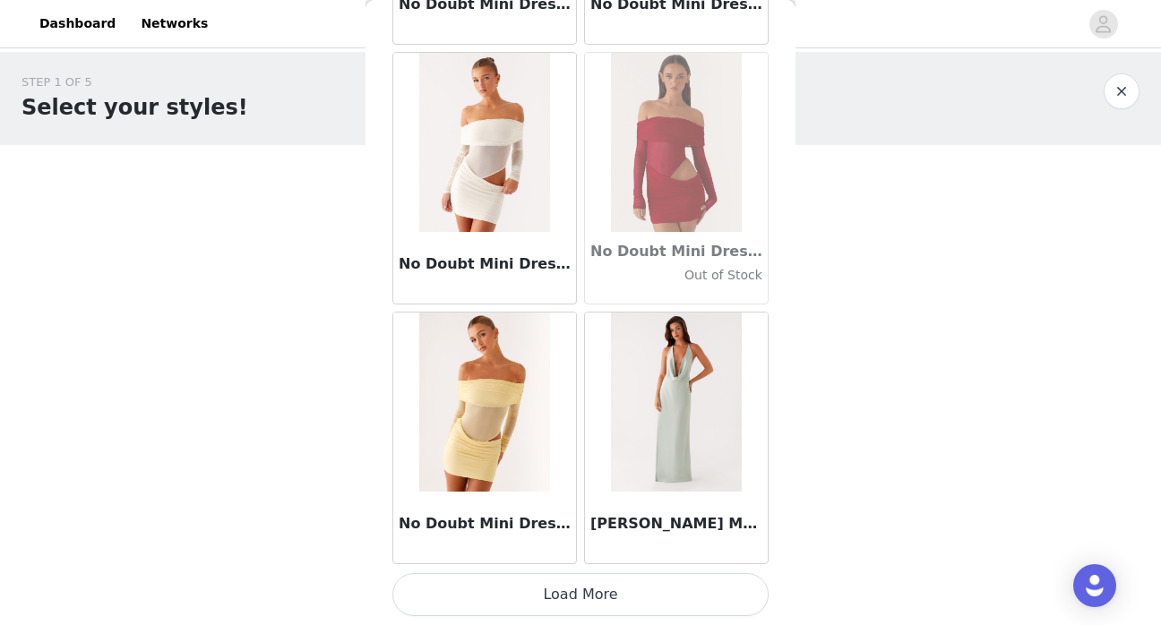
click at [655, 587] on button "Load More" at bounding box center [580, 594] width 376 height 43
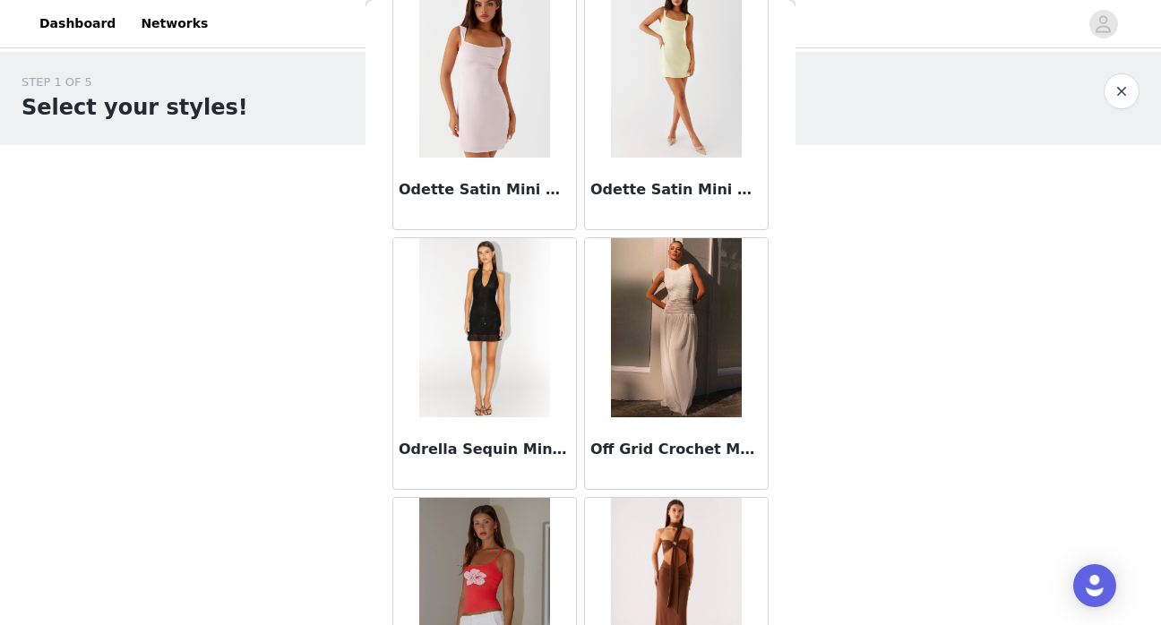
scroll to position [80062, 0]
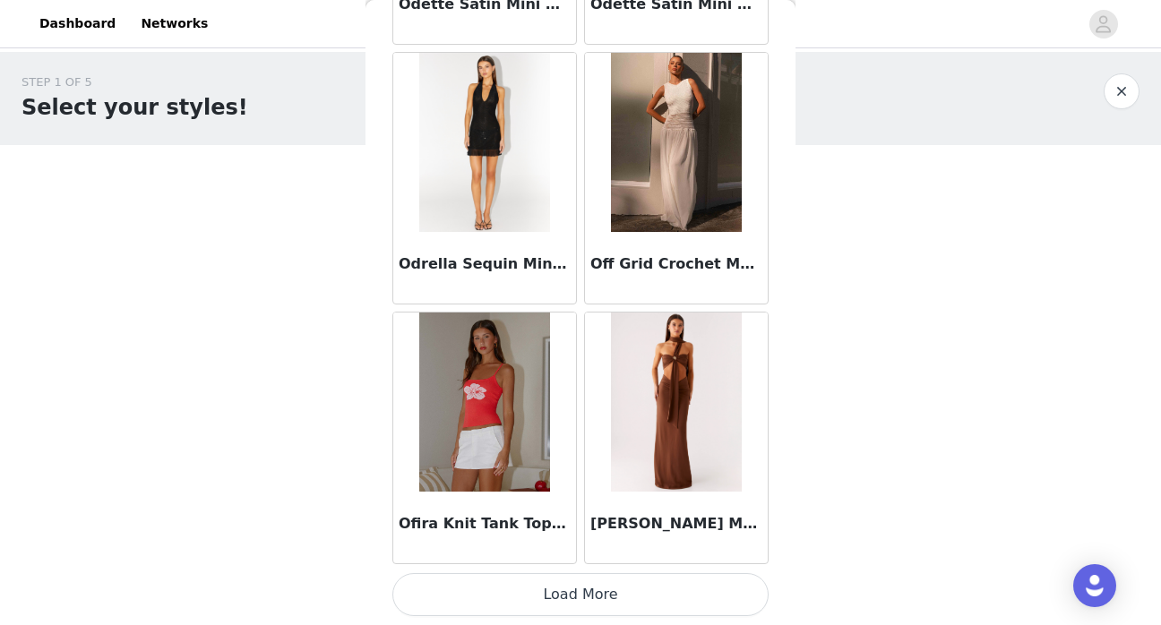
click at [662, 609] on button "Load More" at bounding box center [580, 594] width 376 height 43
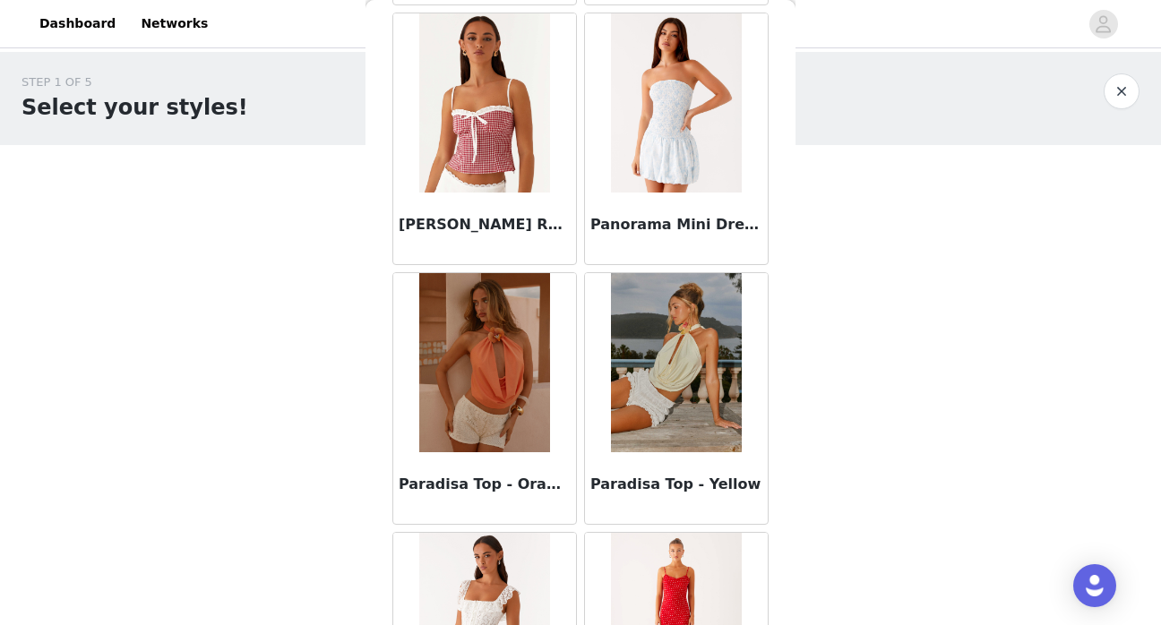
scroll to position [82192, 0]
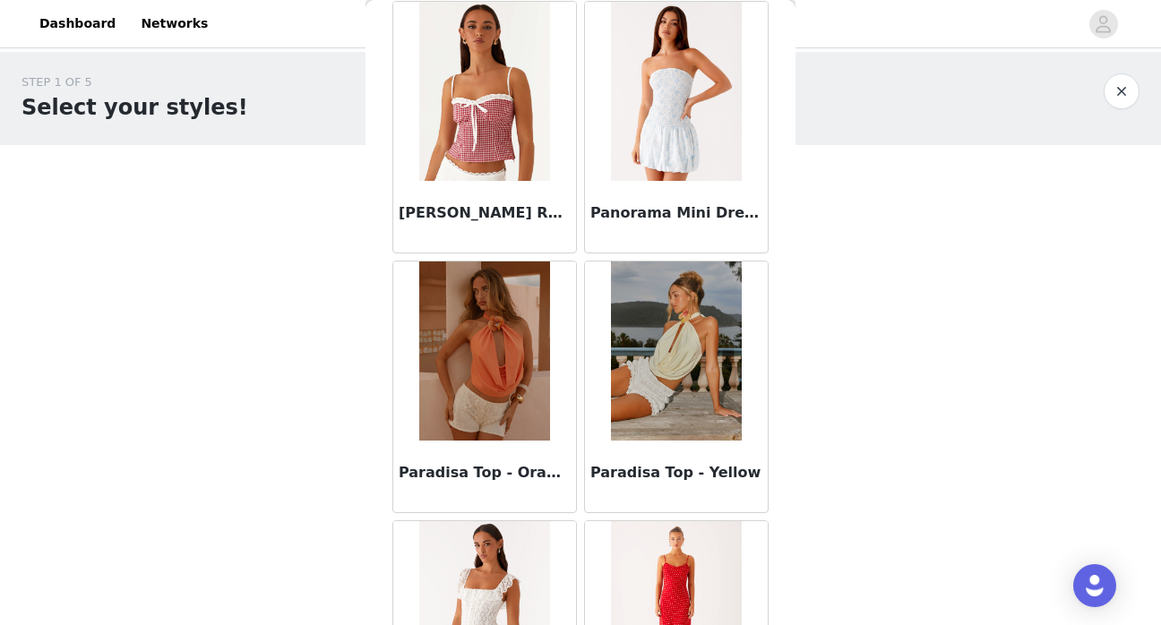
click at [873, 376] on div "STEP 1 OF 5 Select your styles! Please note that the sizes are in AU Sizes 1/4 …" at bounding box center [580, 273] width 1161 height 443
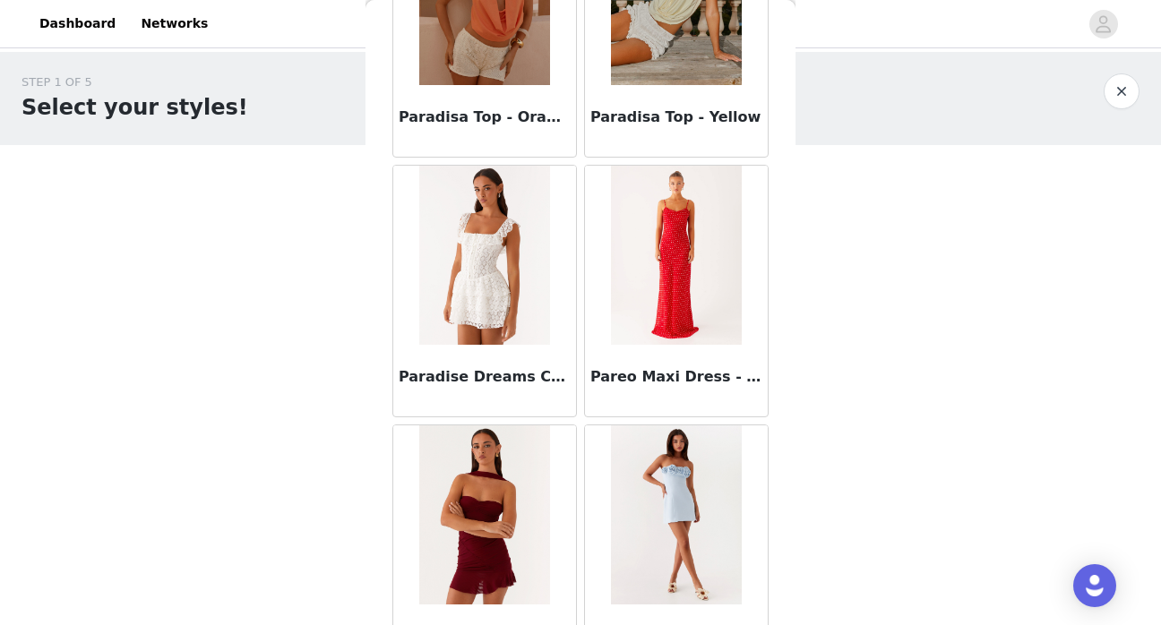
scroll to position [82661, 0]
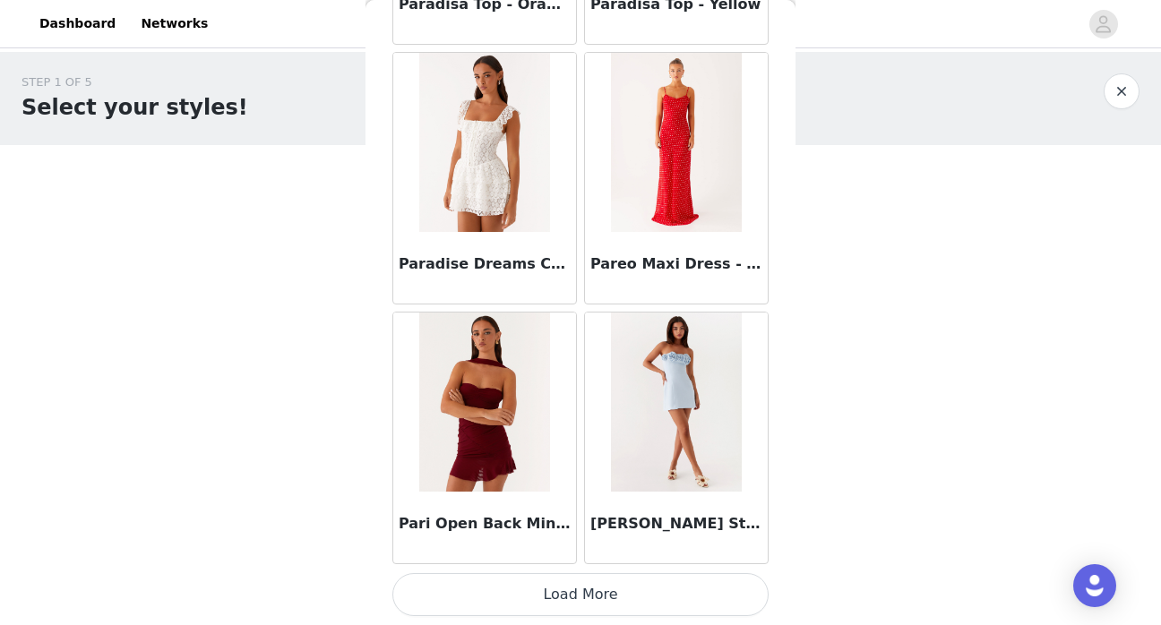
click at [617, 589] on button "Load More" at bounding box center [580, 594] width 376 height 43
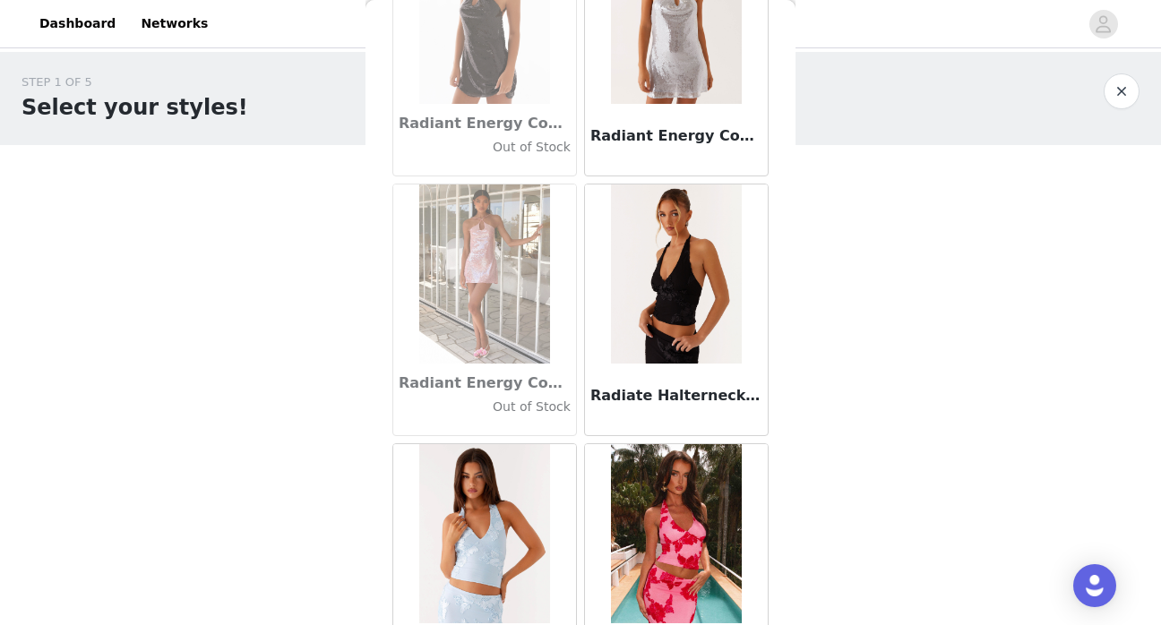
scroll to position [85259, 0]
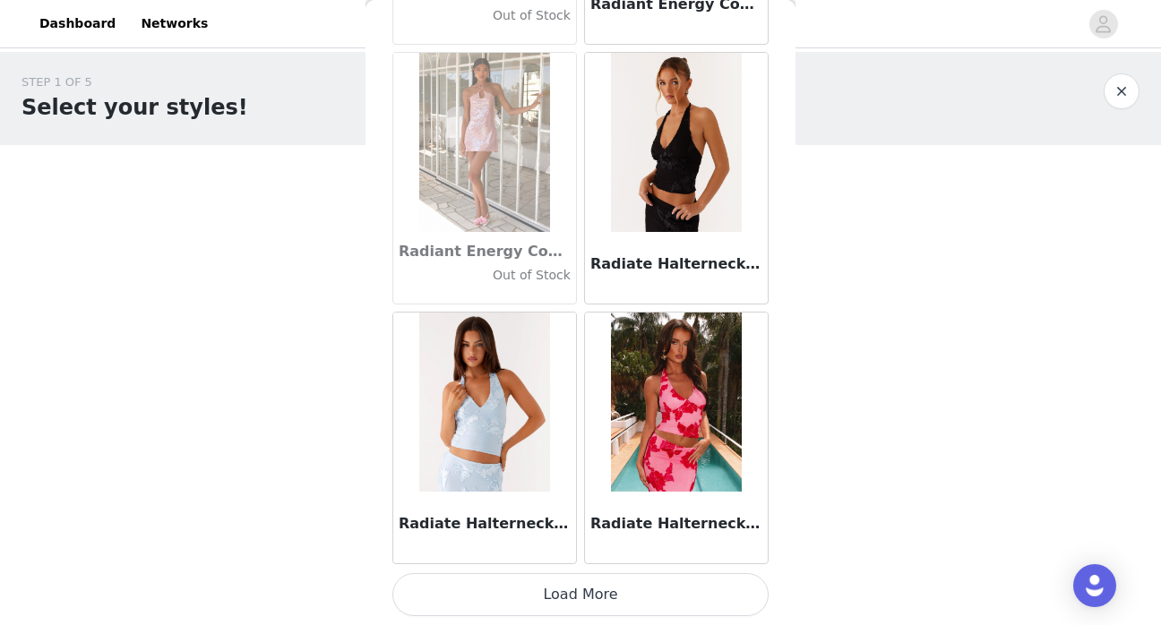
click at [536, 592] on button "Load More" at bounding box center [580, 594] width 376 height 43
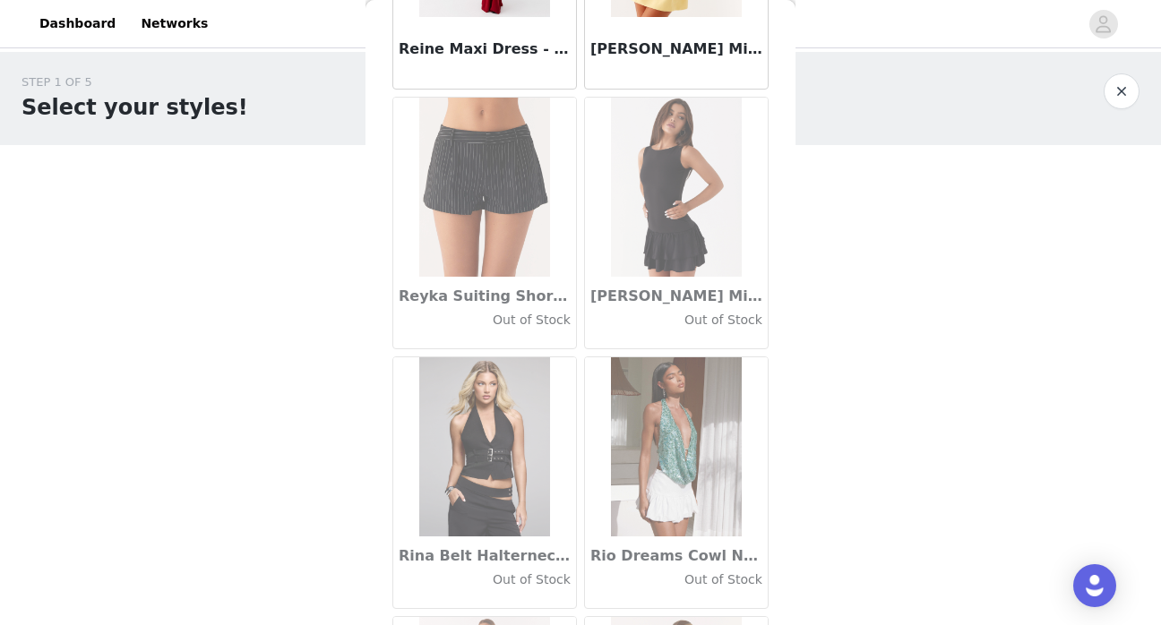
scroll to position [87857, 0]
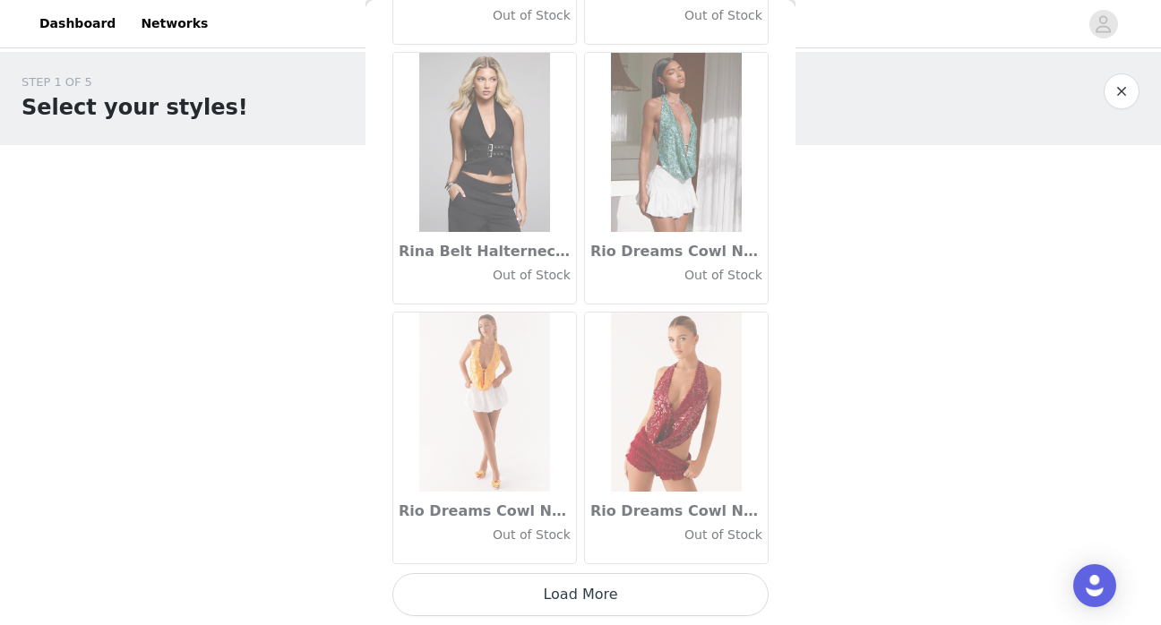
click at [595, 589] on button "Load More" at bounding box center [580, 594] width 376 height 43
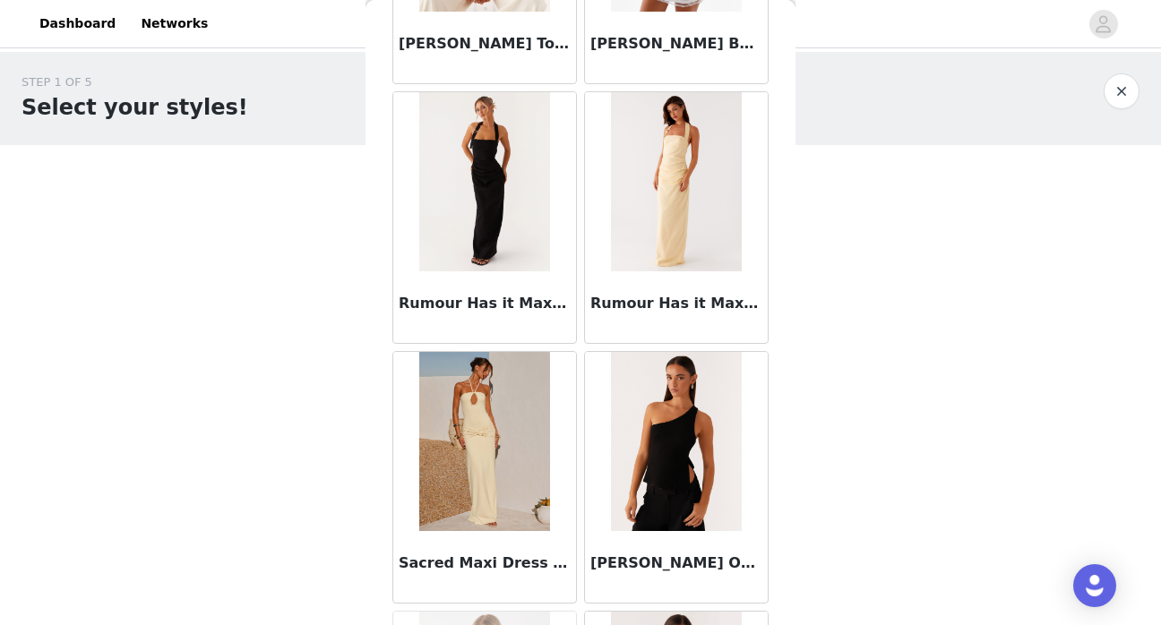
scroll to position [90455, 0]
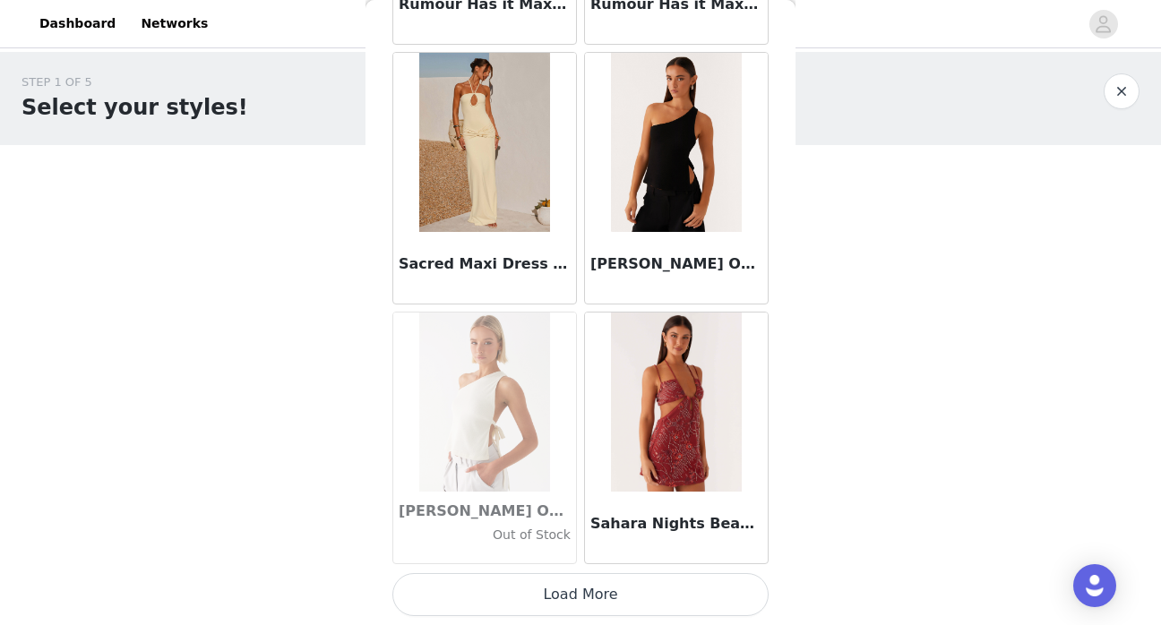
click at [536, 604] on button "Load More" at bounding box center [580, 594] width 376 height 43
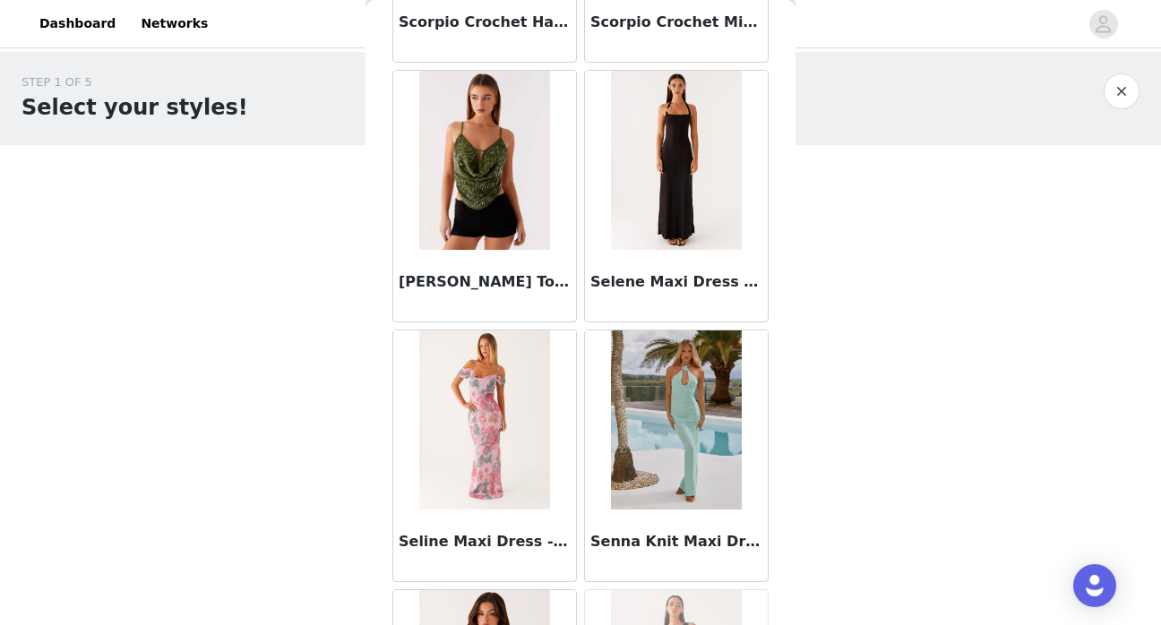
scroll to position [93053, 0]
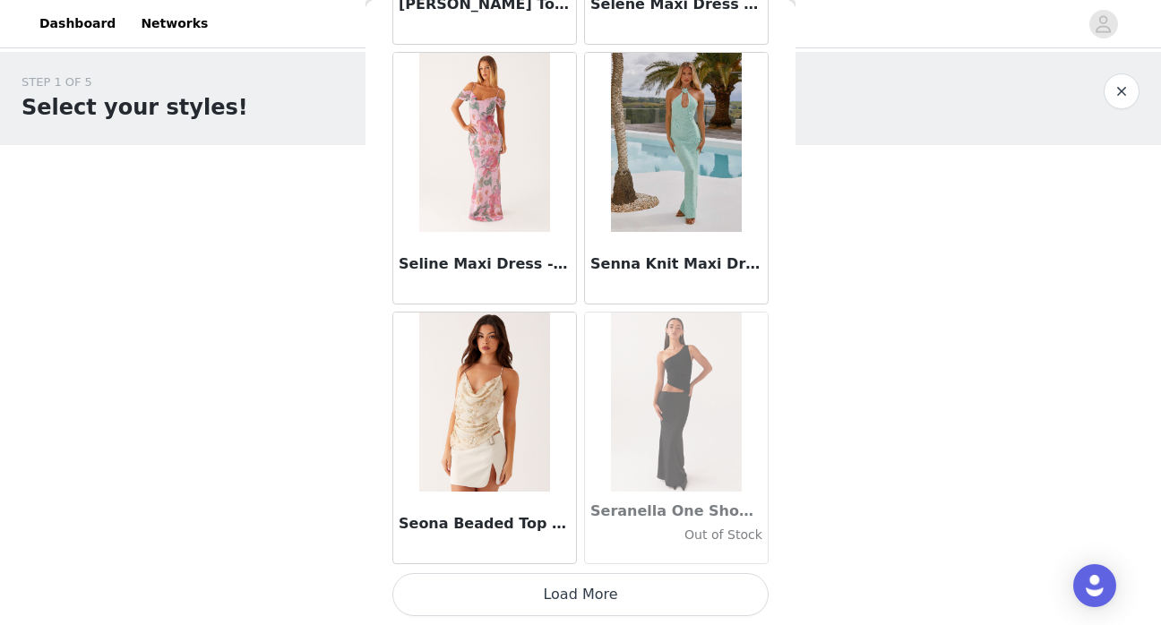
click at [567, 602] on button "Load More" at bounding box center [580, 594] width 376 height 43
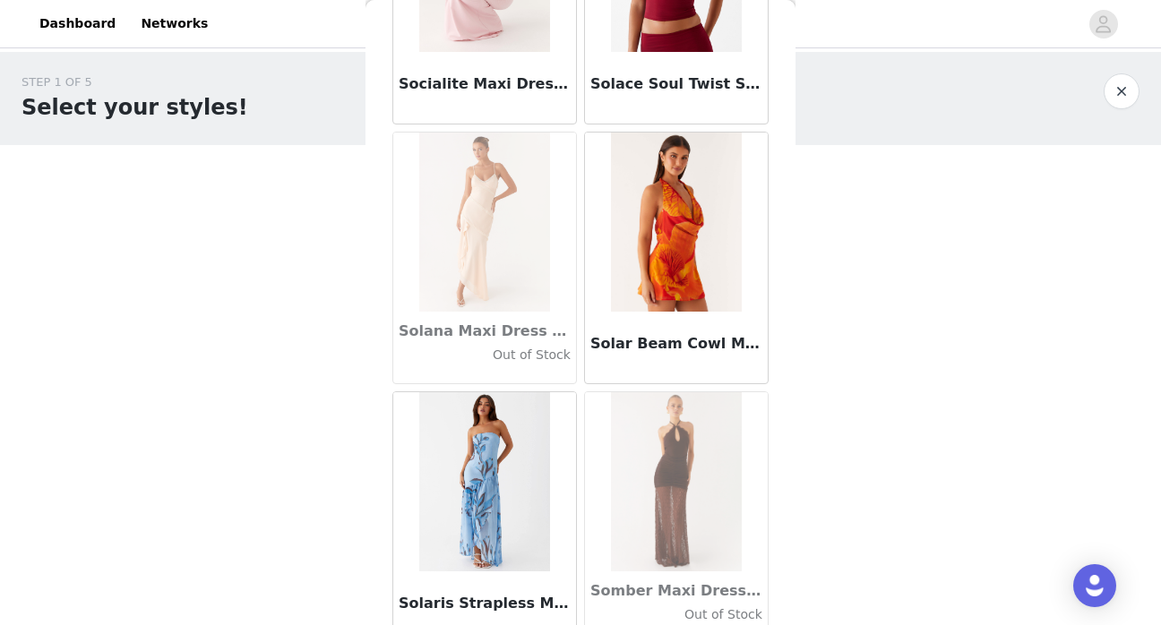
scroll to position [95652, 0]
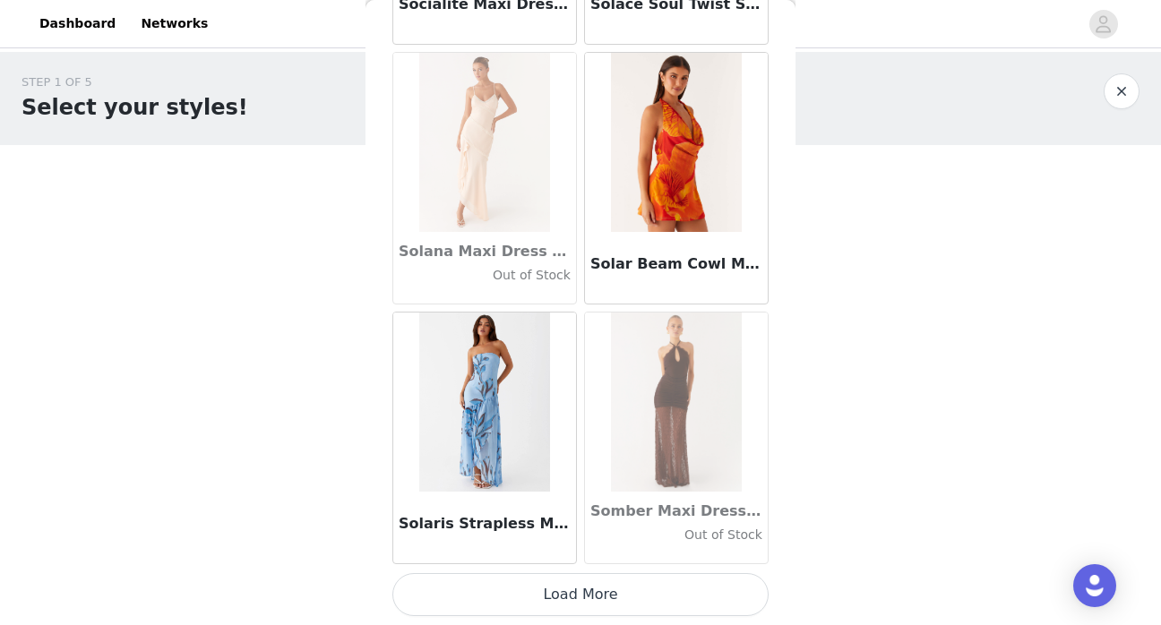
click at [603, 592] on button "Load More" at bounding box center [580, 594] width 376 height 43
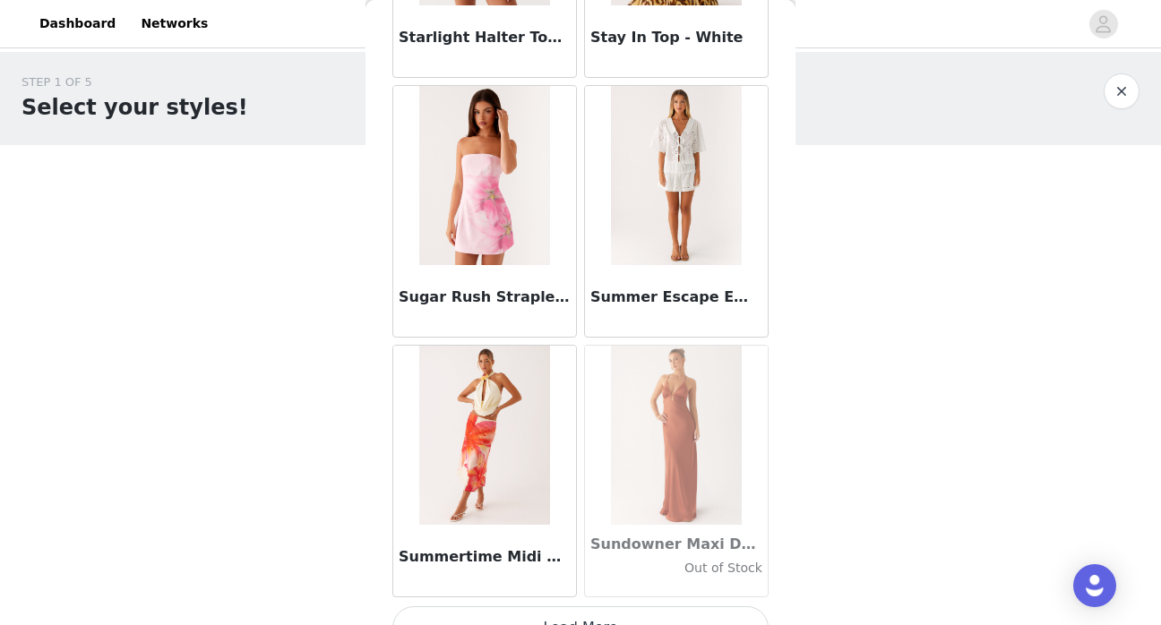
scroll to position [98250, 0]
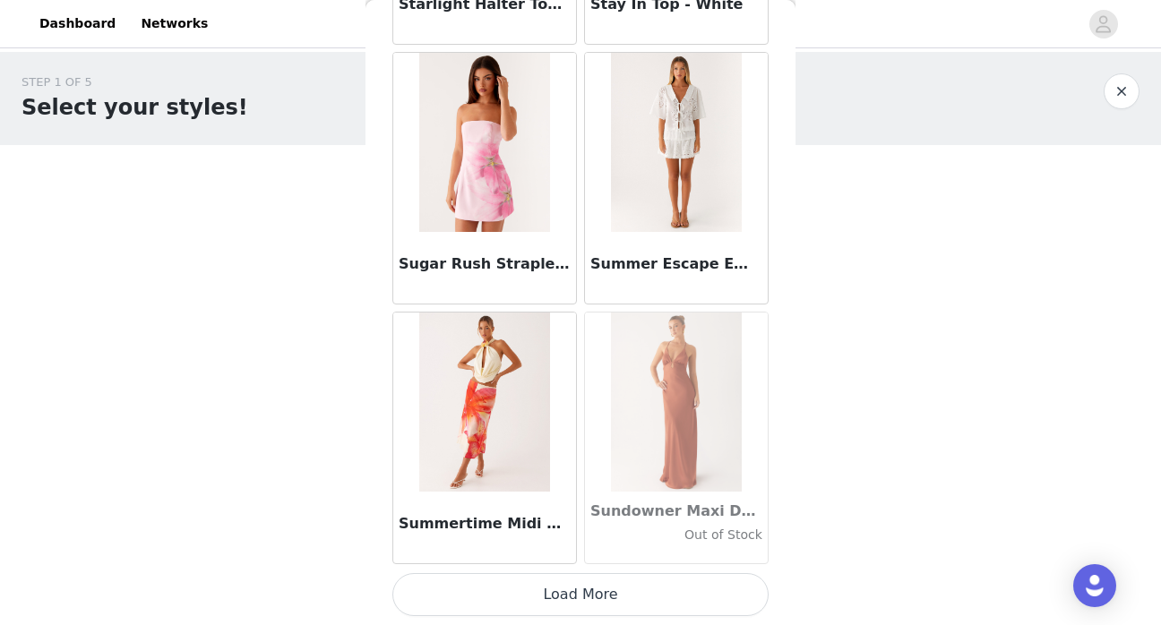
click at [570, 598] on button "Load More" at bounding box center [580, 594] width 376 height 43
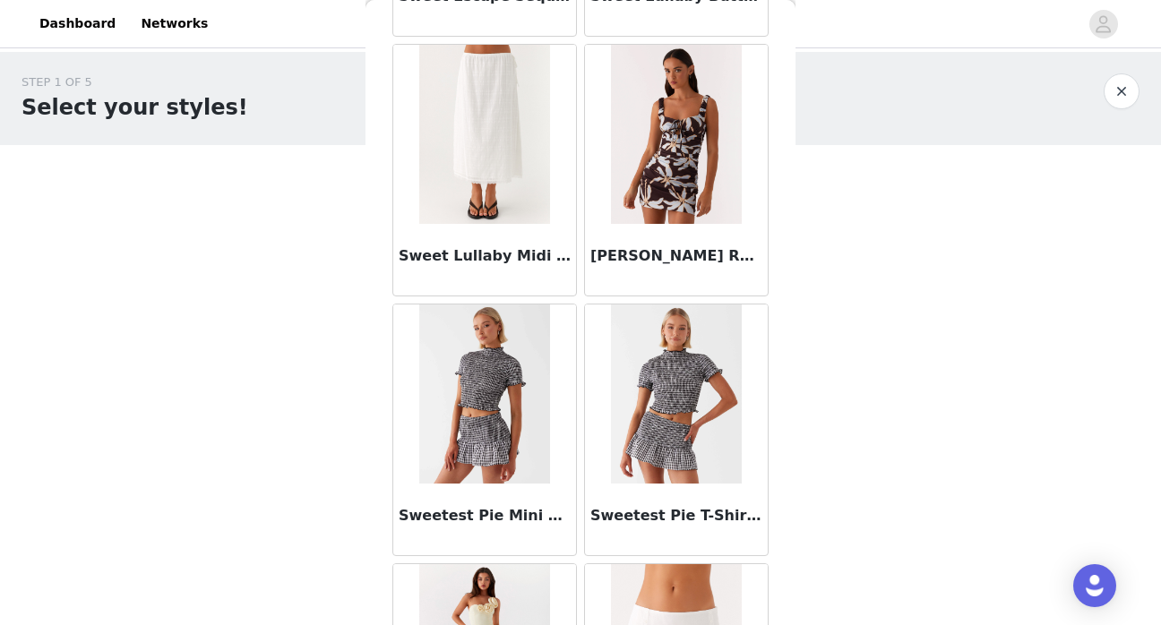
scroll to position [99591, 0]
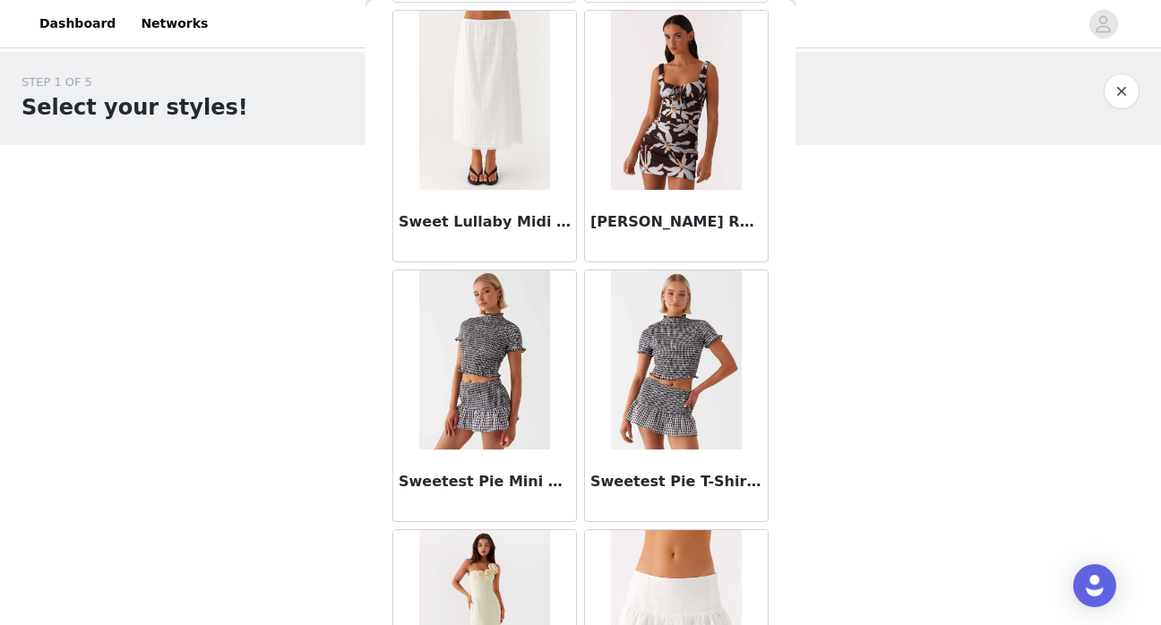
click at [580, 338] on div "Sweetest Pie Mini Skirt - Black" at bounding box center [485, 396] width 192 height 260
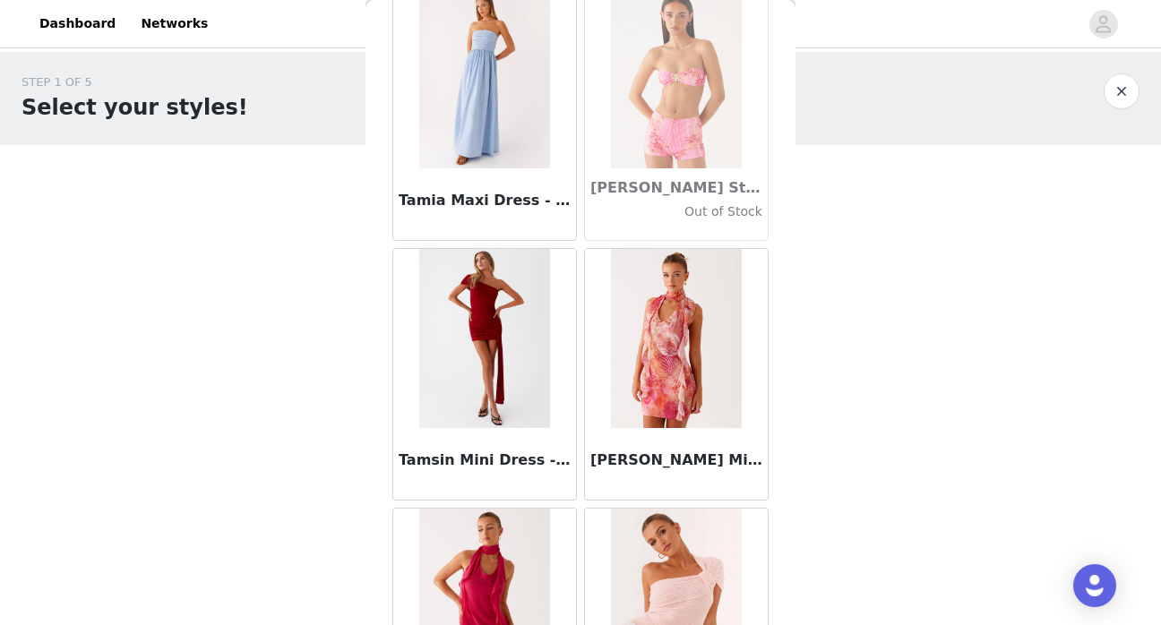
scroll to position [100848, 0]
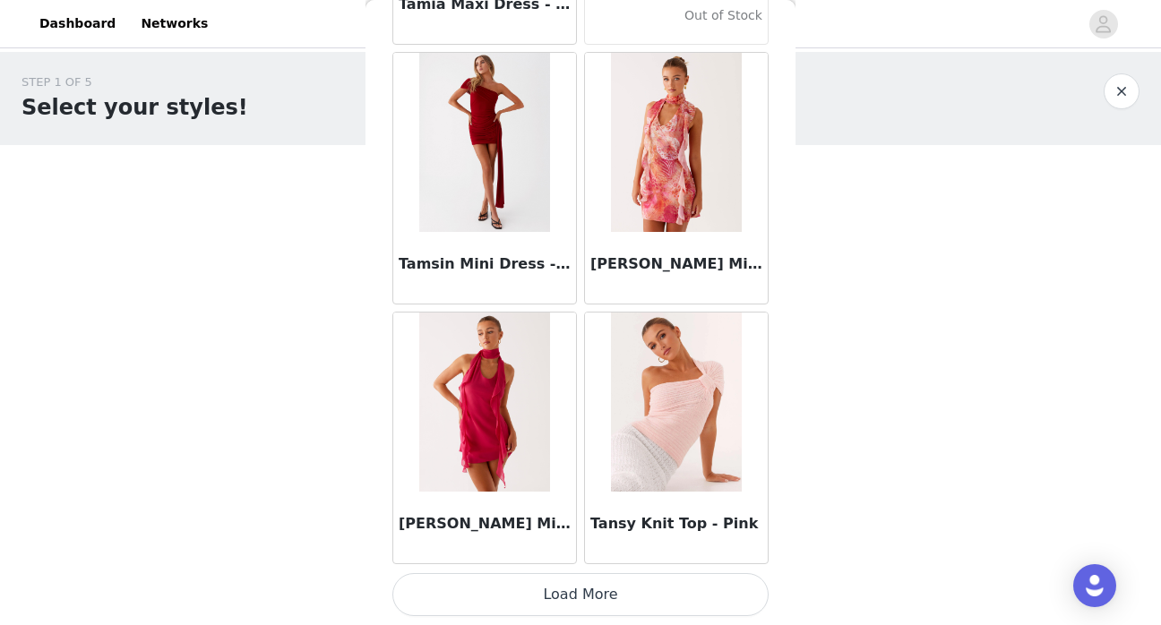
click at [582, 598] on button "Load More" at bounding box center [580, 594] width 376 height 43
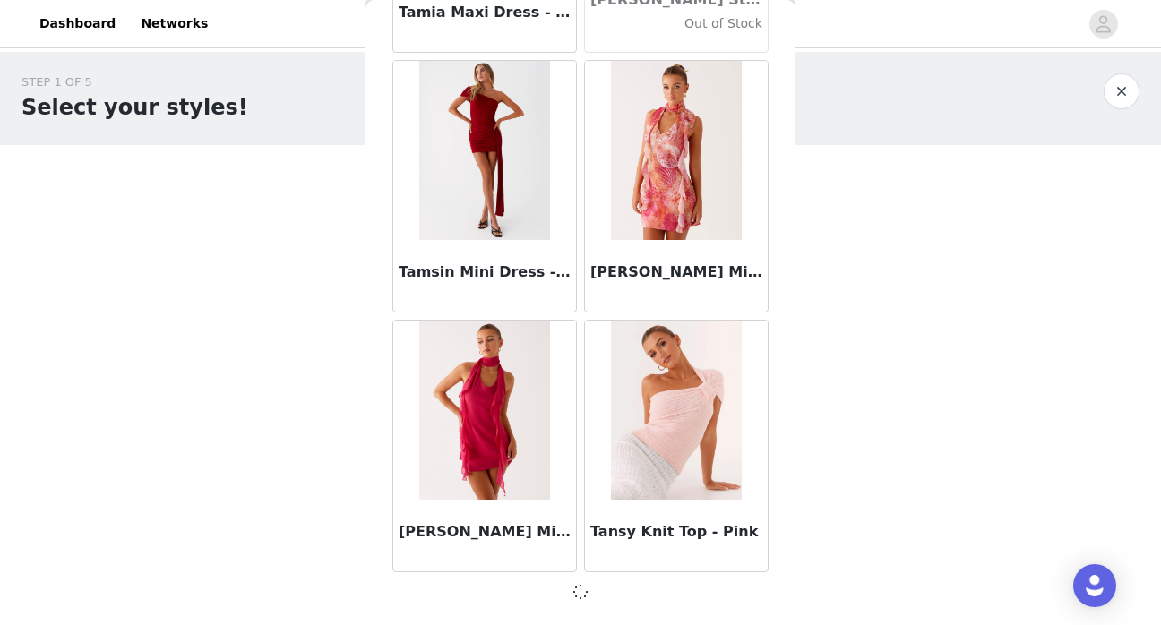
scroll to position [100840, 0]
click at [581, 246] on div "[PERSON_NAME] Mini Dress - Flamingo Fling" at bounding box center [677, 186] width 192 height 260
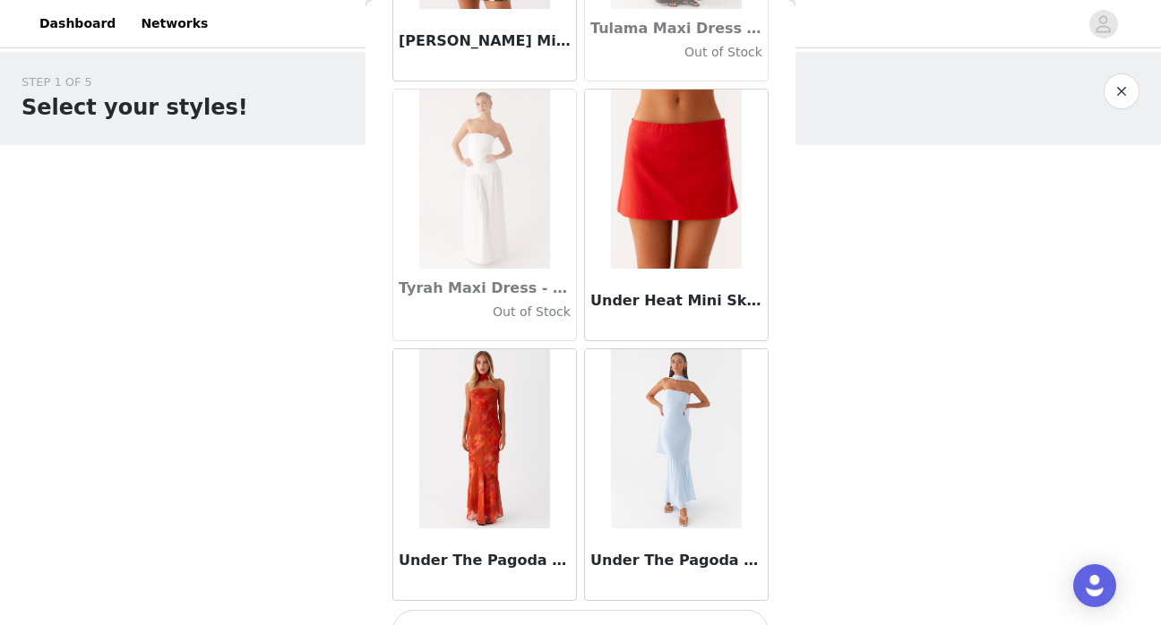
scroll to position [103446, 0]
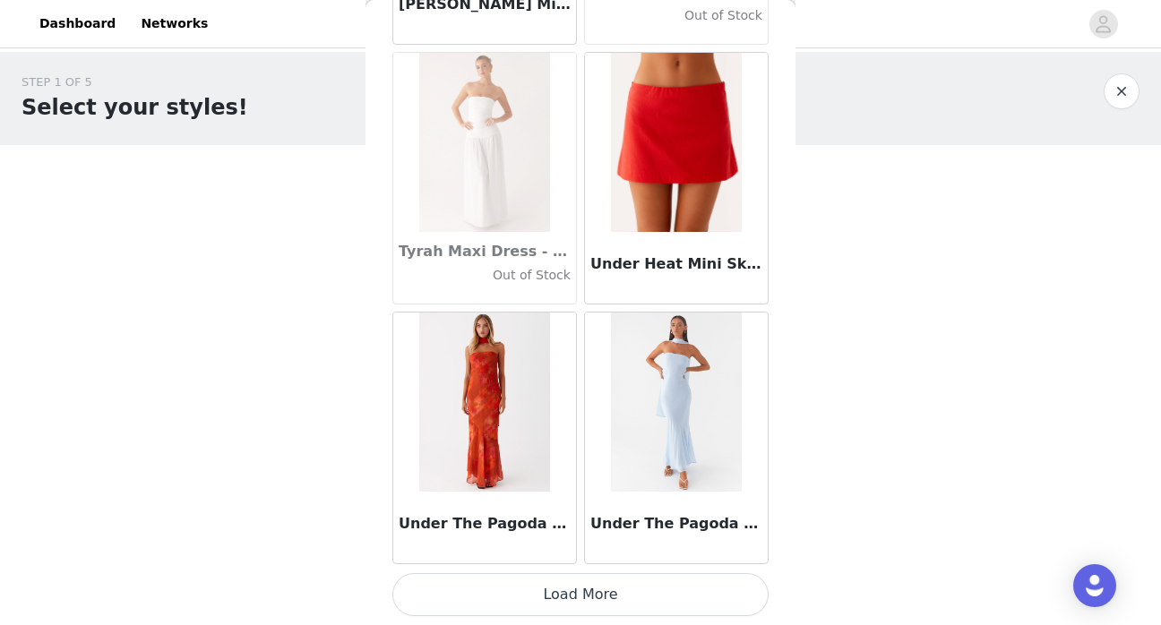
click at [582, 598] on button "Load More" at bounding box center [580, 594] width 376 height 43
